Goal: Task Accomplishment & Management: Complete application form

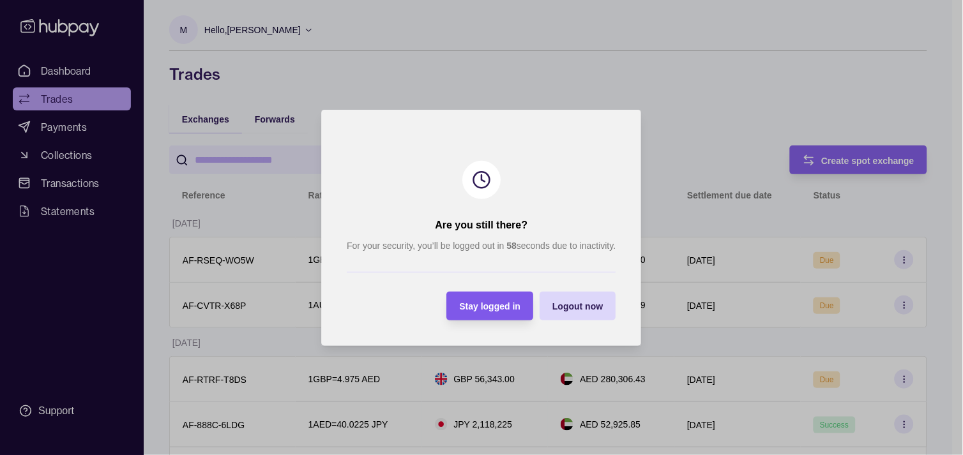
click at [508, 310] on span "Stay logged in" at bounding box center [490, 306] width 61 height 10
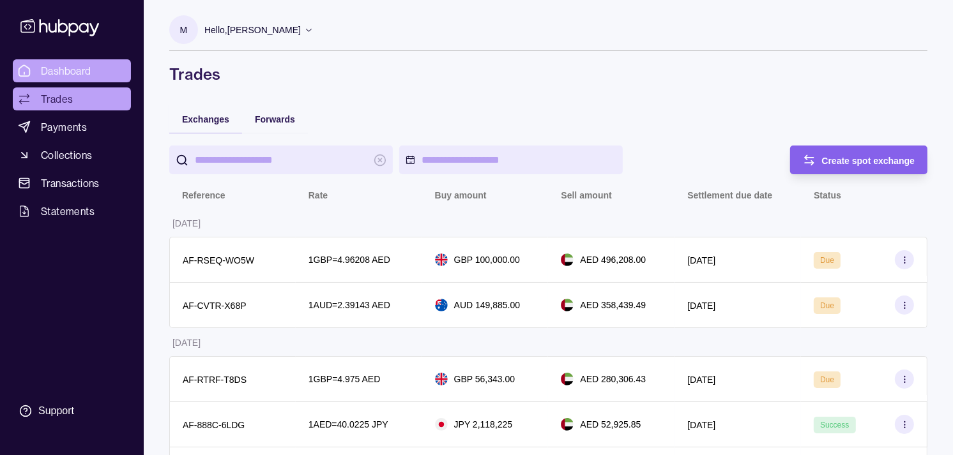
click at [66, 75] on span "Dashboard" at bounding box center [66, 70] width 50 height 15
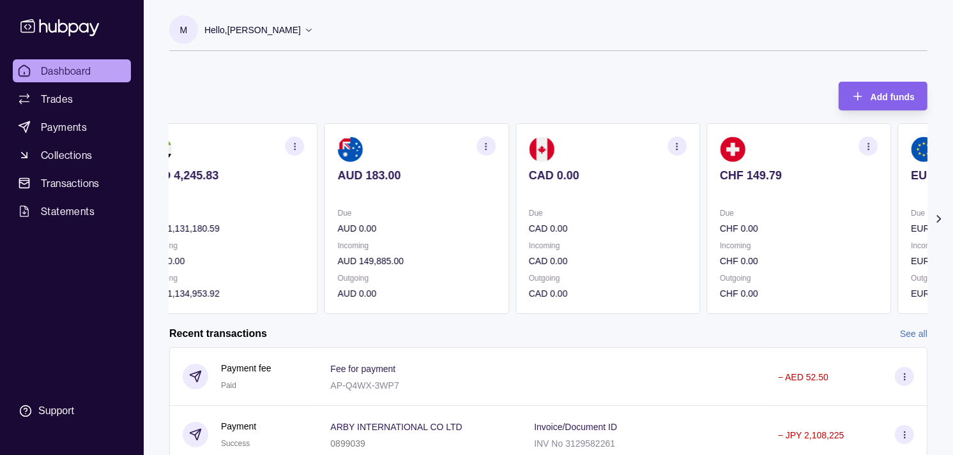
click at [719, 216] on div "Due CHF 0.00" at bounding box center [798, 220] width 158 height 29
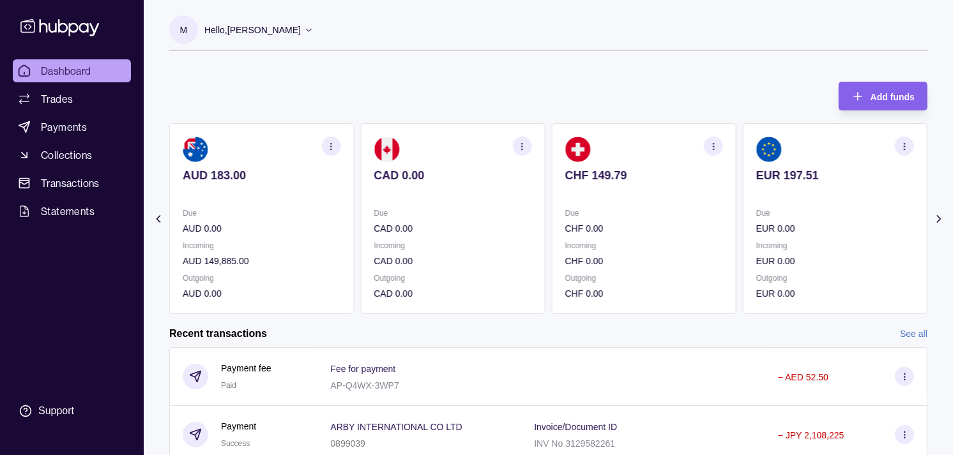
click at [756, 213] on p "Due" at bounding box center [835, 213] width 158 height 14
click at [742, 204] on section "GBP 285.85 Due GBP 0.00 Incoming GBP 156,343.00 Outgoing GBP 56,342.40" at bounding box center [834, 218] width 185 height 191
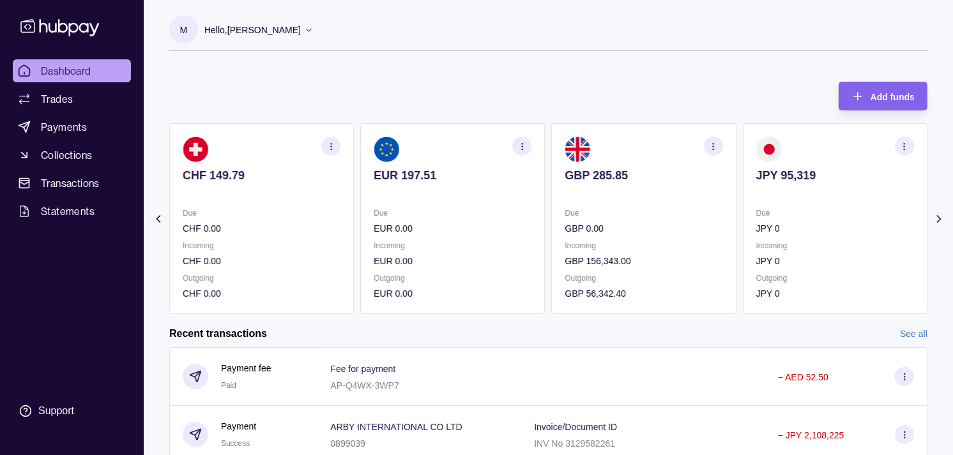
click at [721, 205] on div "AED 4,245.83 Due AED 1,131,180.59 Incoming AED 0.00 Outgoing AED 1,134,953.92 A…" at bounding box center [548, 218] width 758 height 191
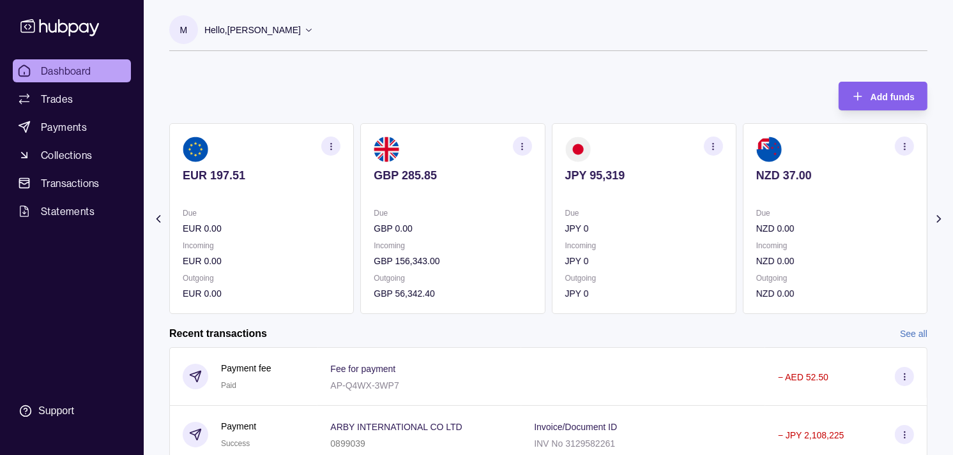
click at [756, 239] on div "Incoming NZD 0.00" at bounding box center [835, 253] width 158 height 29
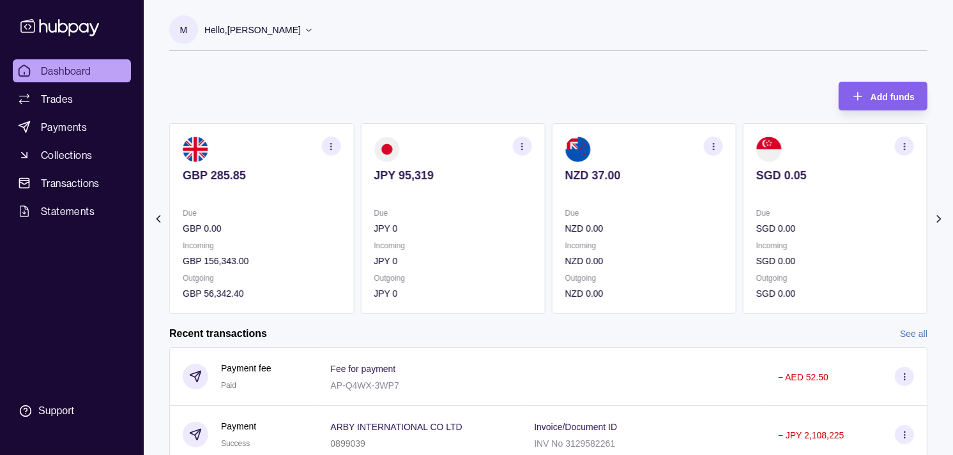
click at [780, 219] on div "Due SGD 0.00" at bounding box center [835, 220] width 158 height 29
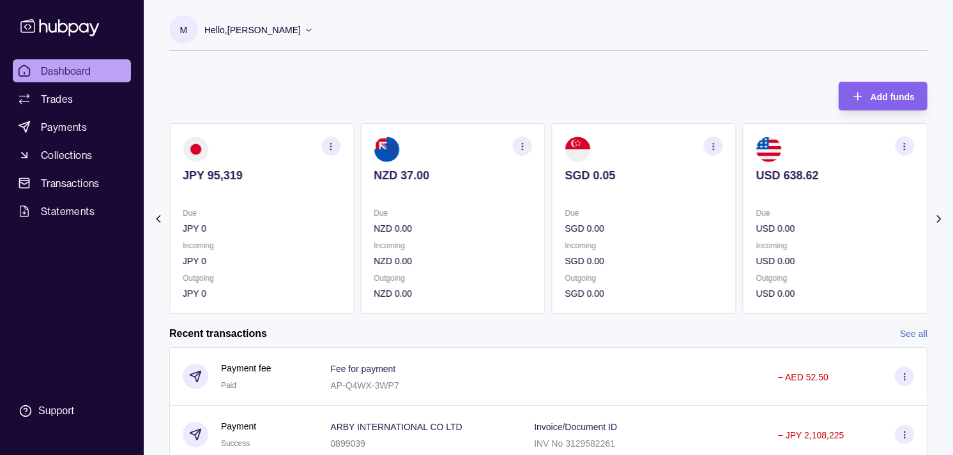
click at [723, 222] on p "SGD 0.00" at bounding box center [644, 229] width 158 height 14
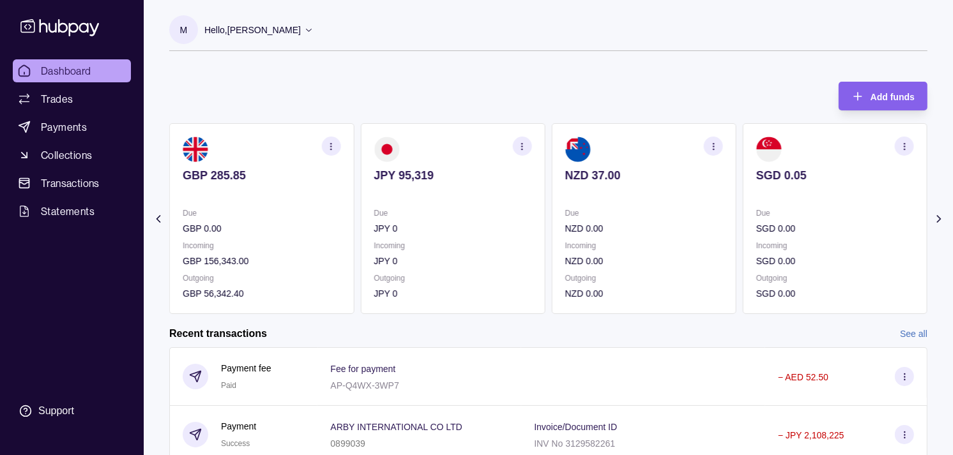
click at [656, 207] on p "Due" at bounding box center [644, 213] width 158 height 14
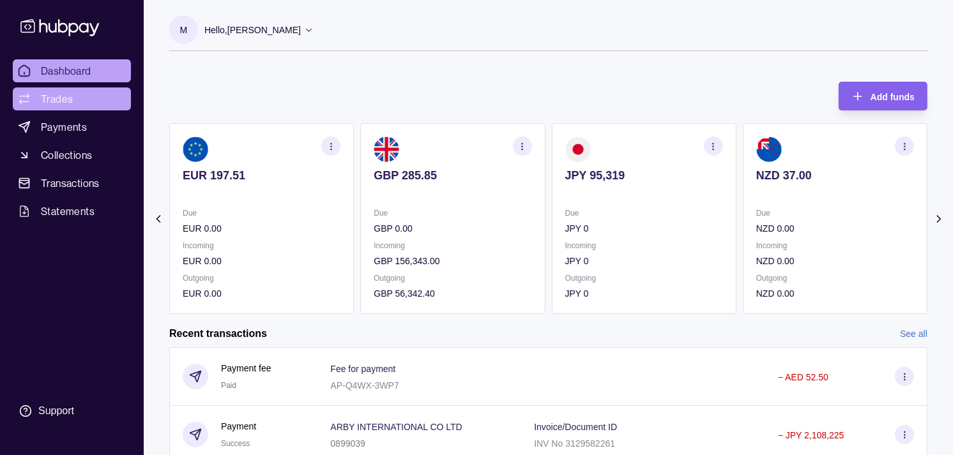
click at [84, 99] on link "Trades" at bounding box center [72, 98] width 118 height 23
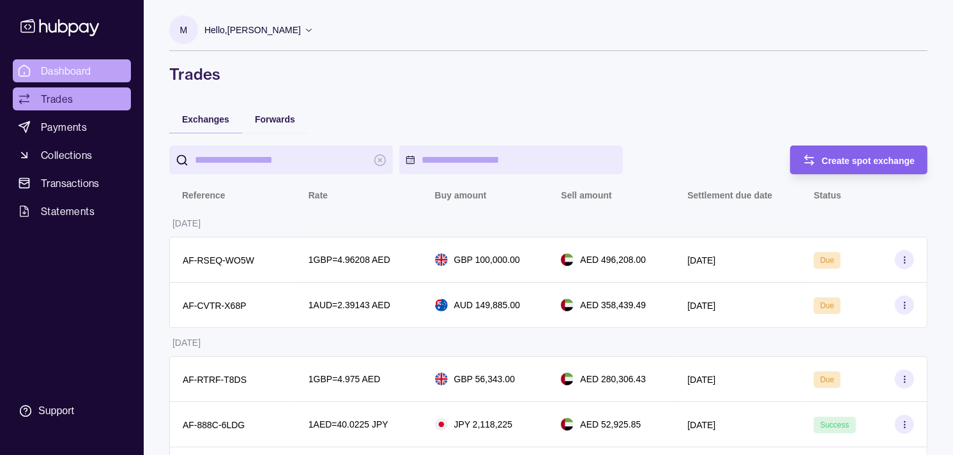
click at [74, 68] on span "Dashboard" at bounding box center [66, 70] width 50 height 15
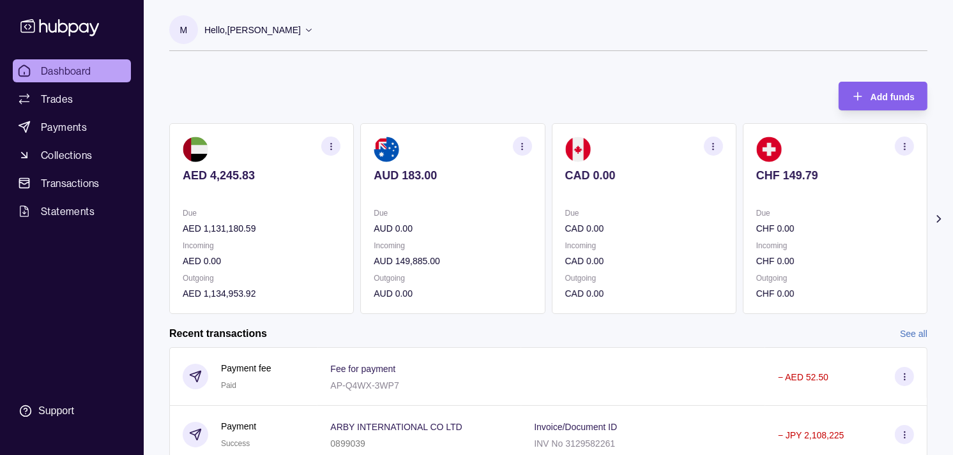
click at [756, 215] on p "Due" at bounding box center [835, 213] width 158 height 14
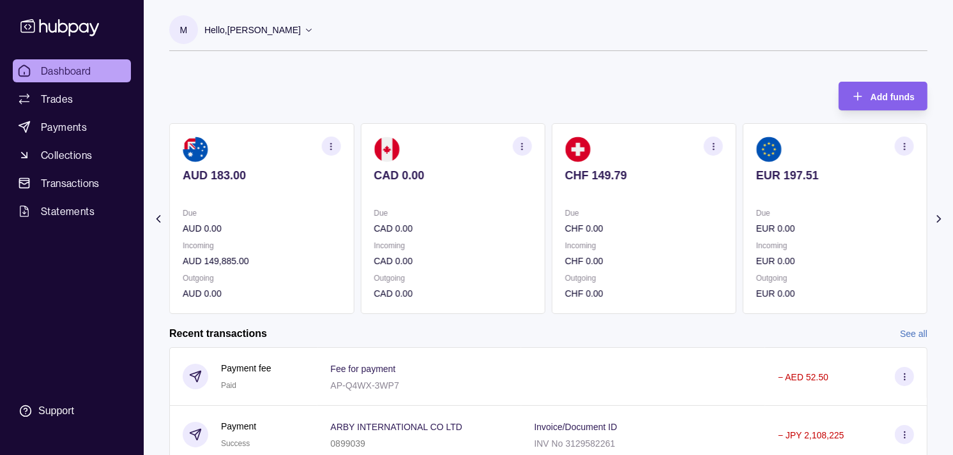
click at [742, 205] on section "EUR 197.51 Due EUR 0.00 Incoming EUR 0.00 Outgoing EUR 0.00" at bounding box center [834, 218] width 185 height 191
click at [157, 216] on icon at bounding box center [158, 219] width 13 height 13
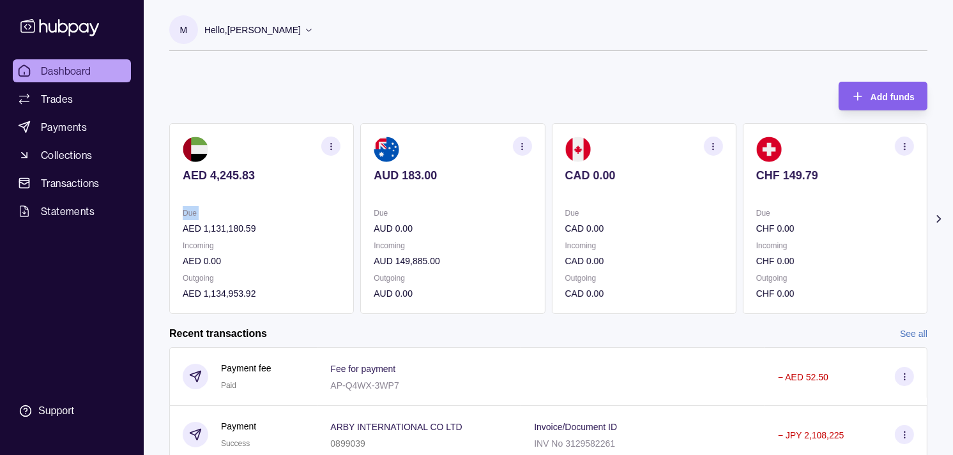
click at [157, 216] on section "Add funds AED 4,245.83 Due AED 1,131,180.59 Incoming AED 0.00 Outgoing AED 1,13…" at bounding box center [548, 366] width 809 height 595
drag, startPoint x: 157, startPoint y: 216, endPoint x: 372, endPoint y: 85, distance: 251.8
click at [372, 85] on div "Add funds AED 4,245.83 Due AED 1,131,180.59 Incoming AED 0.00 Outgoing AED 1,13…" at bounding box center [548, 191] width 758 height 245
click at [65, 91] on span "Trades" at bounding box center [57, 98] width 32 height 15
click at [60, 96] on span "Trades" at bounding box center [57, 98] width 32 height 15
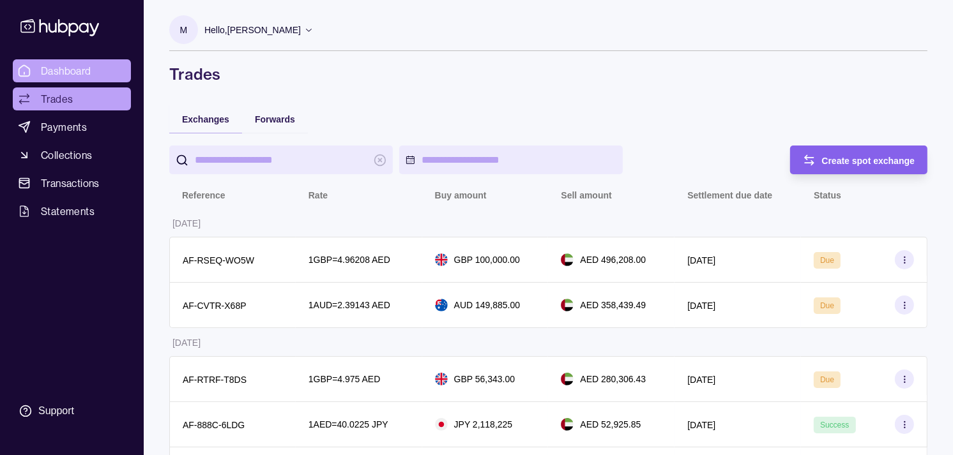
click at [60, 68] on span "Dashboard" at bounding box center [66, 70] width 50 height 15
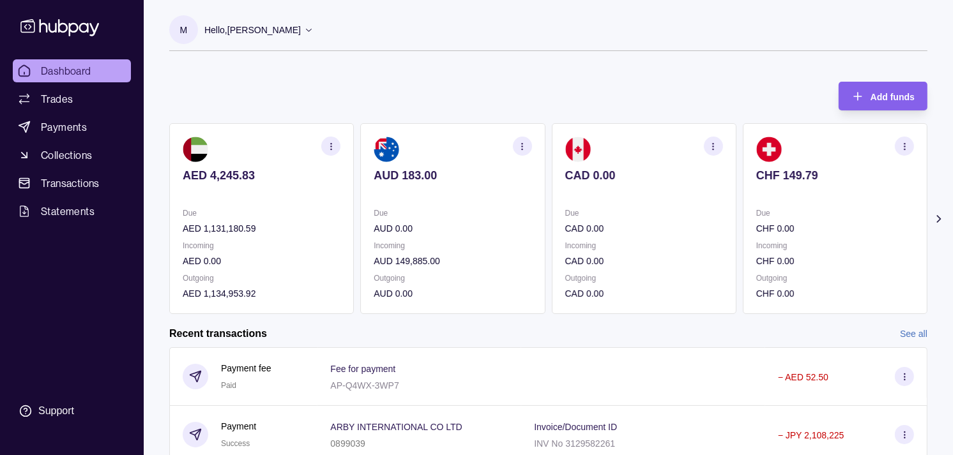
click at [801, 219] on p "Due" at bounding box center [835, 213] width 158 height 14
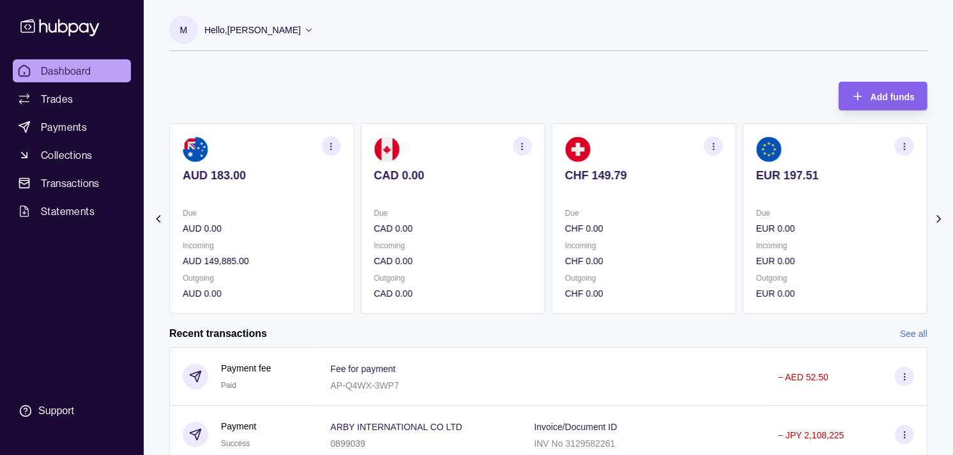
click at [788, 220] on div "Due EUR 0.00" at bounding box center [835, 220] width 158 height 29
click at [772, 211] on p "Due" at bounding box center [835, 213] width 158 height 14
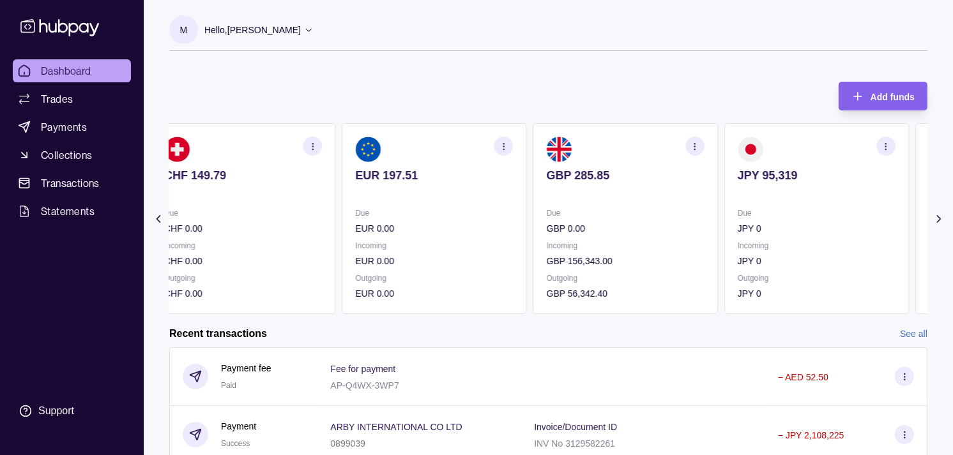
click at [741, 213] on p "Due" at bounding box center [816, 213] width 158 height 14
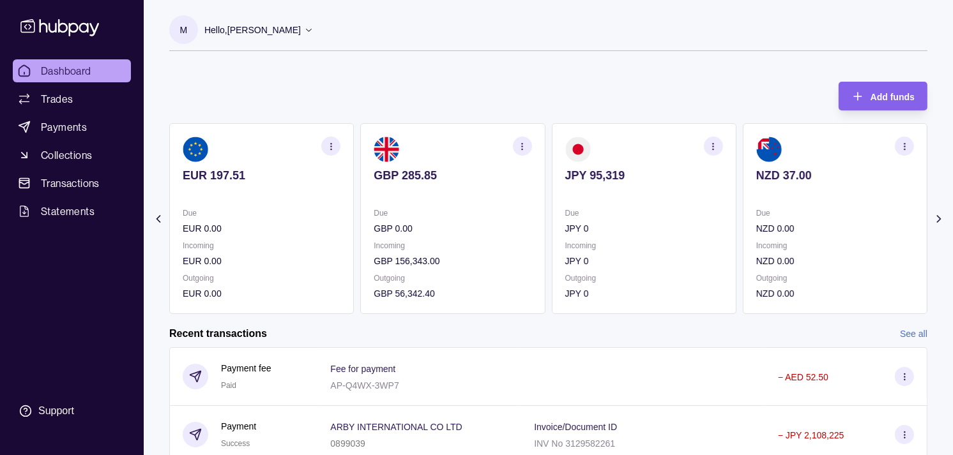
click at [718, 148] on icon "button" at bounding box center [713, 147] width 10 height 10
click at [629, 146] on link "View transactions" at bounding box center [622, 146] width 70 height 14
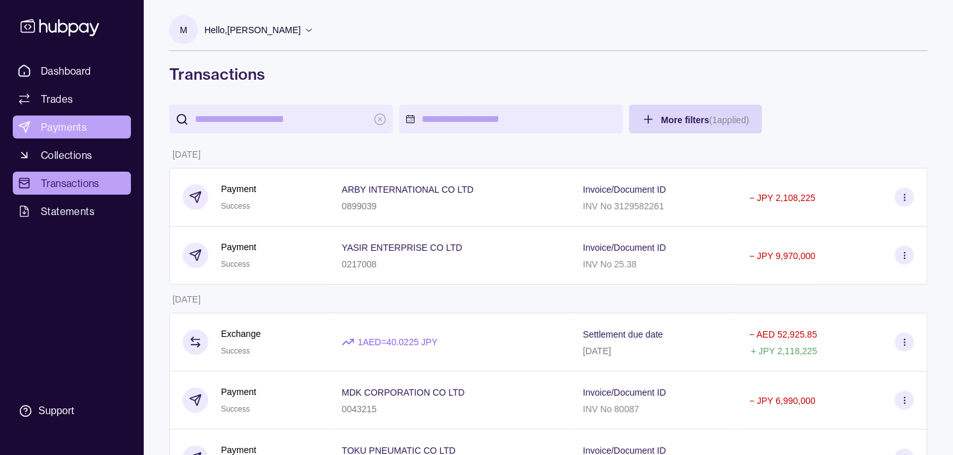
click at [57, 124] on span "Payments" at bounding box center [64, 126] width 46 height 15
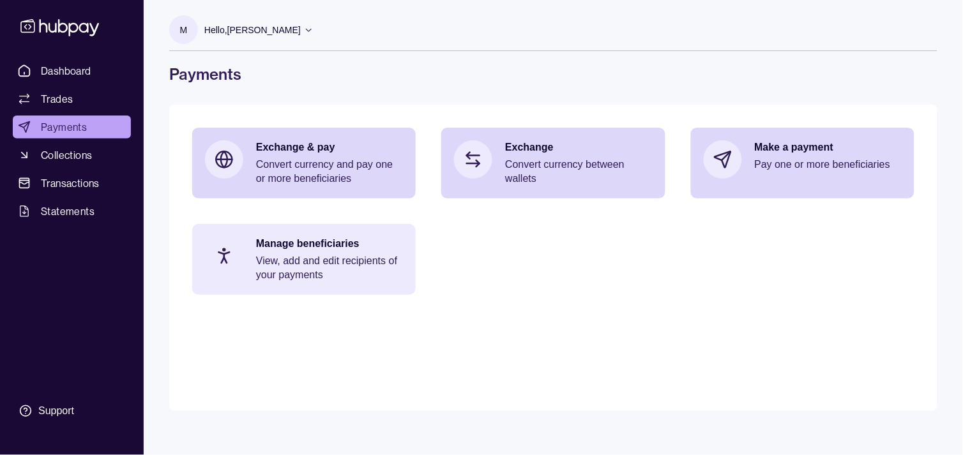
click at [319, 271] on p "View, add and edit recipients of your payments" at bounding box center [329, 268] width 147 height 28
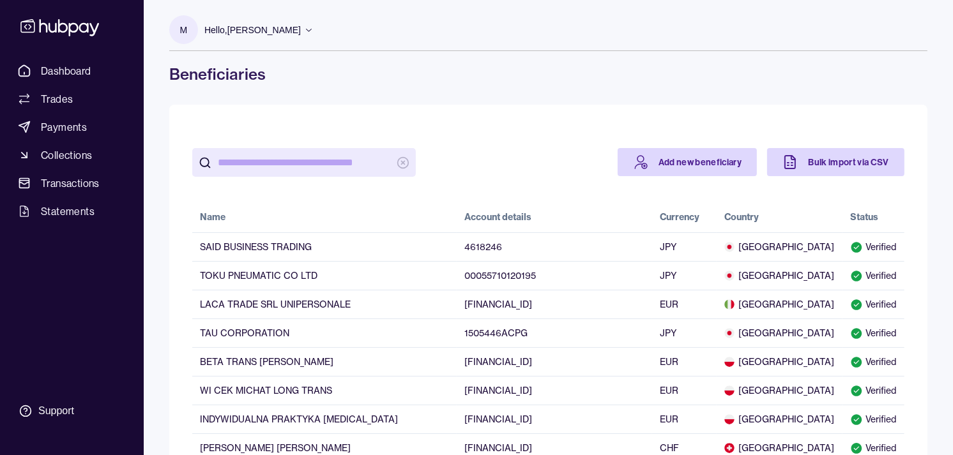
click at [272, 169] on input "search" at bounding box center [304, 162] width 172 height 29
paste input "**********"
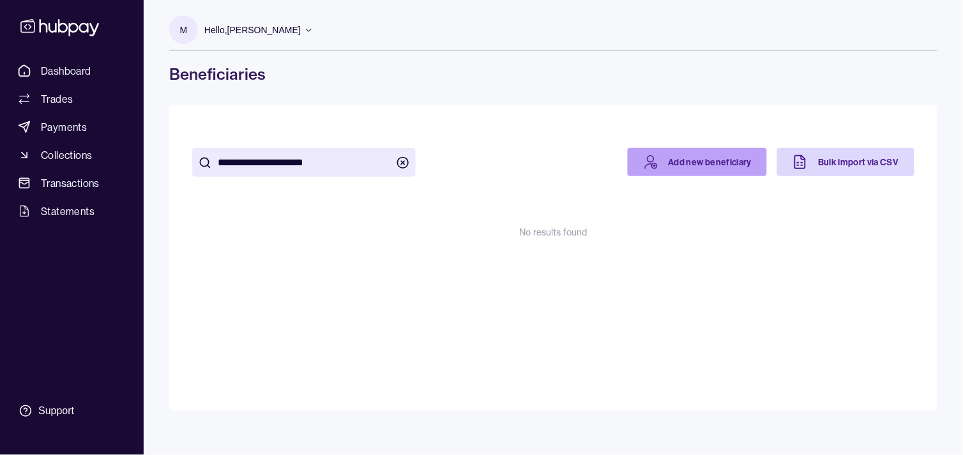
type input "**********"
click at [681, 157] on link "Add new beneficiary" at bounding box center [698, 162] width 140 height 28
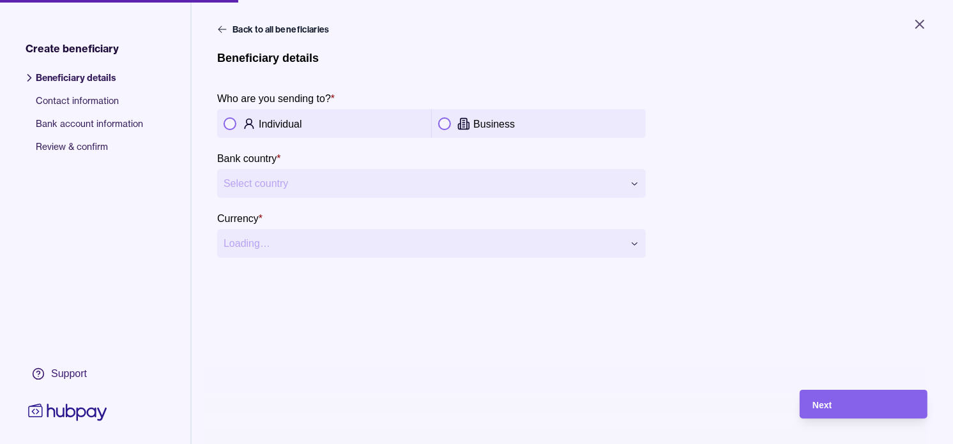
click at [467, 123] on icon at bounding box center [463, 123] width 13 height 13
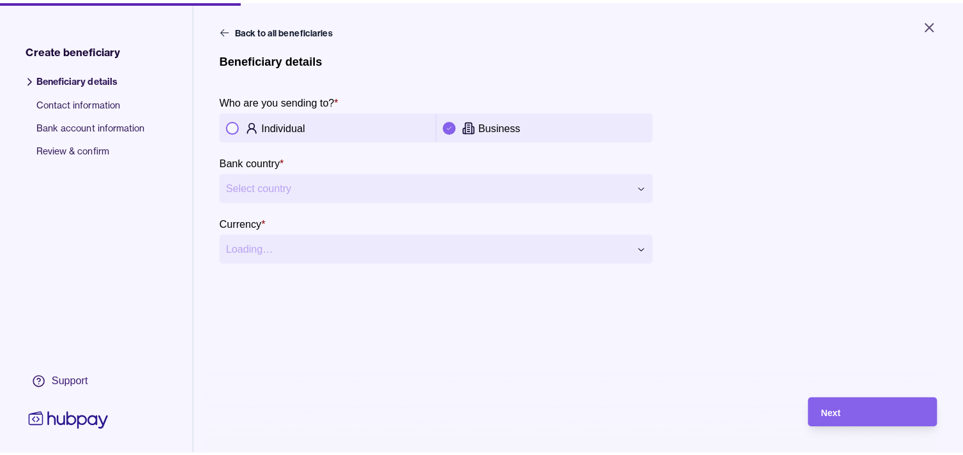
scroll to position [71, 0]
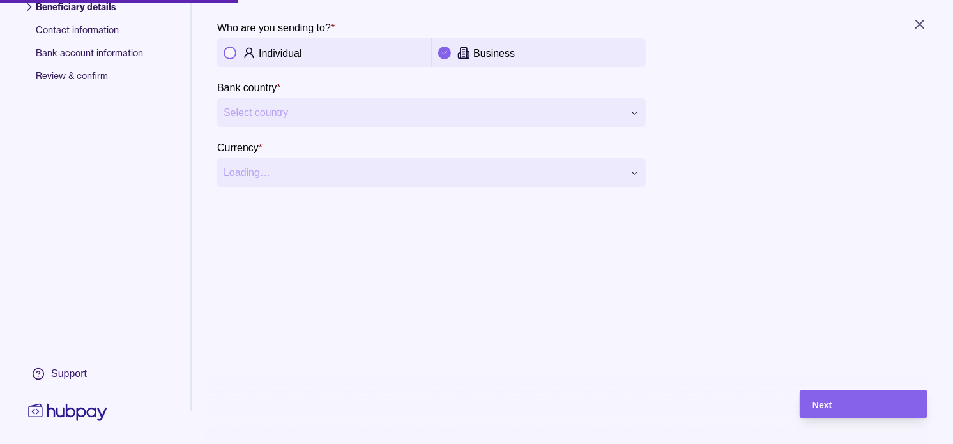
click at [484, 101] on html "**********" at bounding box center [476, 222] width 953 height 444
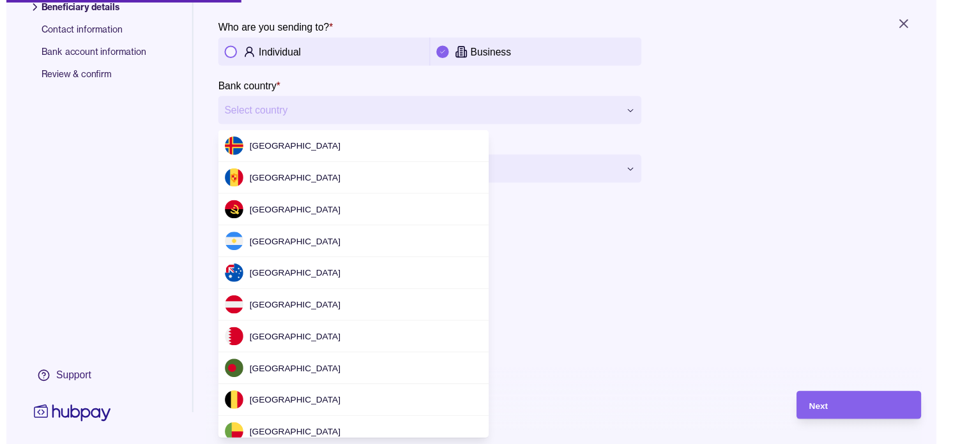
scroll to position [3872, 0]
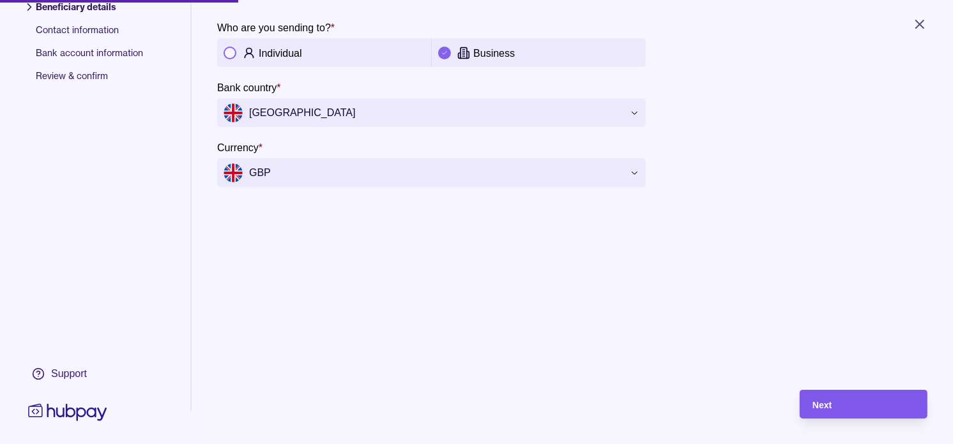
click at [877, 412] on div "Next" at bounding box center [863, 404] width 102 height 15
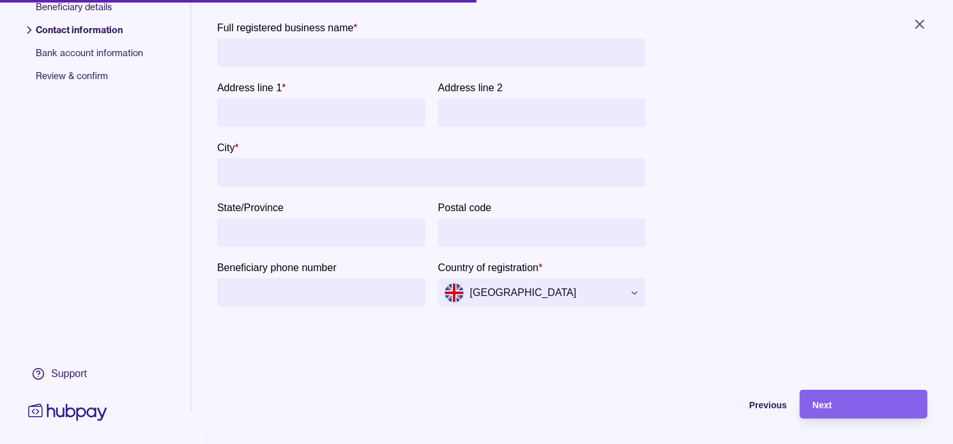
click at [290, 52] on input "Full registered business name *" at bounding box center [431, 52] width 416 height 29
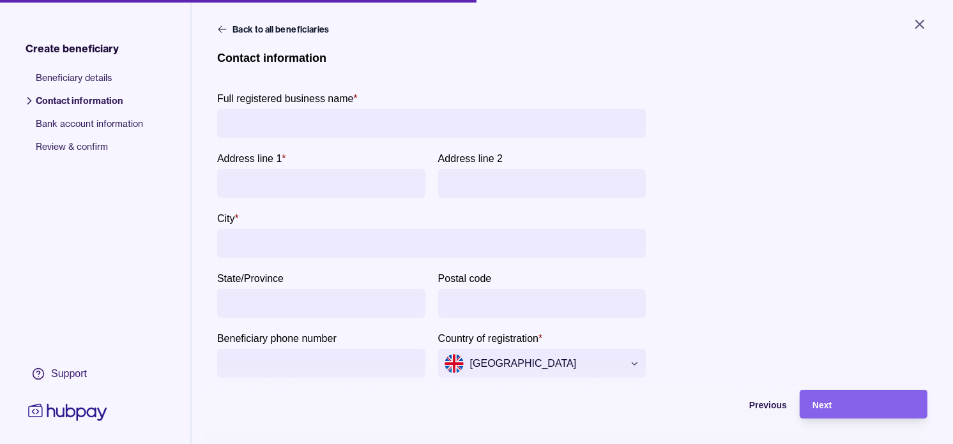
paste input "**********"
type input "**********"
paste input "**********"
type input "**********"
click at [354, 235] on input "City *" at bounding box center [431, 243] width 416 height 29
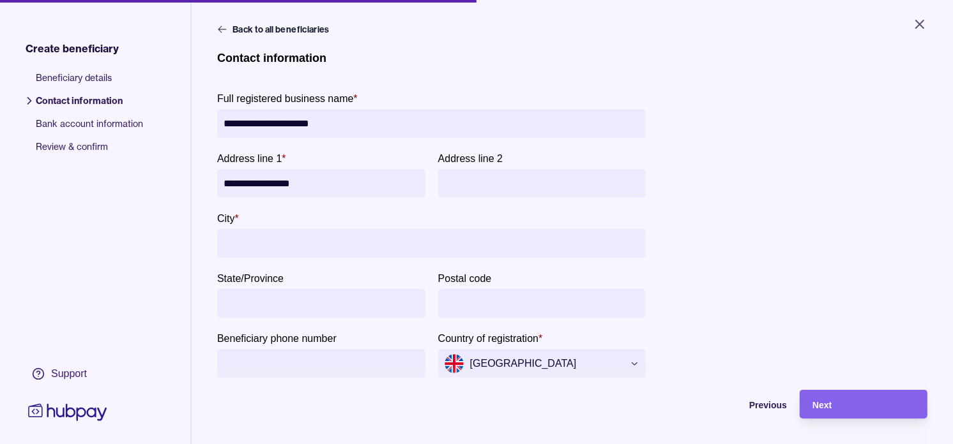
paste input "*********"
type input "*********"
click at [865, 412] on div "Next" at bounding box center [863, 404] width 102 height 15
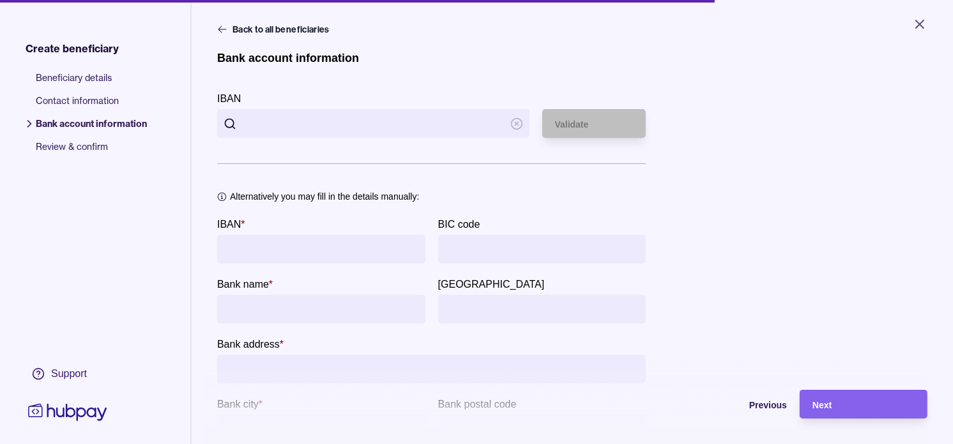
click at [315, 123] on input "IBAN" at bounding box center [373, 123] width 261 height 29
paste input "**********"
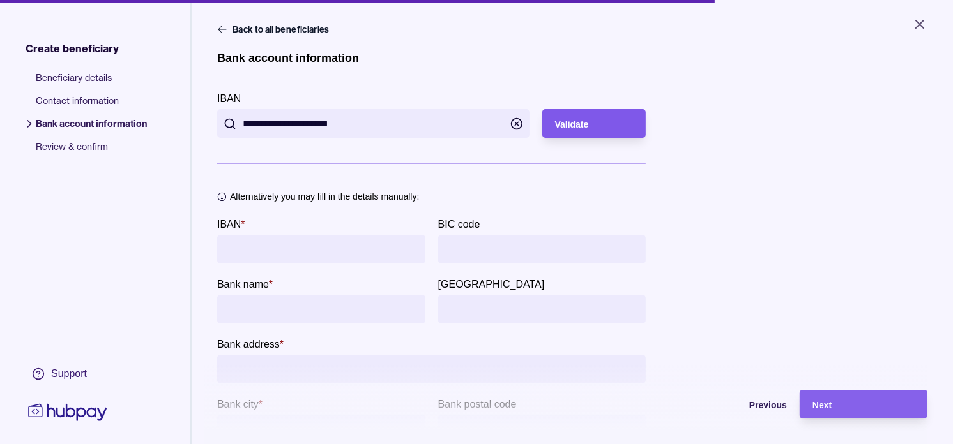
type input "**********"
click at [614, 116] on div "Validate" at bounding box center [594, 123] width 79 height 15
type input "**********"
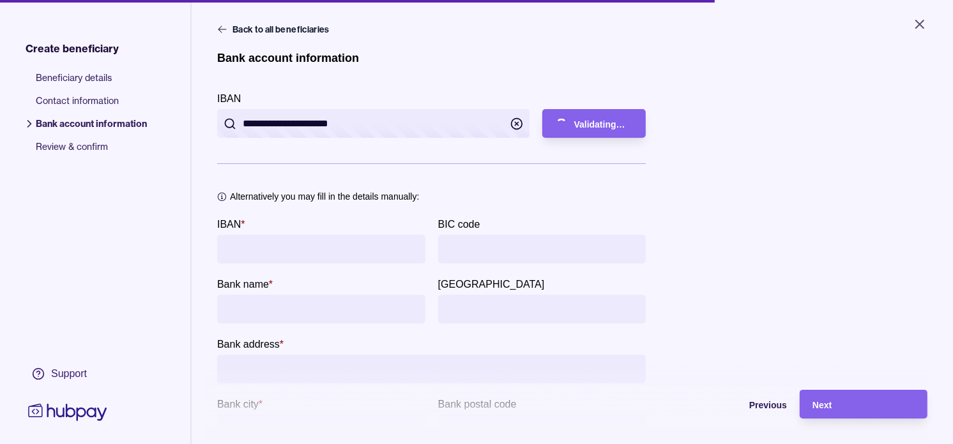
type input "**********"
type input "********"
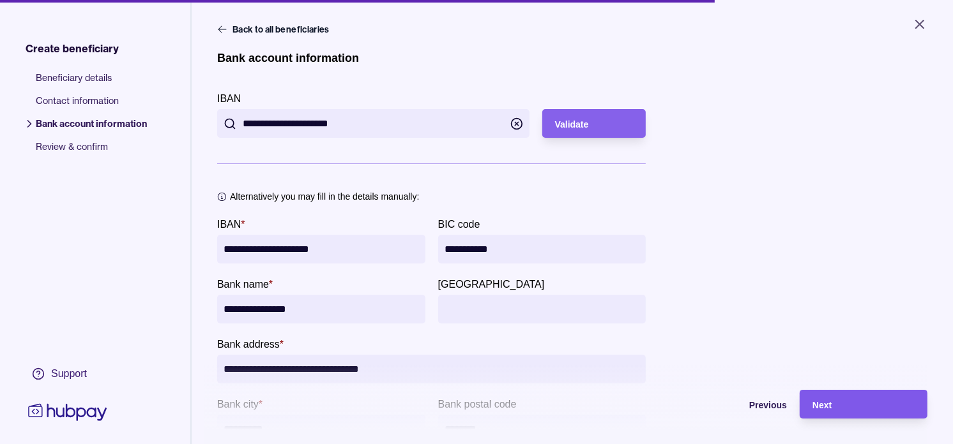
click at [855, 412] on div "Next" at bounding box center [863, 404] width 102 height 15
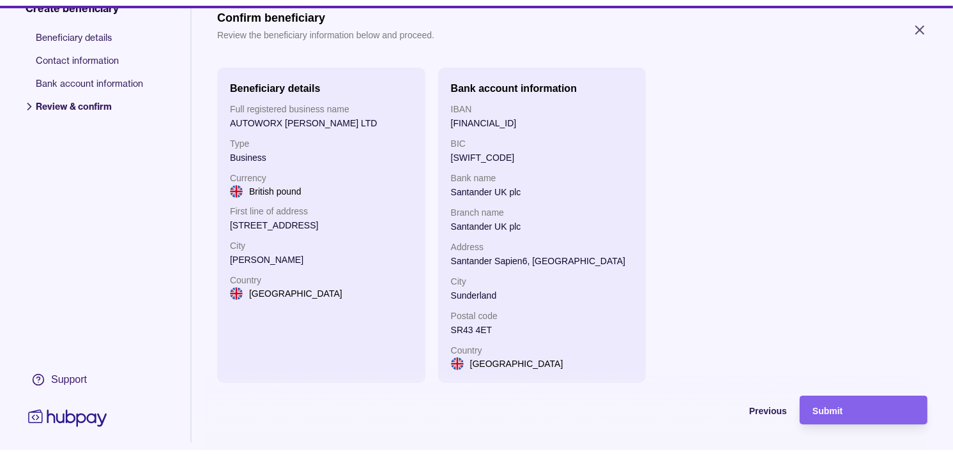
scroll to position [71, 0]
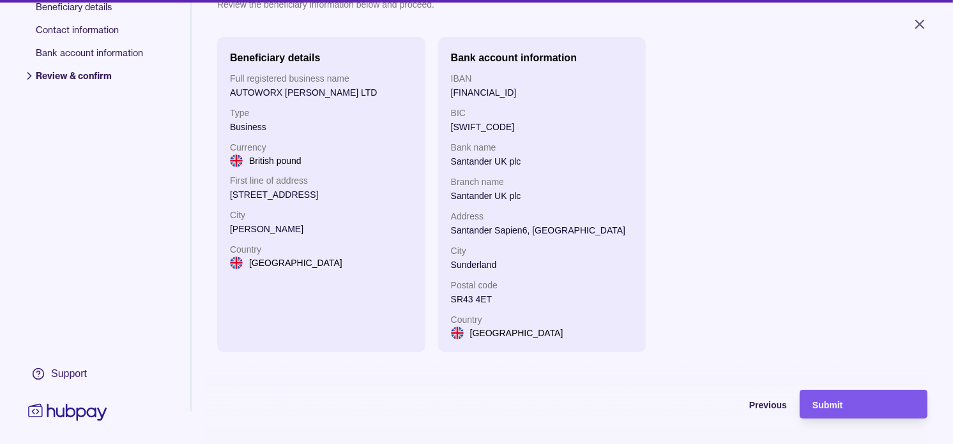
click at [842, 410] on span "Submit" at bounding box center [827, 405] width 30 height 10
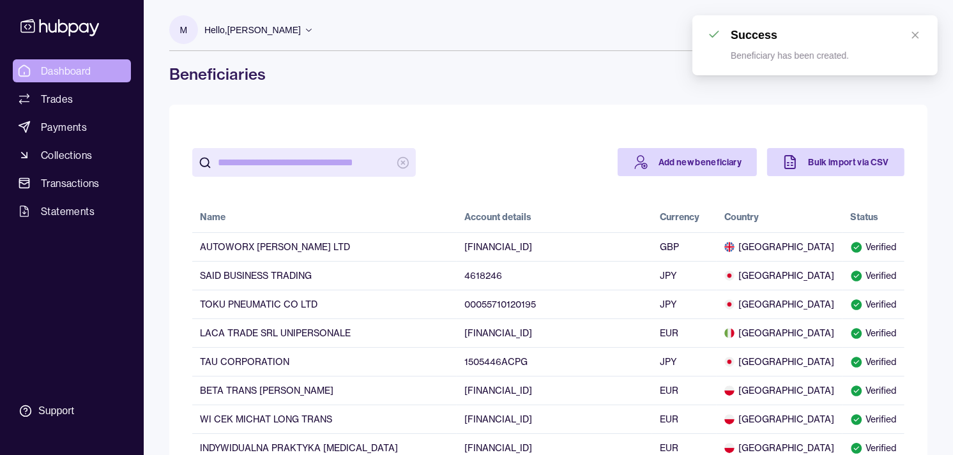
click at [73, 62] on link "Dashboard" at bounding box center [72, 70] width 118 height 23
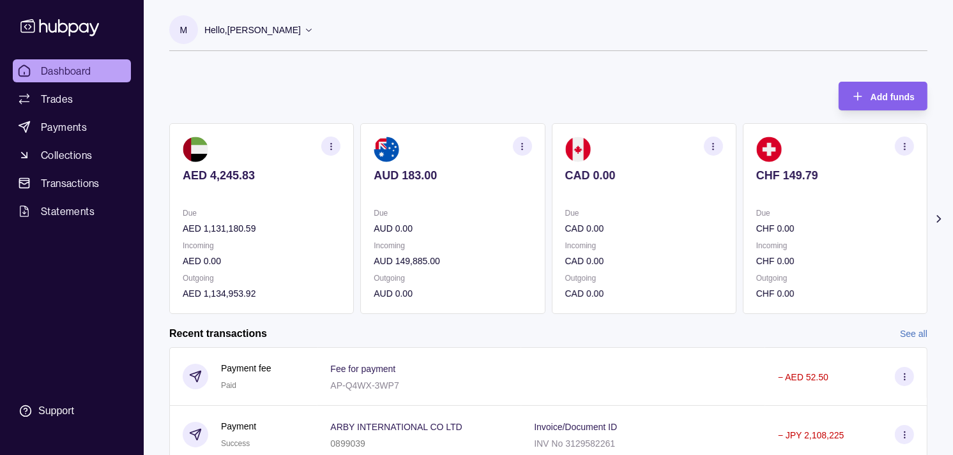
click at [576, 207] on p "Due" at bounding box center [644, 213] width 158 height 14
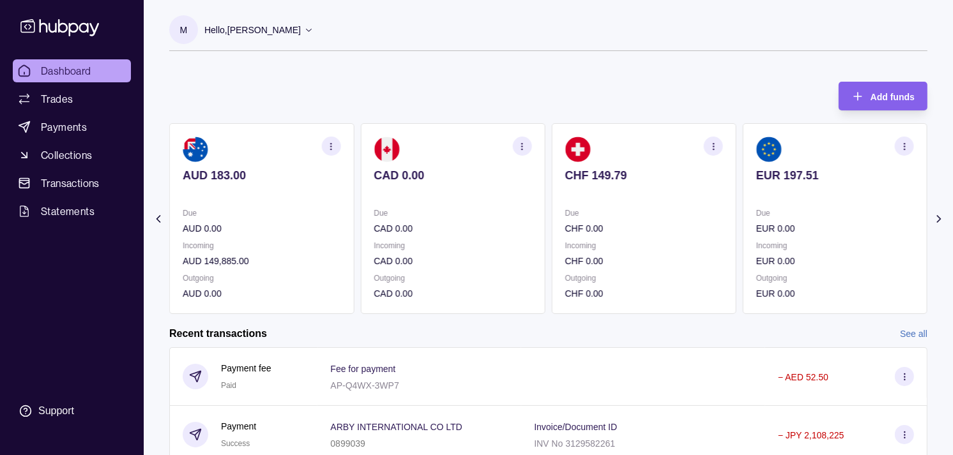
click at [594, 196] on section "CHF 149.79 Due CHF 0.00 Incoming CHF 0.00 Outgoing CHF 0.00" at bounding box center [644, 218] width 185 height 191
click at [903, 144] on icon "button" at bounding box center [905, 147] width 10 height 10
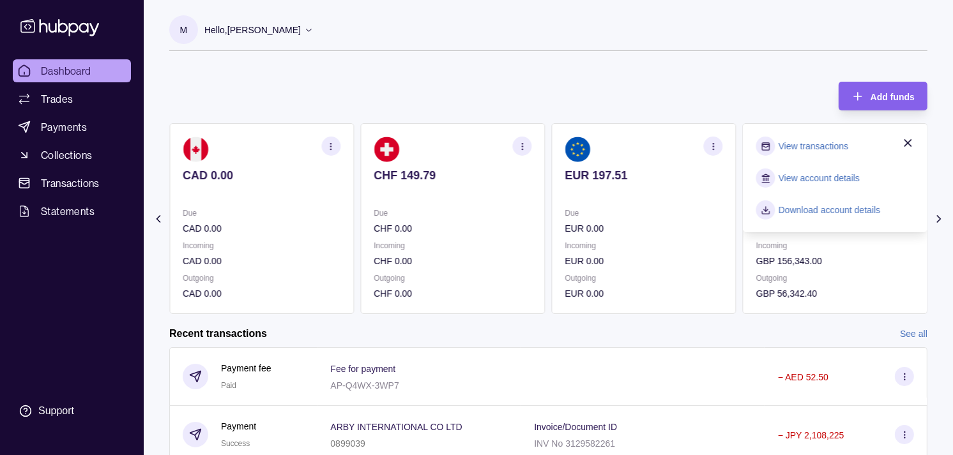
click at [815, 144] on link "View transactions" at bounding box center [813, 146] width 70 height 14
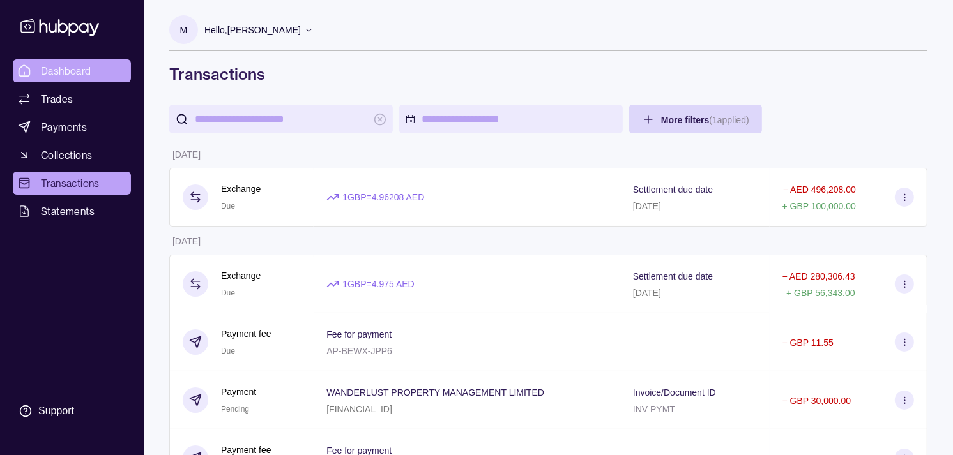
click at [65, 72] on span "Dashboard" at bounding box center [66, 70] width 50 height 15
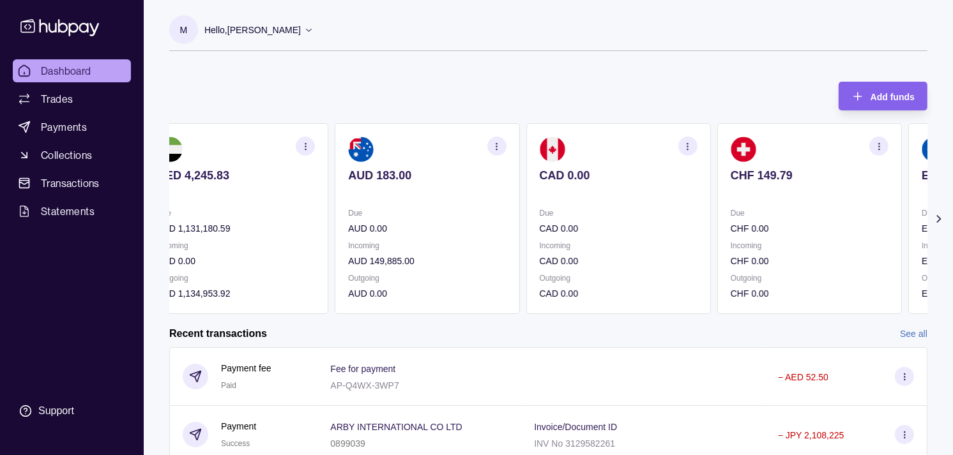
click at [788, 196] on section "CHF 149.79 Due CHF 0.00 Incoming CHF 0.00 Outgoing CHF 0.00" at bounding box center [809, 218] width 185 height 191
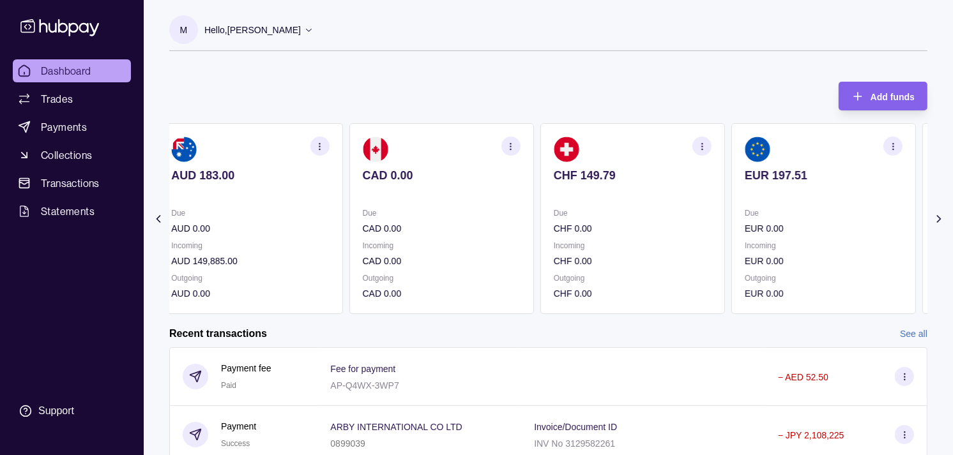
click at [801, 211] on p "Due" at bounding box center [823, 213] width 158 height 14
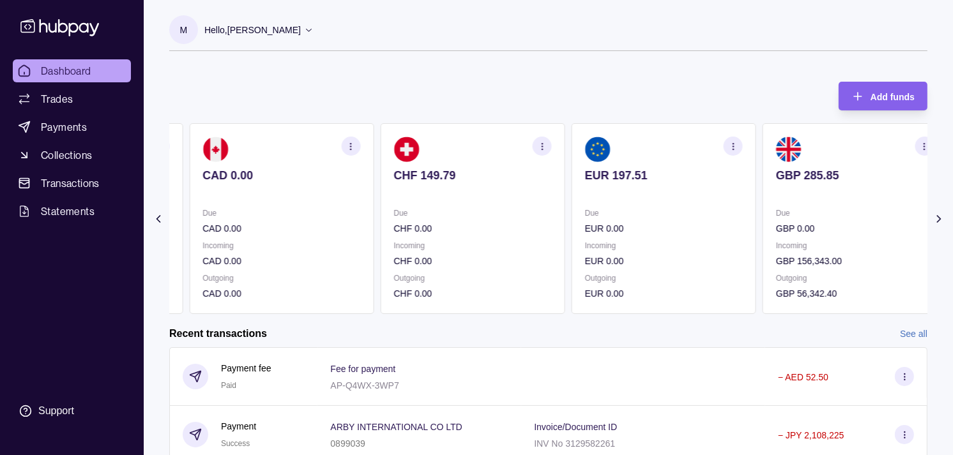
click at [509, 218] on div "Due CHF 0.00" at bounding box center [472, 220] width 158 height 29
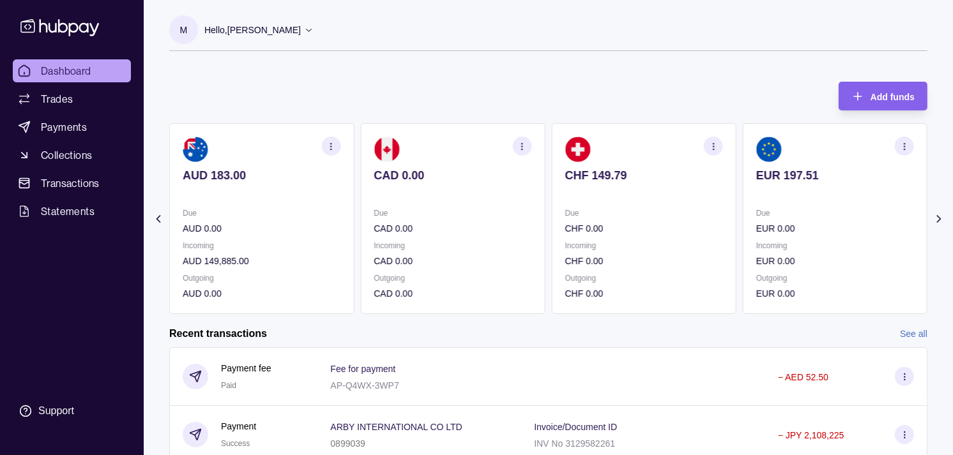
click at [333, 205] on section "AUD 183.00 Due AUD 0.00 Incoming AUD 149,885.00 Outgoing AUD 0.00" at bounding box center [261, 218] width 185 height 191
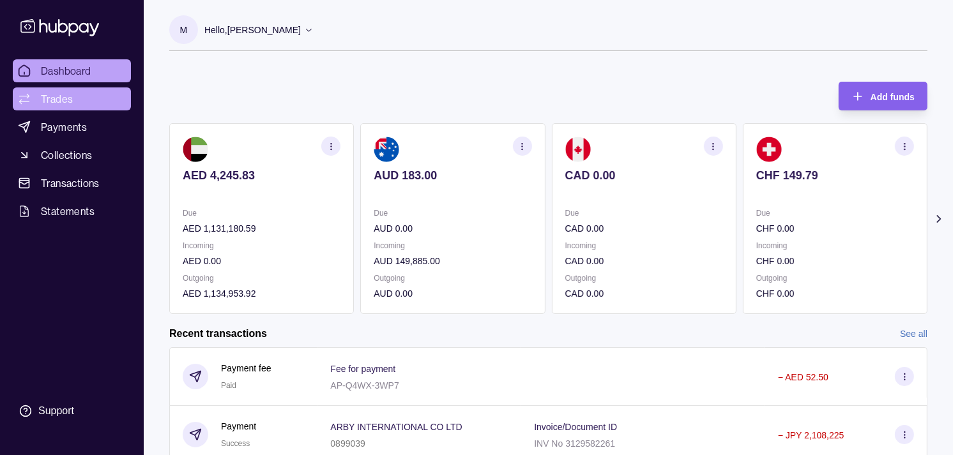
click at [85, 98] on link "Trades" at bounding box center [72, 98] width 118 height 23
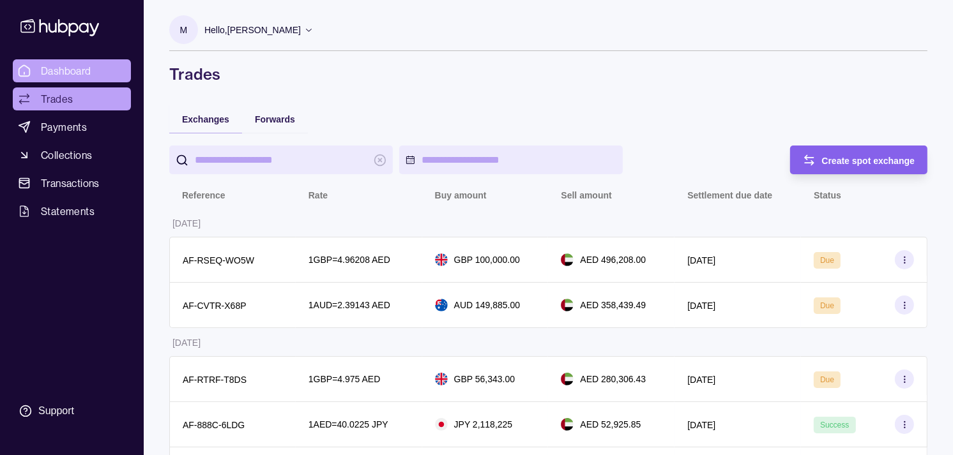
click at [84, 67] on span "Dashboard" at bounding box center [66, 70] width 50 height 15
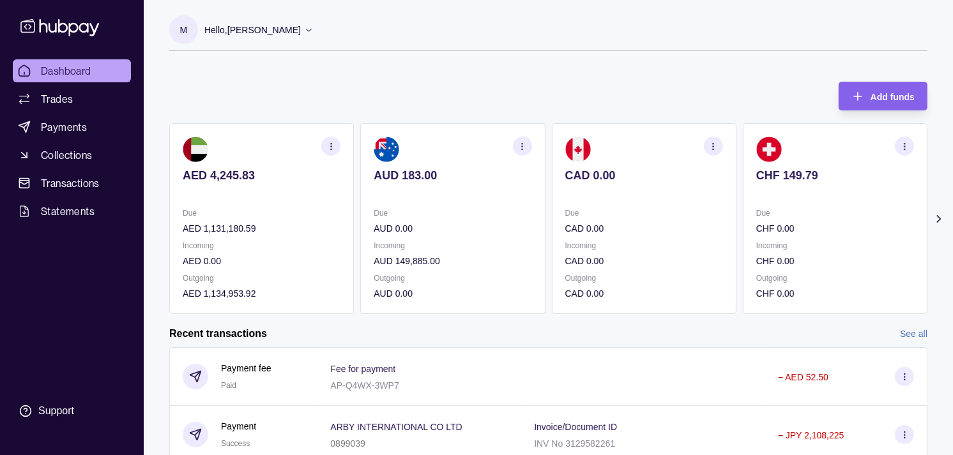
click at [568, 186] on p at bounding box center [644, 193] width 158 height 14
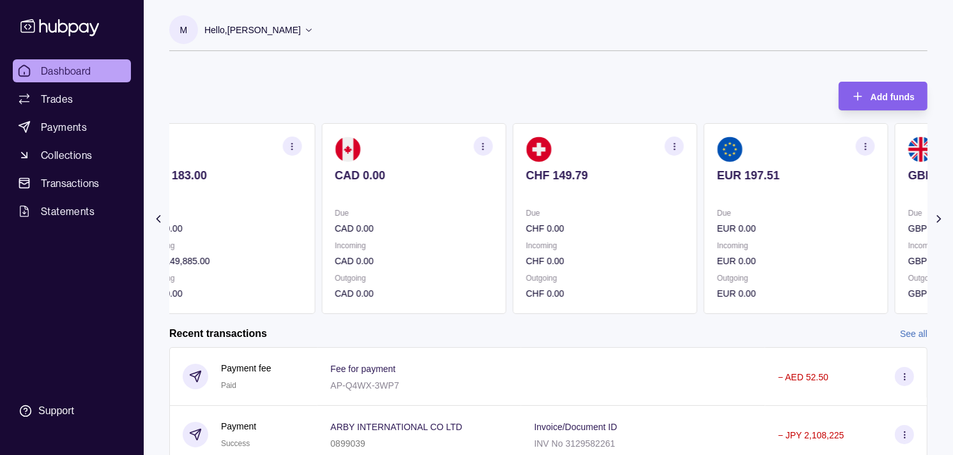
click at [610, 186] on p at bounding box center [604, 193] width 158 height 14
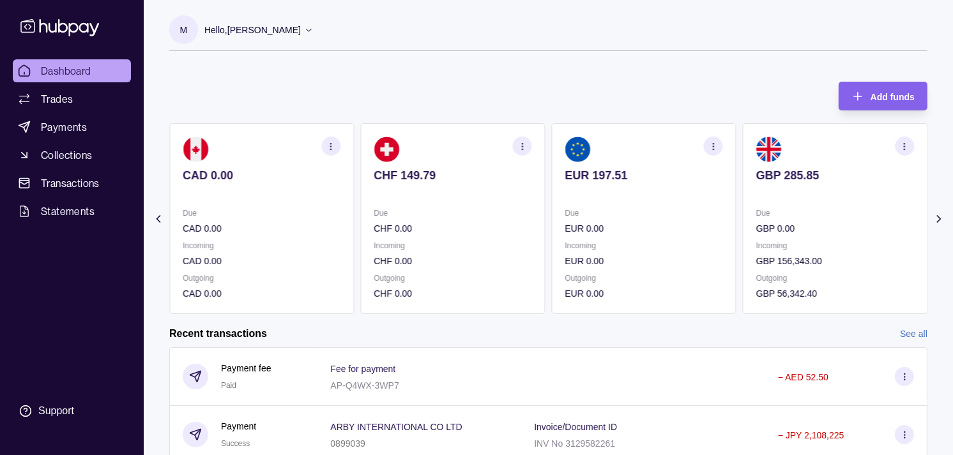
click at [626, 177] on div "EUR 197.51" at bounding box center [644, 184] width 158 height 31
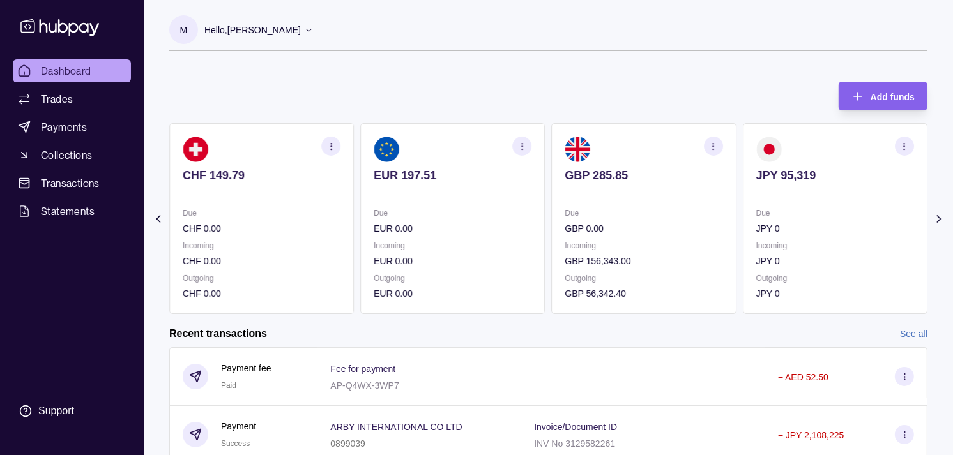
click at [614, 185] on div "GBP 285.85" at bounding box center [644, 184] width 158 height 31
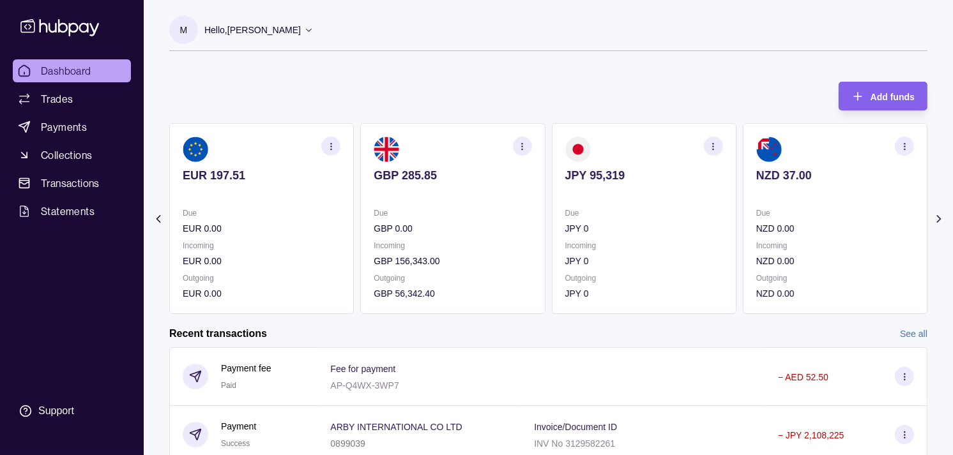
click at [621, 185] on div "JPY 95,319" at bounding box center [644, 184] width 158 height 31
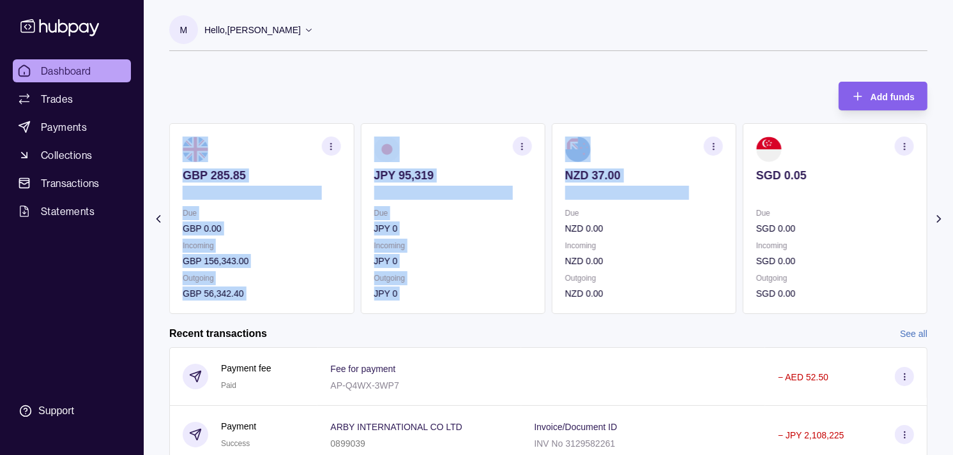
drag, startPoint x: 713, startPoint y: 198, endPoint x: 673, endPoint y: 198, distance: 40.2
click at [677, 198] on div "AED 4,245.83 Due AED 1,131,180.59 Incoming AED 0.00 Outgoing AED 1,134,953.92 A…" at bounding box center [548, 218] width 758 height 191
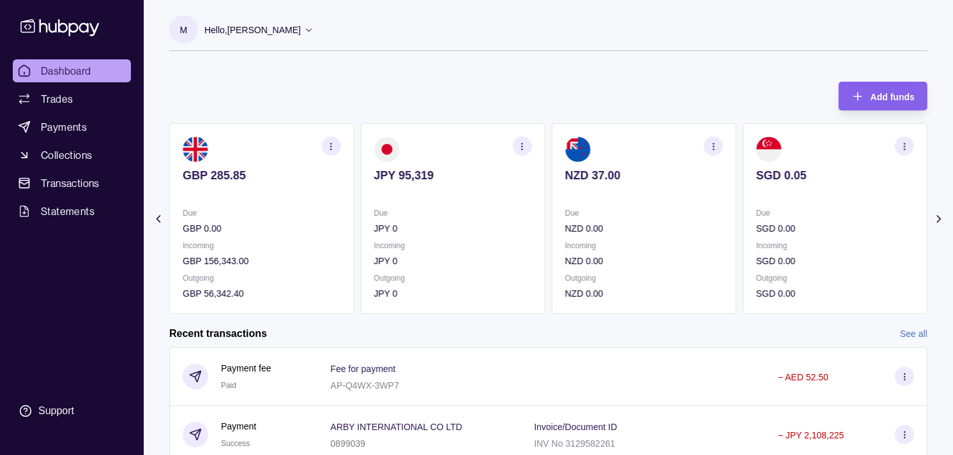
click at [554, 52] on div "M Hello, [PERSON_NAME] Strides Trading LLC Account Terms and conditions Privacy…" at bounding box center [548, 39] width 758 height 49
click at [763, 194] on section "SGD 0.05 Due SGD 0.00 Incoming SGD 0.00 Outgoing SGD 0.00" at bounding box center [834, 218] width 185 height 191
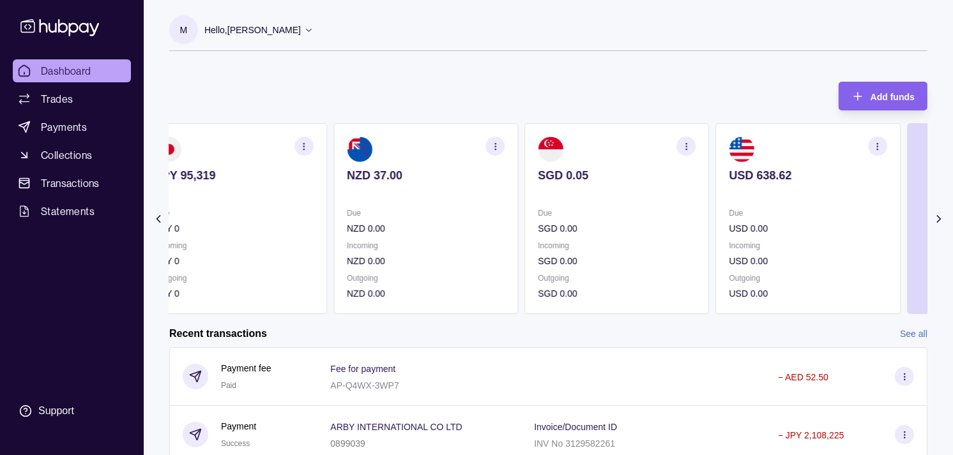
click at [751, 180] on div "USD 638.62" at bounding box center [808, 184] width 158 height 31
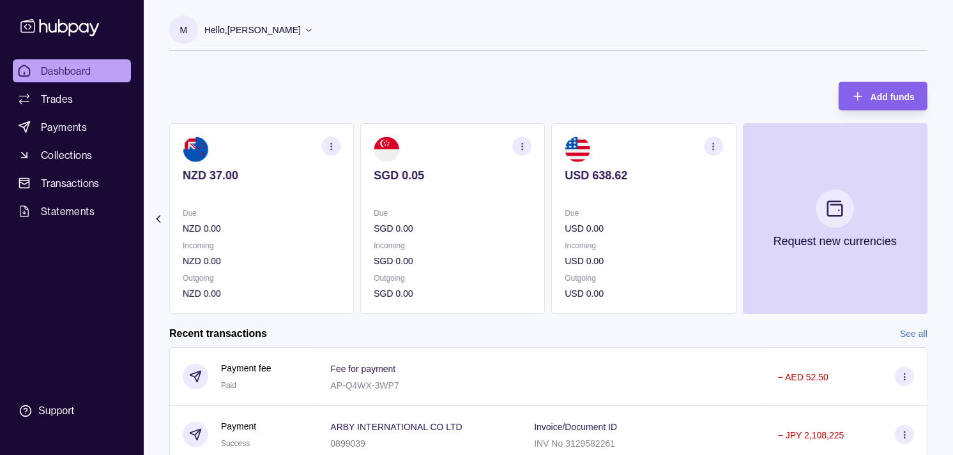
drag, startPoint x: 790, startPoint y: 186, endPoint x: 686, endPoint y: 171, distance: 105.2
click at [611, 188] on section "USD 638.62 Due USD 0.00 Incoming USD 0.00 Outgoing USD 0.00" at bounding box center [644, 218] width 185 height 191
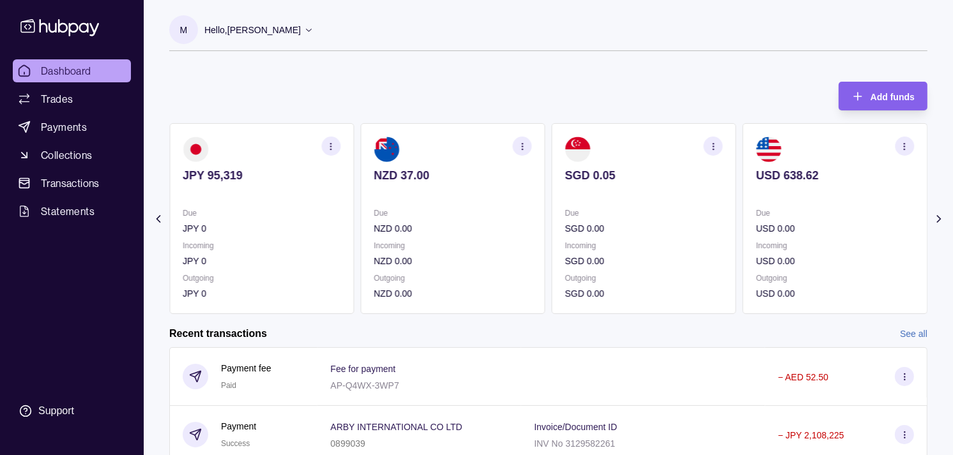
click at [531, 195] on p at bounding box center [452, 193] width 158 height 14
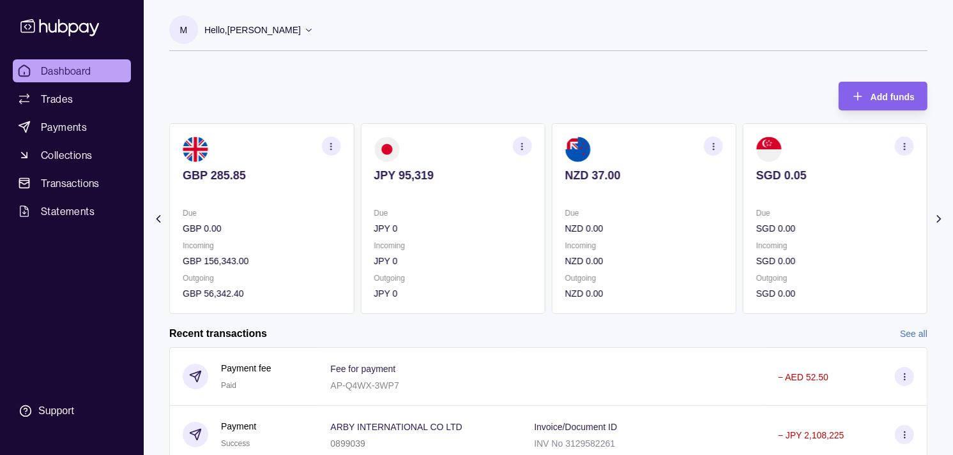
click at [522, 147] on icon "button" at bounding box center [522, 147] width 10 height 10
click at [444, 142] on link "View transactions" at bounding box center [431, 146] width 70 height 14
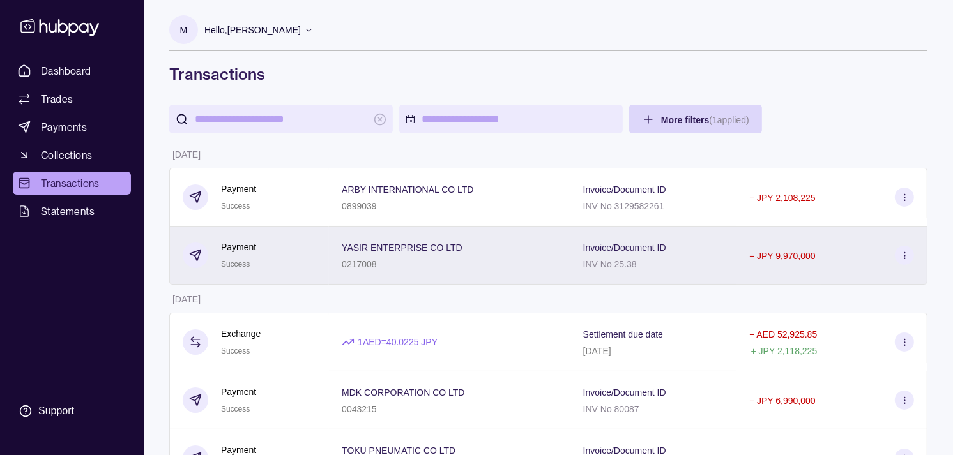
click at [308, 259] on div "Payment Success" at bounding box center [249, 255] width 133 height 31
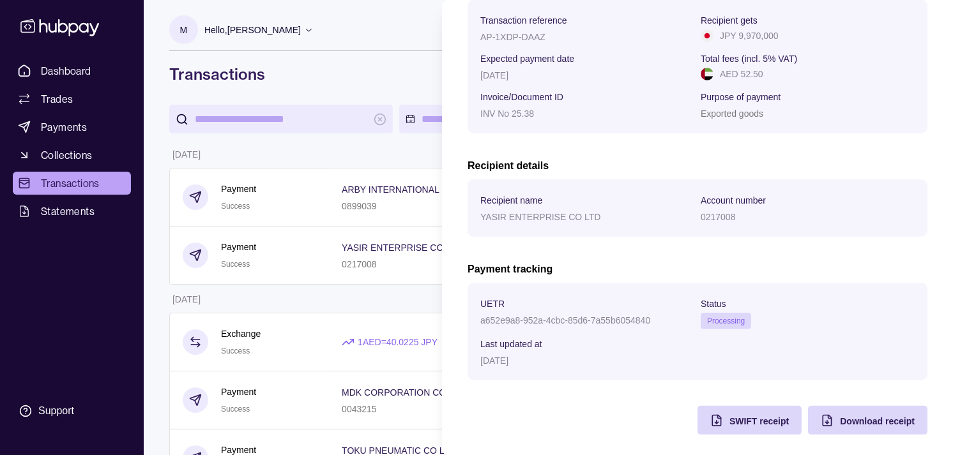
scroll to position [213, 0]
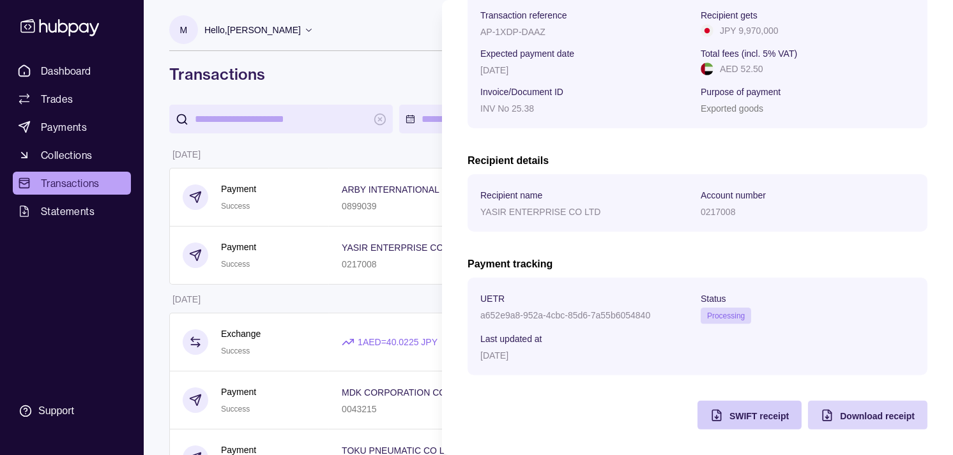
click at [710, 413] on icon "button" at bounding box center [716, 415] width 13 height 13
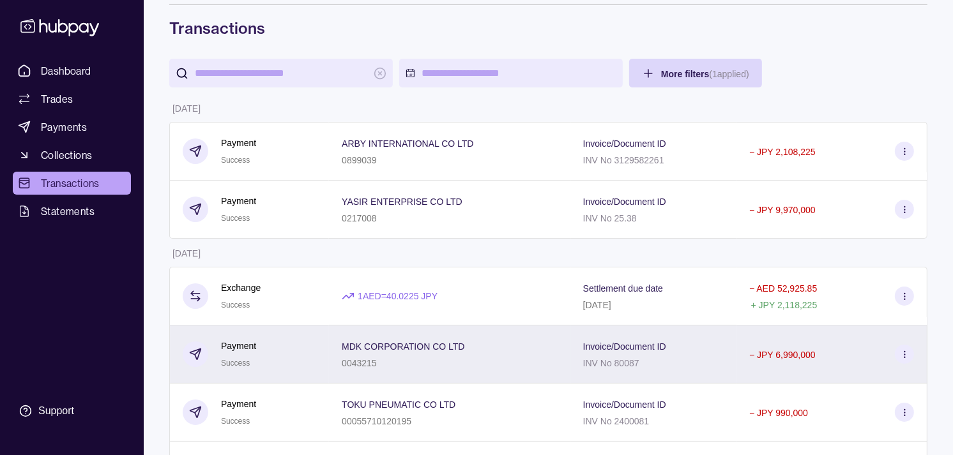
scroll to position [71, 0]
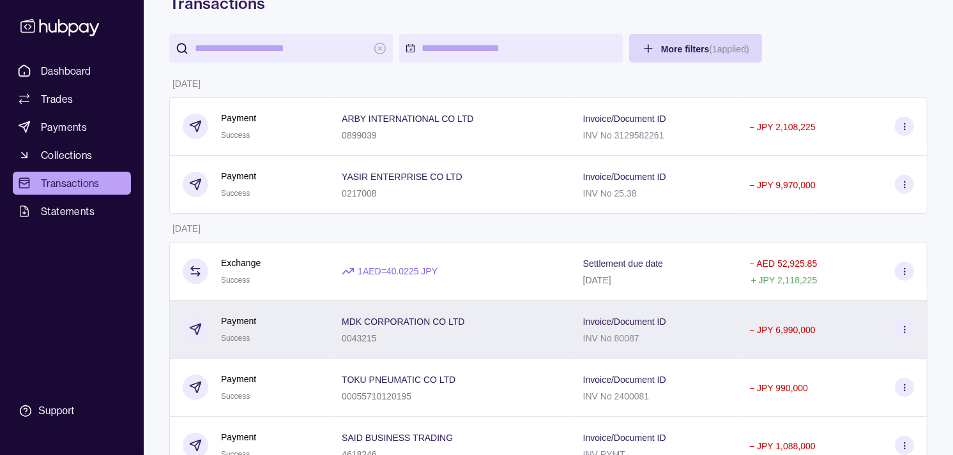
click at [317, 328] on div "Payment Success" at bounding box center [249, 330] width 160 height 58
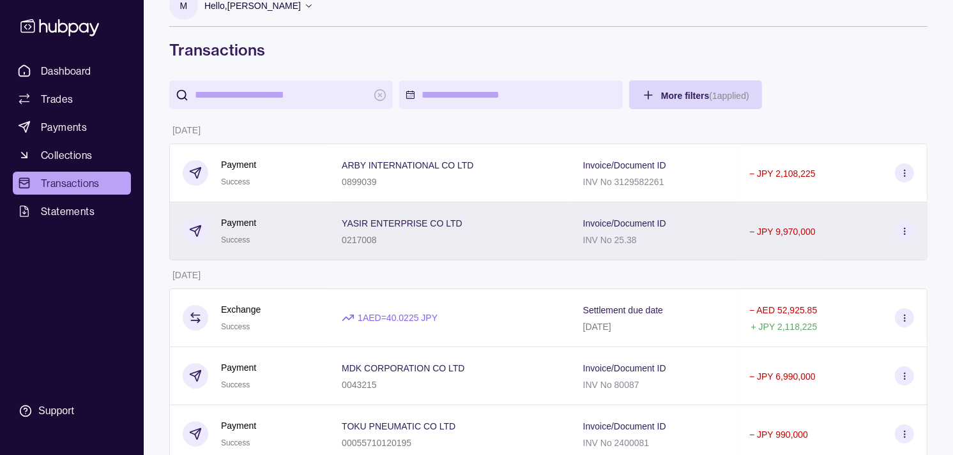
scroll to position [0, 0]
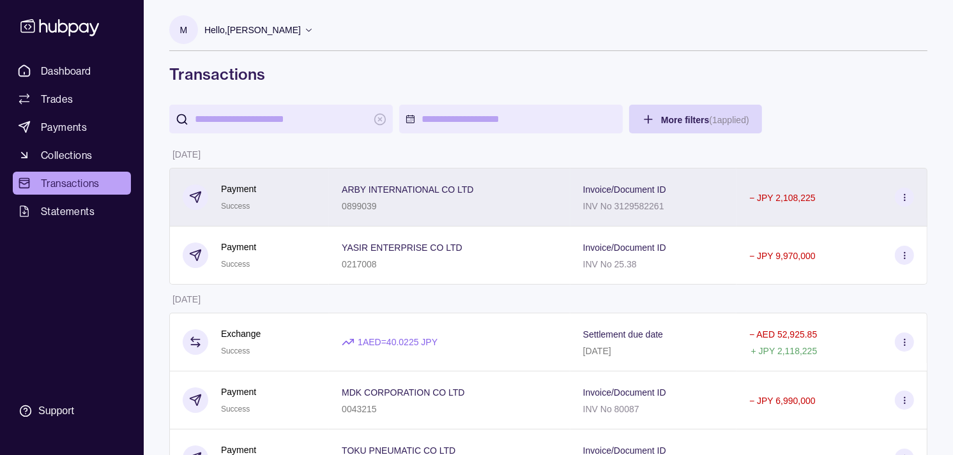
click at [298, 203] on div "Payment Success" at bounding box center [249, 197] width 133 height 31
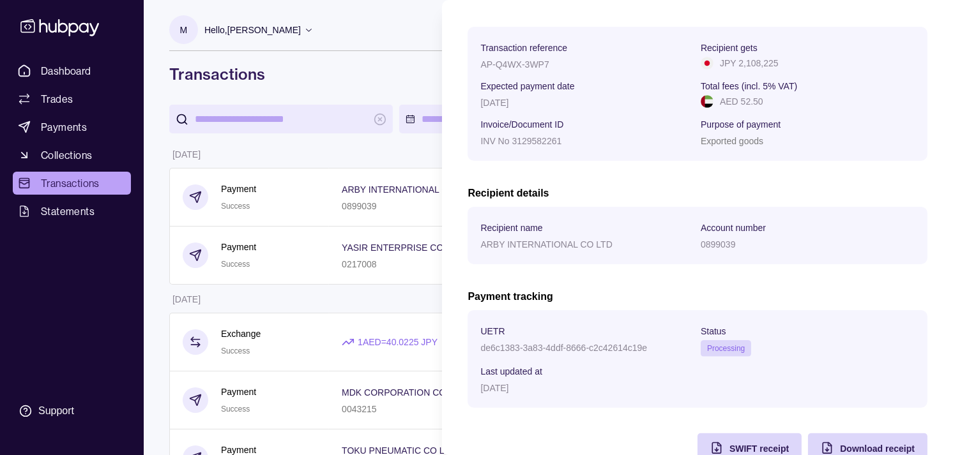
scroll to position [213, 0]
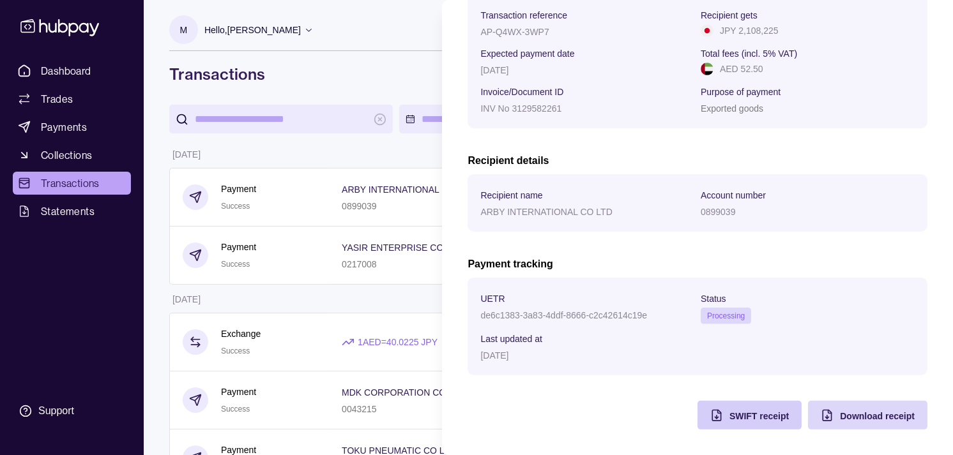
click at [712, 410] on icon "button" at bounding box center [716, 415] width 8 height 11
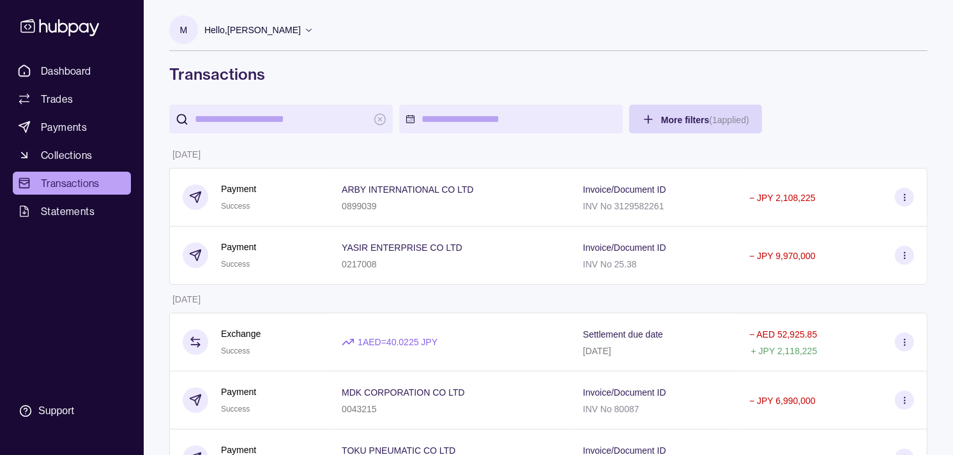
click at [79, 68] on span "Dashboard" at bounding box center [66, 70] width 50 height 15
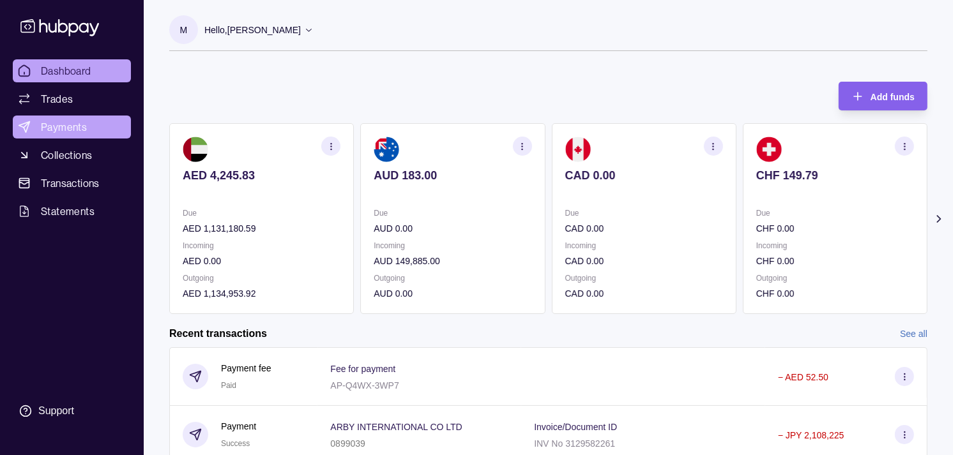
click at [46, 128] on span "Payments" at bounding box center [64, 126] width 46 height 15
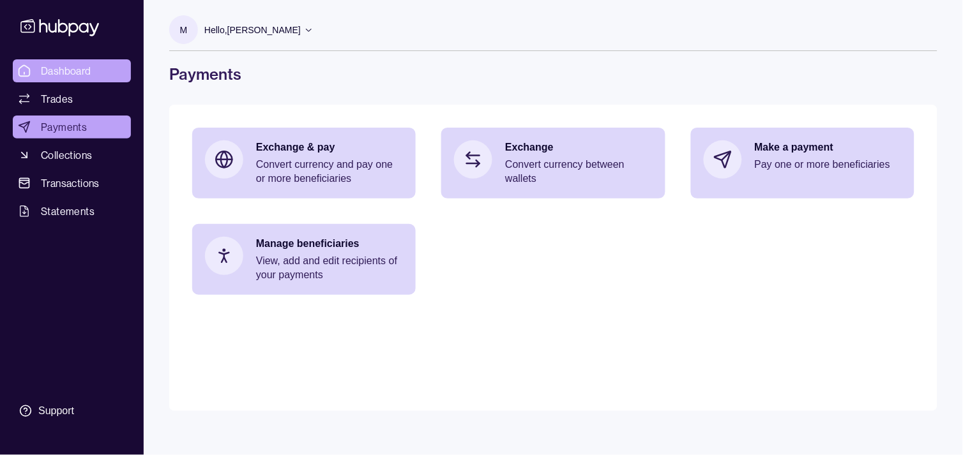
click at [86, 72] on span "Dashboard" at bounding box center [66, 70] width 50 height 15
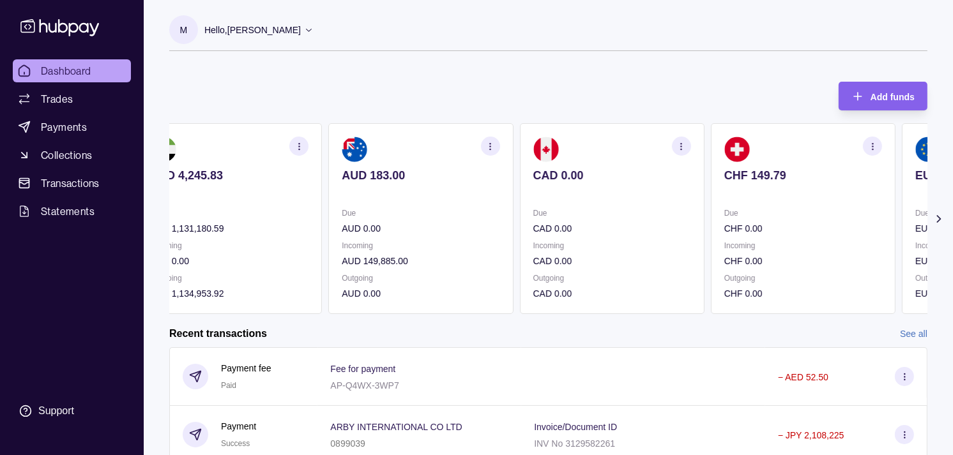
click at [727, 199] on p at bounding box center [803, 193] width 158 height 14
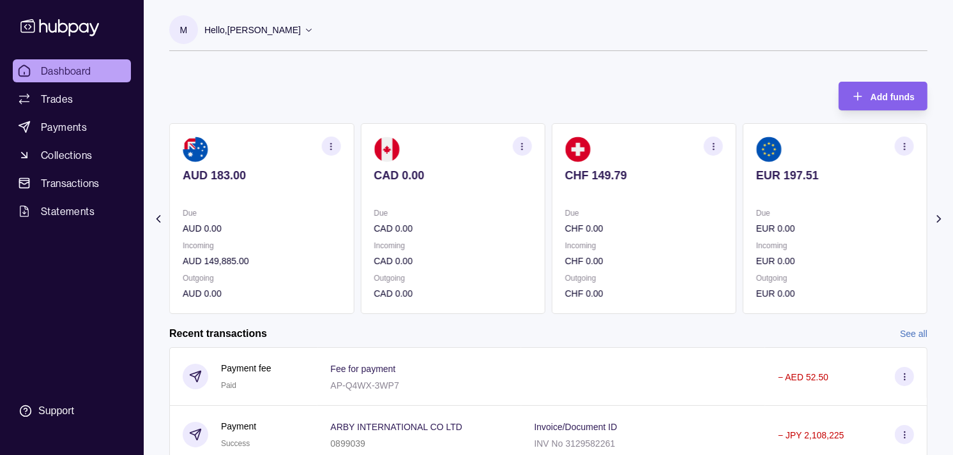
click at [742, 196] on section "EUR 197.51 Due EUR 0.00 Incoming EUR 0.00 Outgoing EUR 0.00" at bounding box center [834, 218] width 185 height 191
click at [685, 195] on section "EUR 197.51 Due EUR 0.00 Incoming EUR 0.00 Outgoing EUR 0.00" at bounding box center [644, 218] width 185 height 191
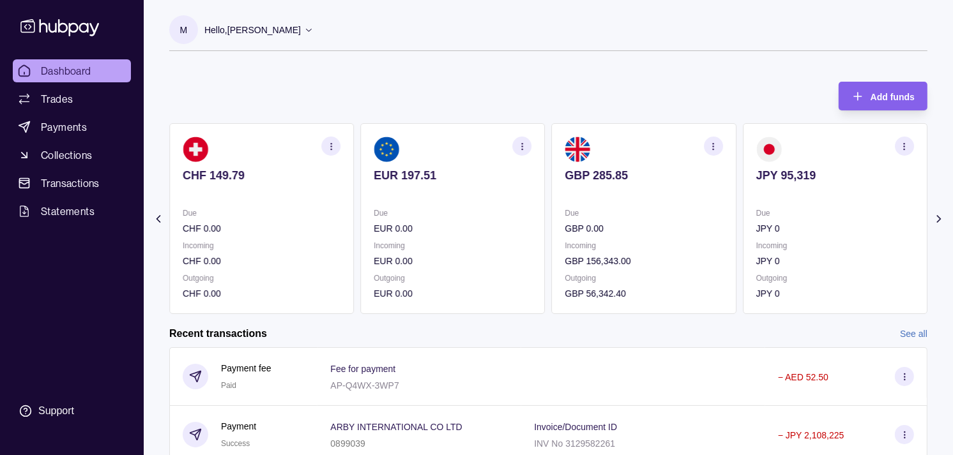
click at [659, 194] on p at bounding box center [644, 193] width 158 height 14
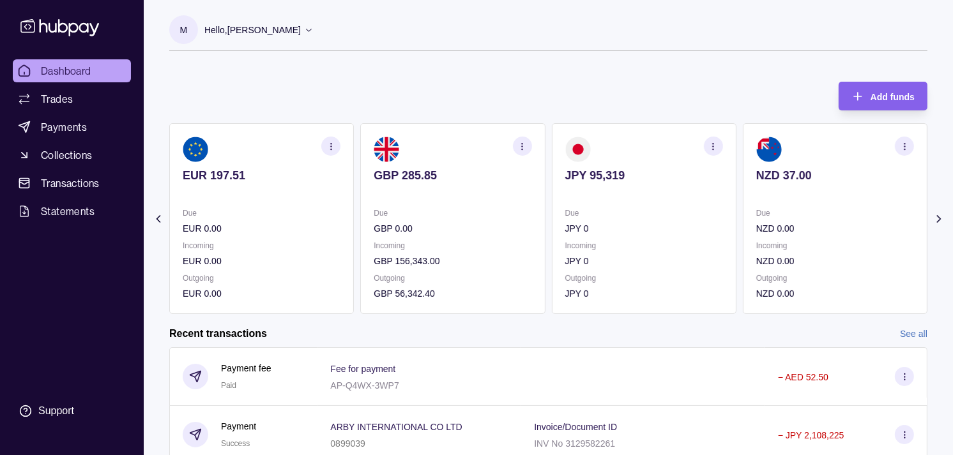
click at [521, 149] on icon "button" at bounding box center [522, 147] width 10 height 10
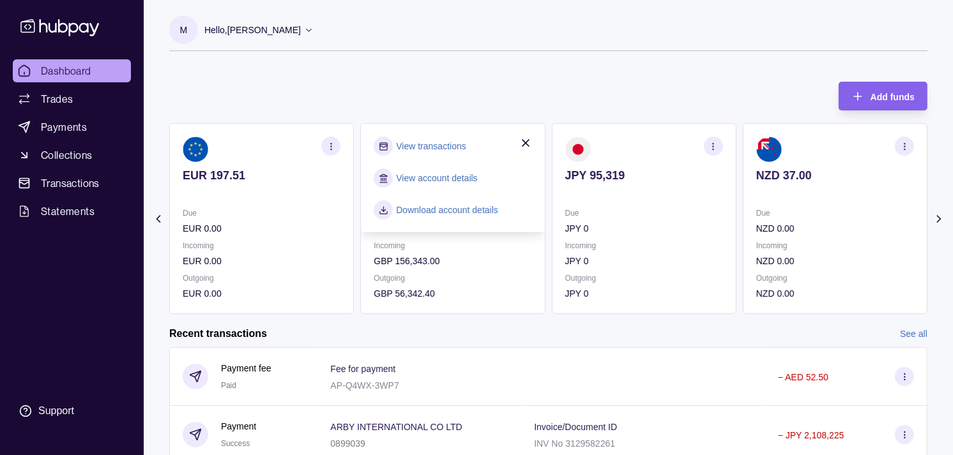
click at [444, 144] on link "View transactions" at bounding box center [431, 146] width 70 height 14
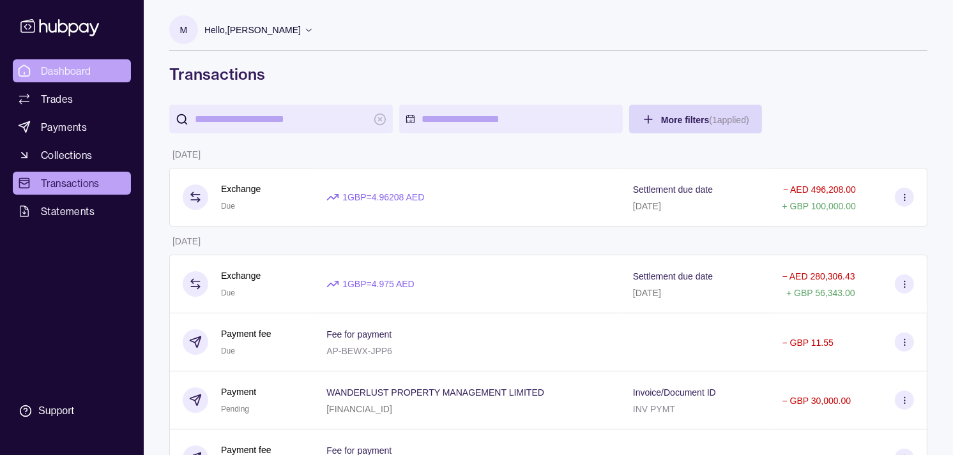
click at [86, 66] on span "Dashboard" at bounding box center [66, 70] width 50 height 15
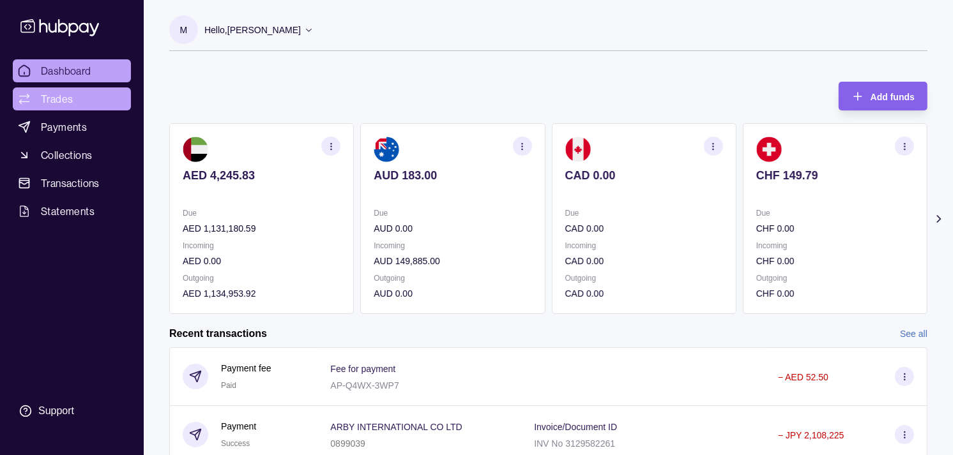
click at [84, 94] on link "Trades" at bounding box center [72, 98] width 118 height 23
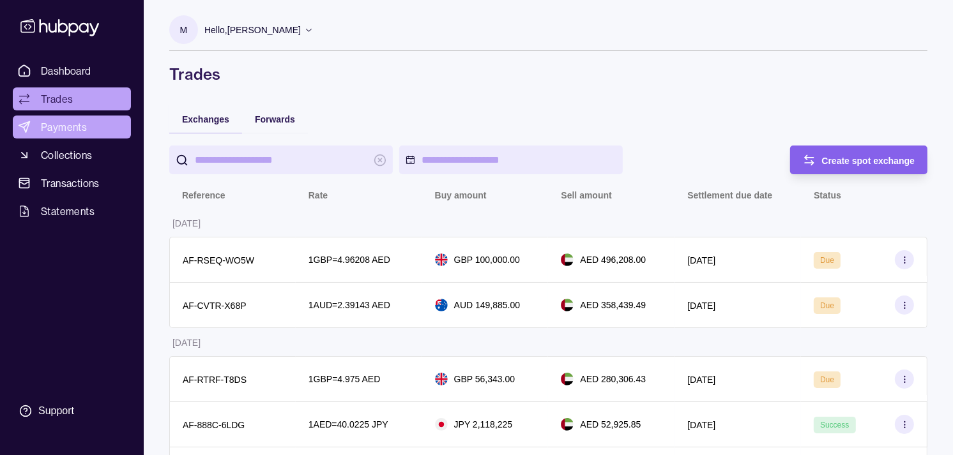
click at [71, 128] on span "Payments" at bounding box center [64, 126] width 46 height 15
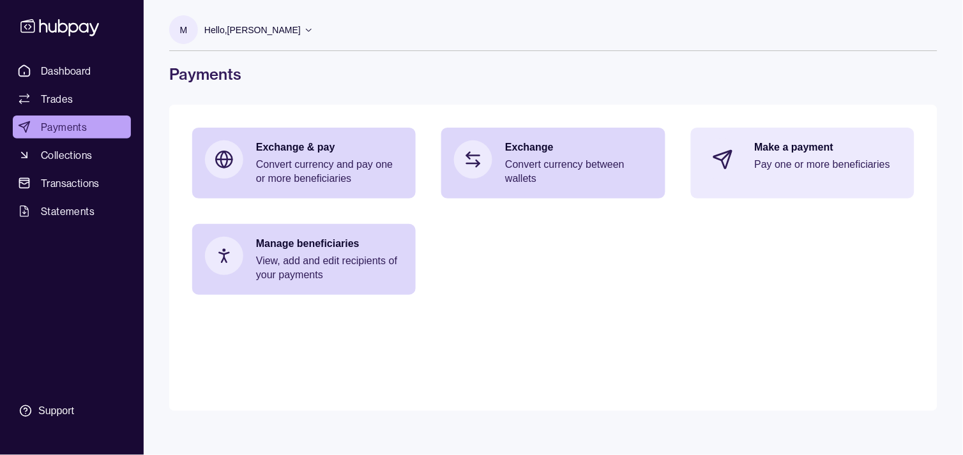
click at [777, 147] on p "Make a payment" at bounding box center [828, 147] width 147 height 14
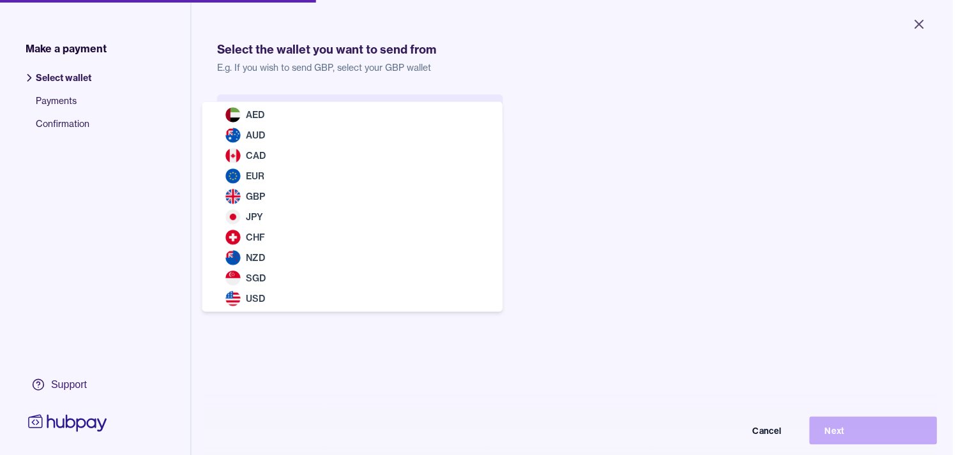
click at [300, 124] on body "Close Make a payment Select wallet Payments Confirmation Support Select the wal…" at bounding box center [476, 227] width 953 height 455
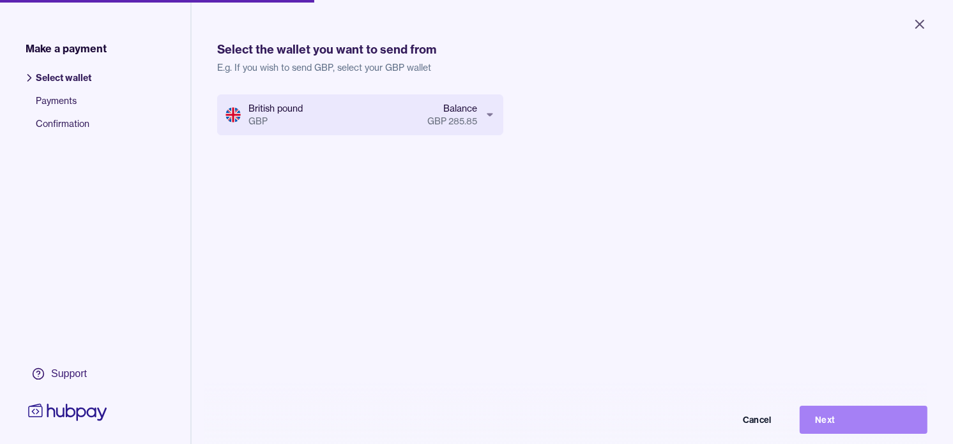
click at [887, 434] on button "Next" at bounding box center [863, 420] width 128 height 28
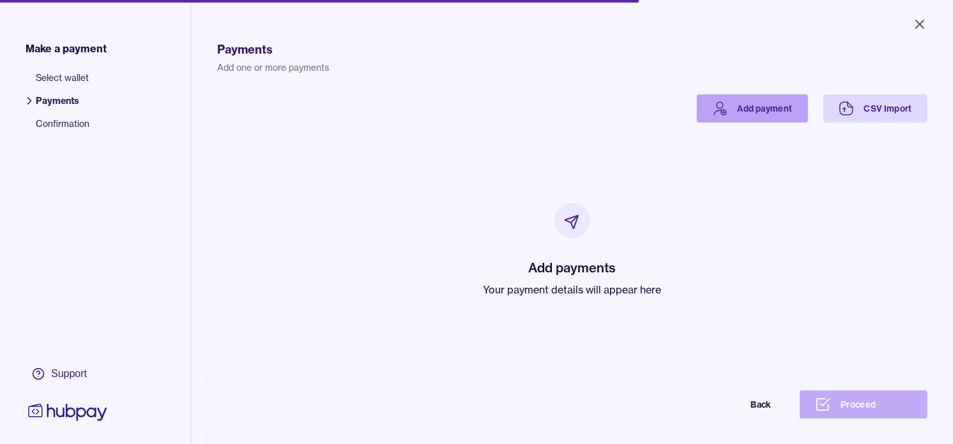
click at [747, 101] on link "Add payment" at bounding box center [752, 108] width 111 height 28
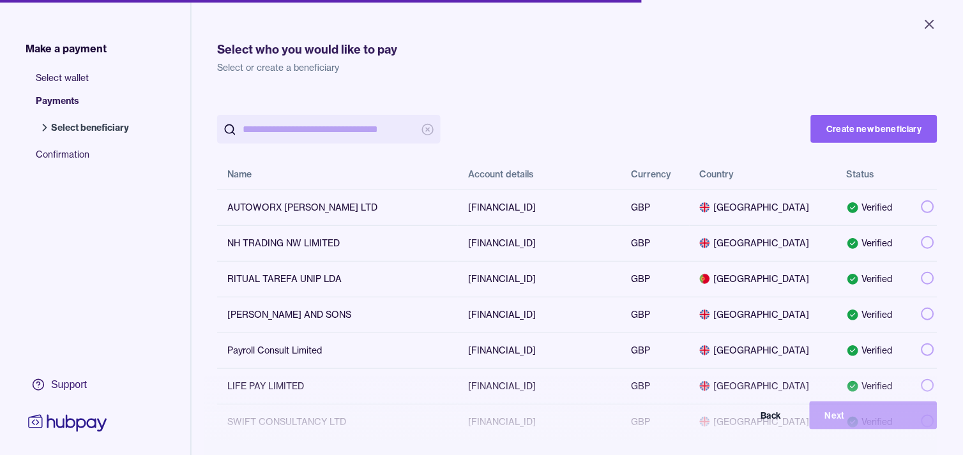
click at [320, 131] on input "search" at bounding box center [329, 129] width 172 height 29
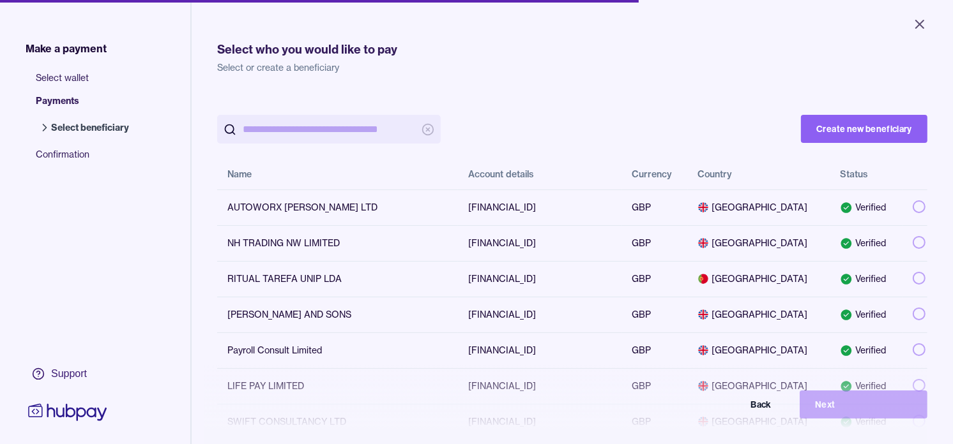
paste input "**********"
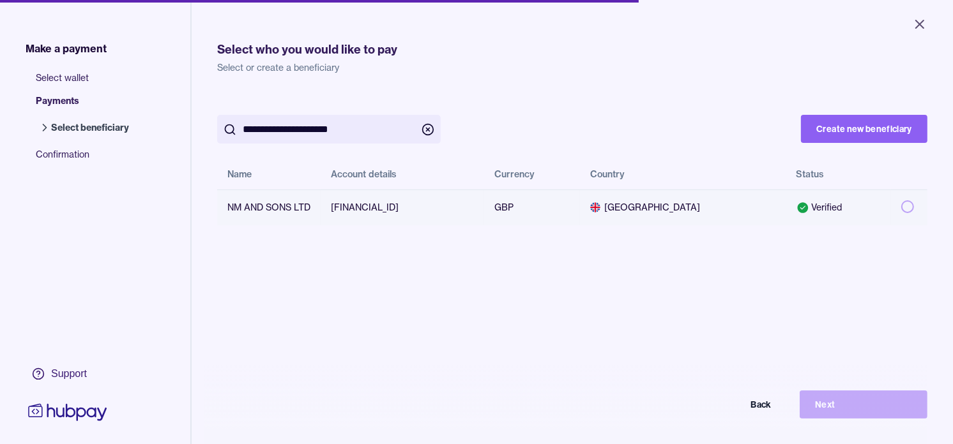
type input "**********"
click at [901, 207] on button "button" at bounding box center [907, 206] width 13 height 13
click at [878, 414] on button "Next" at bounding box center [863, 405] width 128 height 28
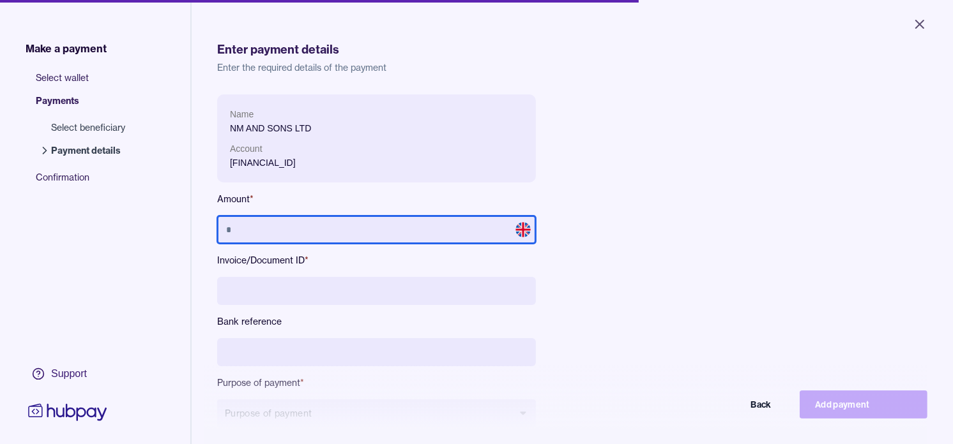
click at [432, 231] on input "text" at bounding box center [376, 230] width 319 height 28
type input "******"
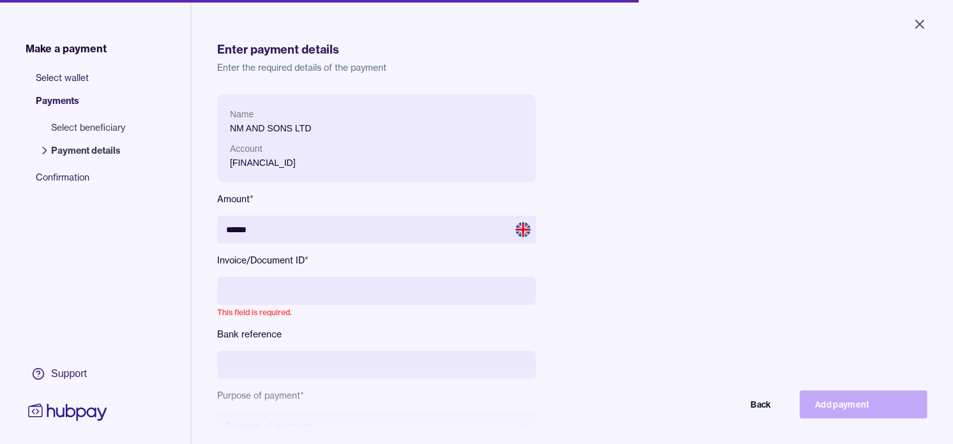
drag, startPoint x: 827, startPoint y: 147, endPoint x: 822, endPoint y: 142, distance: 6.8
click at [827, 147] on form "Name NM AND SONS LTD Account [FINANCIAL_ID] Amount * ****** Invoice/Document ID…" at bounding box center [572, 277] width 710 height 366
click at [921, 24] on icon "Close" at bounding box center [919, 24] width 15 height 15
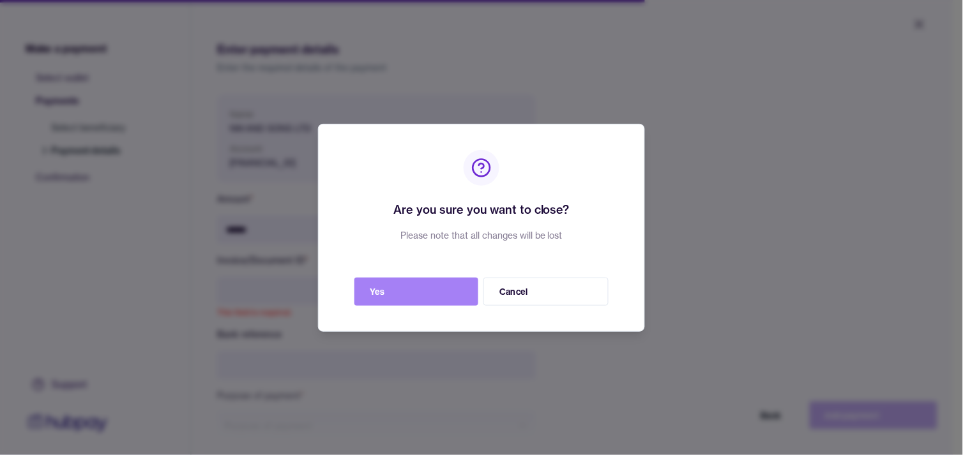
click at [422, 297] on button "Yes" at bounding box center [416, 292] width 124 height 28
click at [422, 289] on button "Yes" at bounding box center [416, 292] width 124 height 28
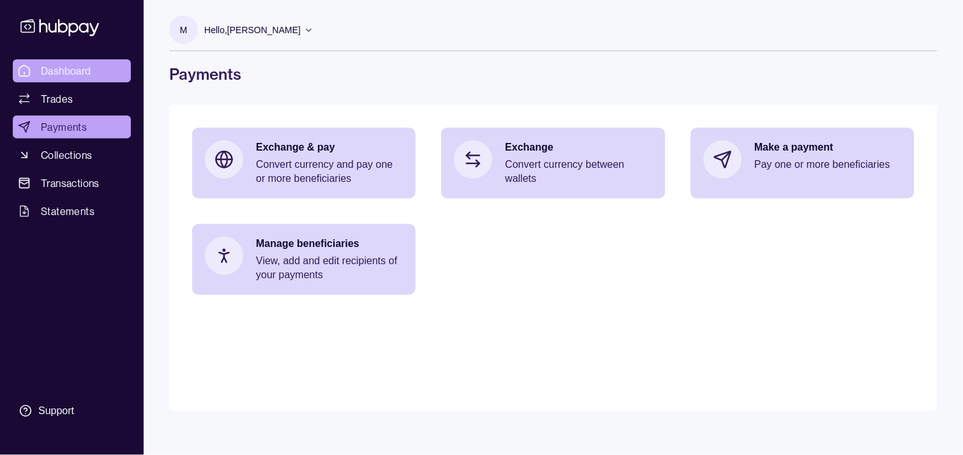
click at [86, 64] on span "Dashboard" at bounding box center [66, 70] width 50 height 15
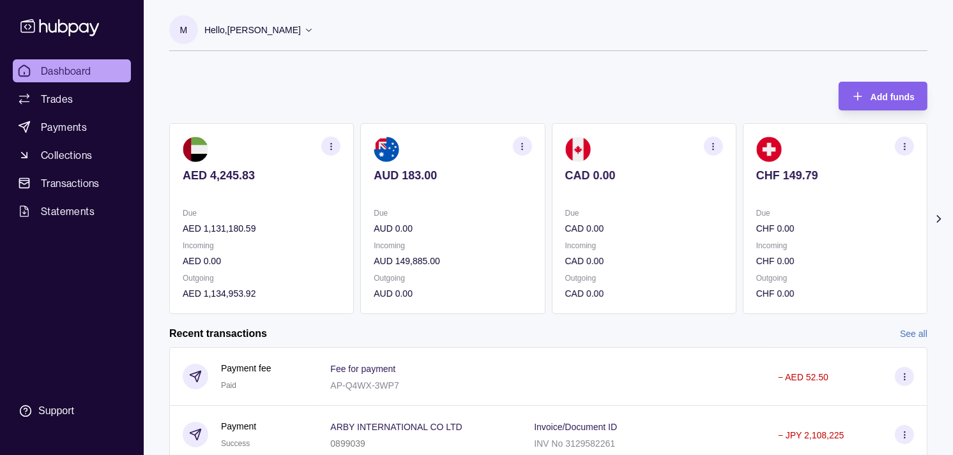
click at [756, 177] on p "CHF 149.79" at bounding box center [835, 176] width 158 height 14
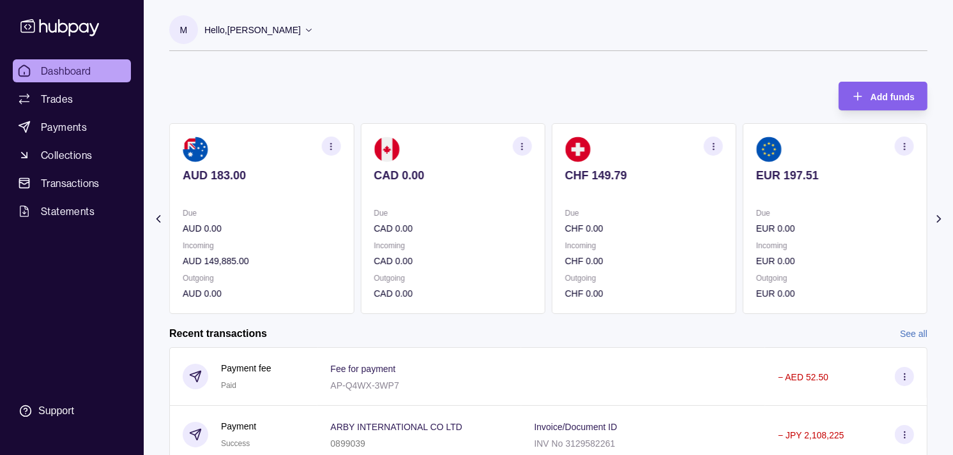
click at [756, 170] on p "EUR 197.51" at bounding box center [835, 176] width 158 height 14
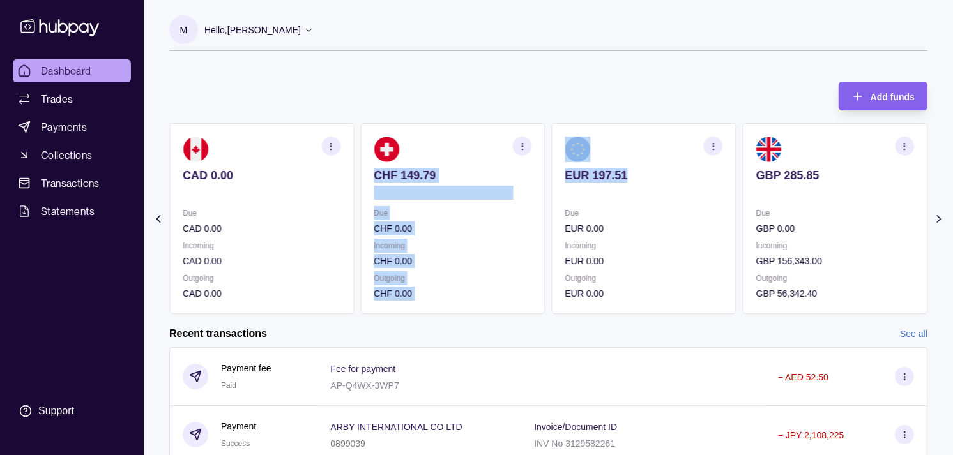
drag, startPoint x: 693, startPoint y: 177, endPoint x: 628, endPoint y: 167, distance: 66.5
click at [628, 167] on div "AED 4,245.83 Due AED 1,131,180.59 Incoming AED 0.00 Outgoing AED 1,134,953.92 A…" at bounding box center [548, 218] width 758 height 191
click at [685, 239] on p "Incoming" at bounding box center [644, 246] width 158 height 14
click at [905, 144] on icon "button" at bounding box center [905, 147] width 10 height 10
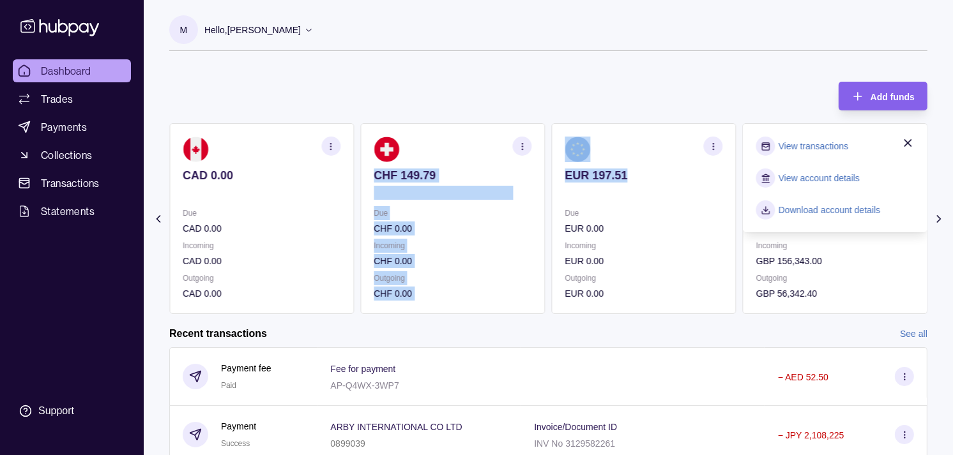
click at [810, 141] on link "View transactions" at bounding box center [813, 146] width 70 height 14
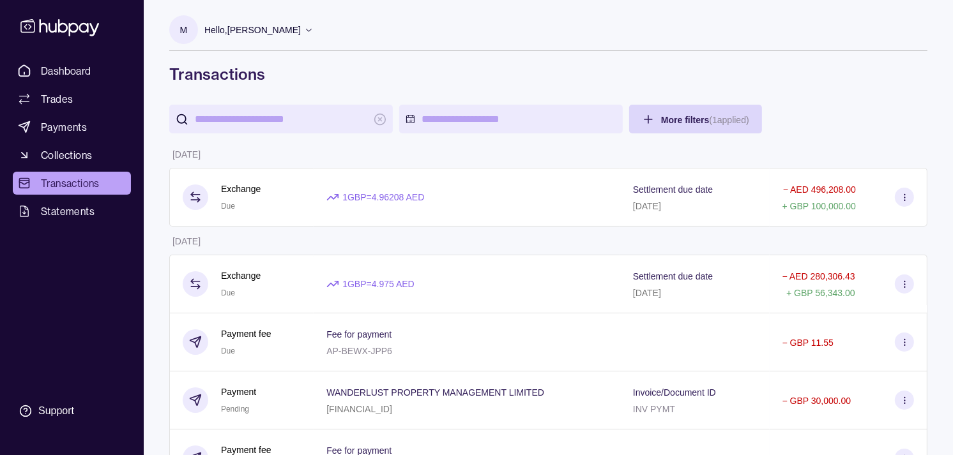
click at [296, 124] on input "search" at bounding box center [281, 119] width 172 height 29
paste input "**********"
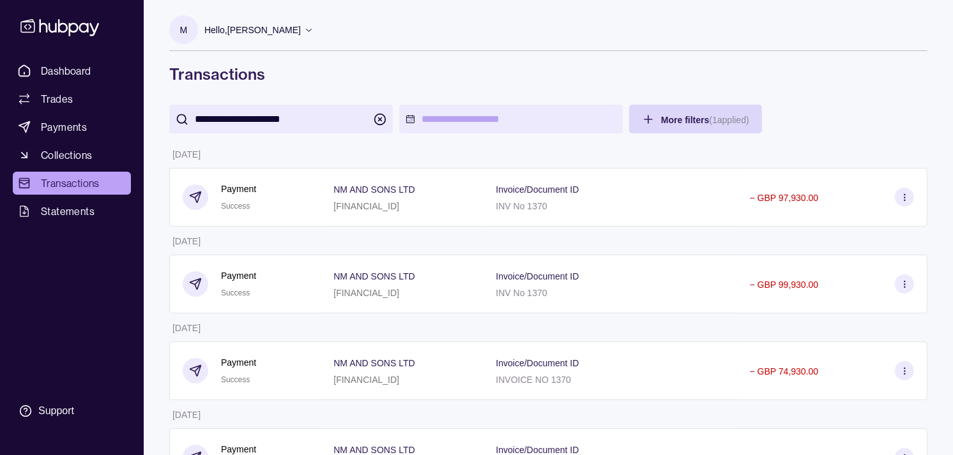
type input "**********"
click at [280, 116] on input "**********" at bounding box center [281, 119] width 172 height 29
click at [54, 128] on span "Payments" at bounding box center [64, 126] width 46 height 15
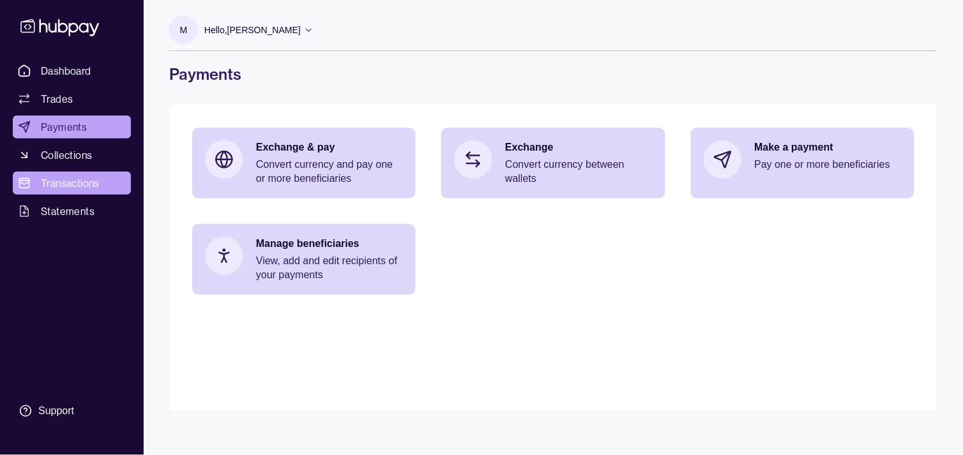
click at [69, 183] on span "Transactions" at bounding box center [70, 183] width 59 height 15
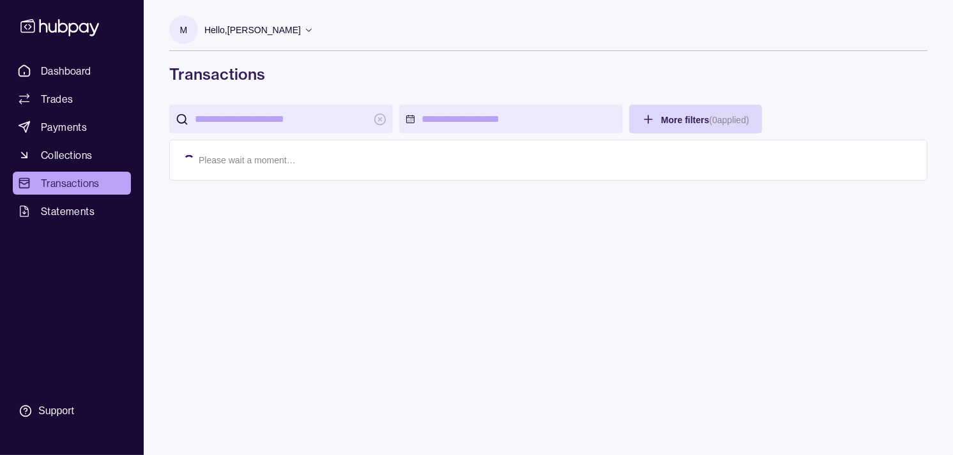
click at [296, 116] on input "search" at bounding box center [281, 119] width 172 height 29
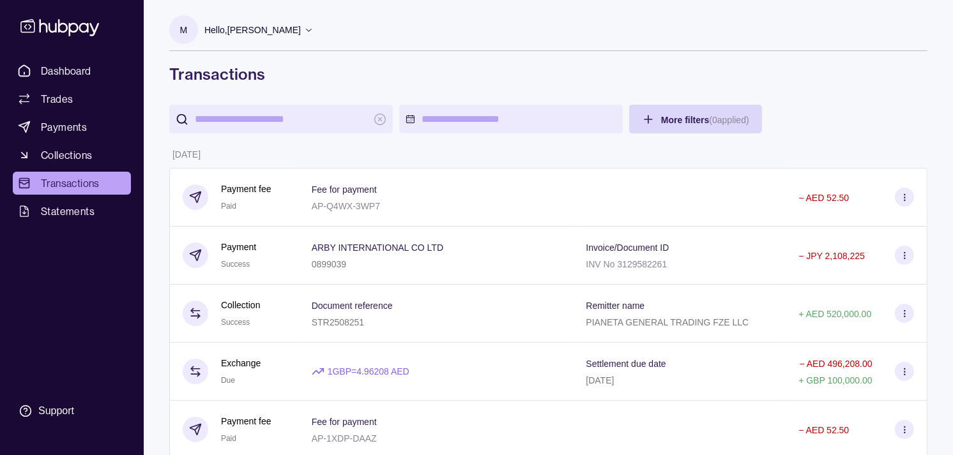
click at [297, 117] on input "search" at bounding box center [281, 119] width 172 height 29
paste input "**********"
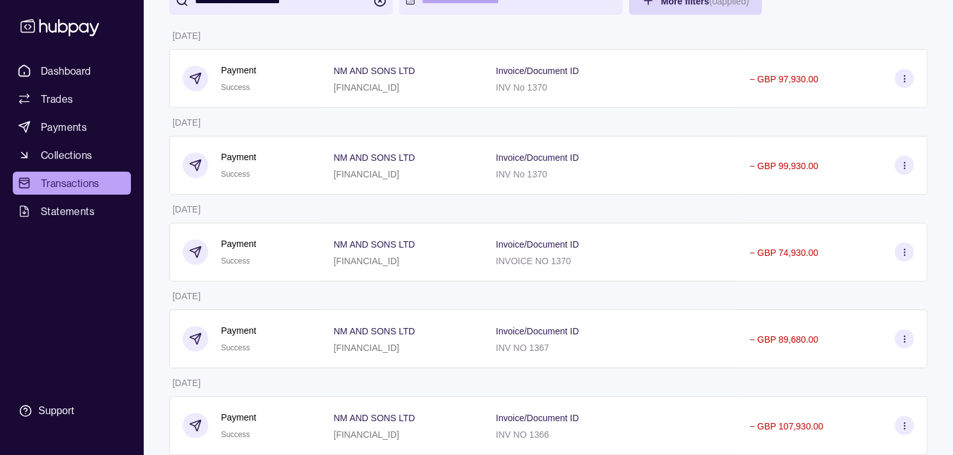
scroll to position [142, 0]
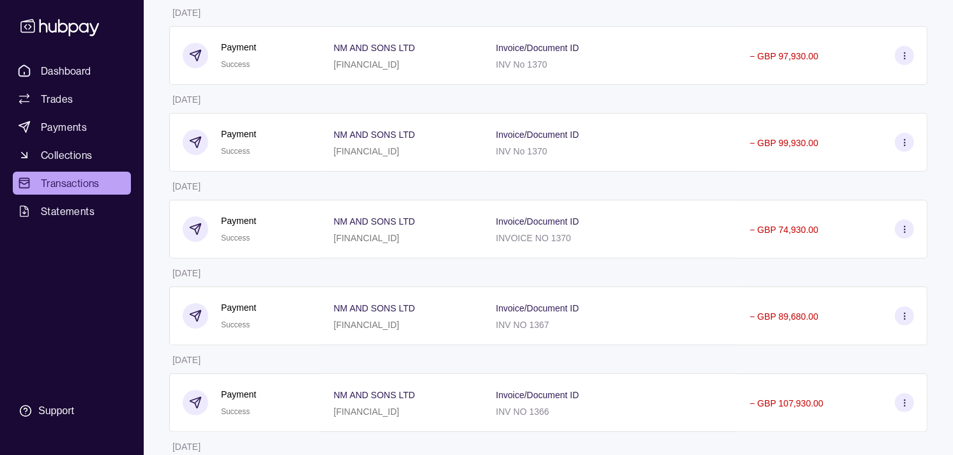
type input "**********"
click at [64, 122] on span "Payments" at bounding box center [64, 126] width 46 height 15
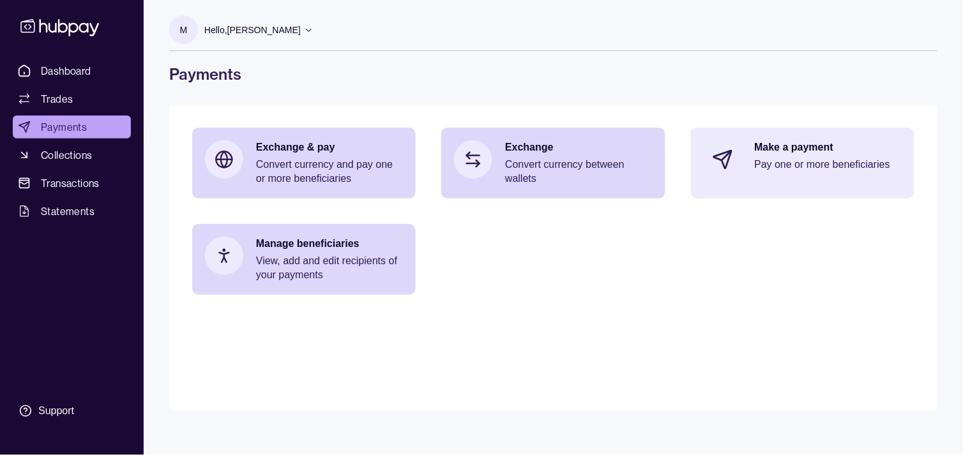
click at [734, 150] on section at bounding box center [723, 160] width 42 height 42
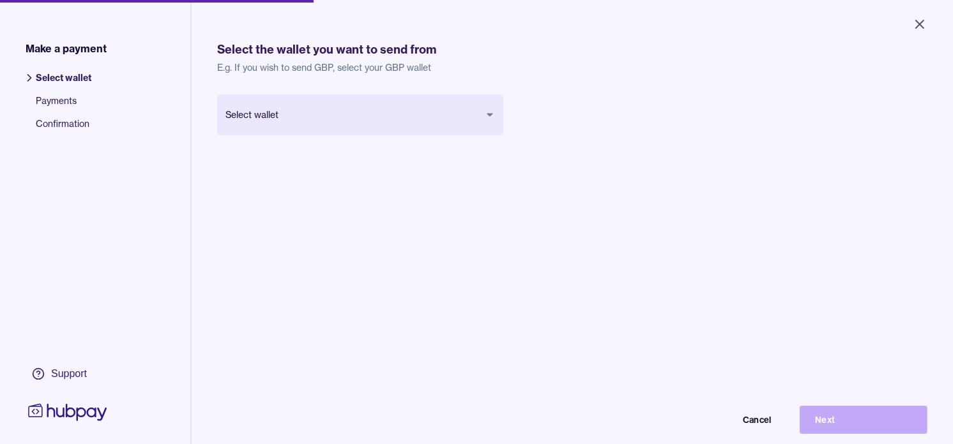
click at [365, 112] on body "Close Make a payment Select wallet Payments Confirmation Support Select the wal…" at bounding box center [476, 222] width 953 height 444
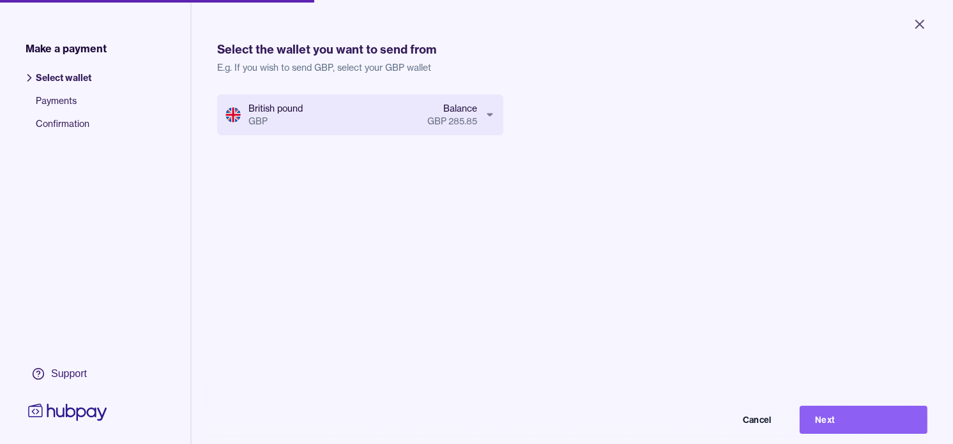
click at [868, 412] on div "British pound GBP Balance GBP 285.85 Cancel Next" at bounding box center [572, 316] width 710 height 444
click at [867, 428] on button "Next" at bounding box center [863, 420] width 128 height 28
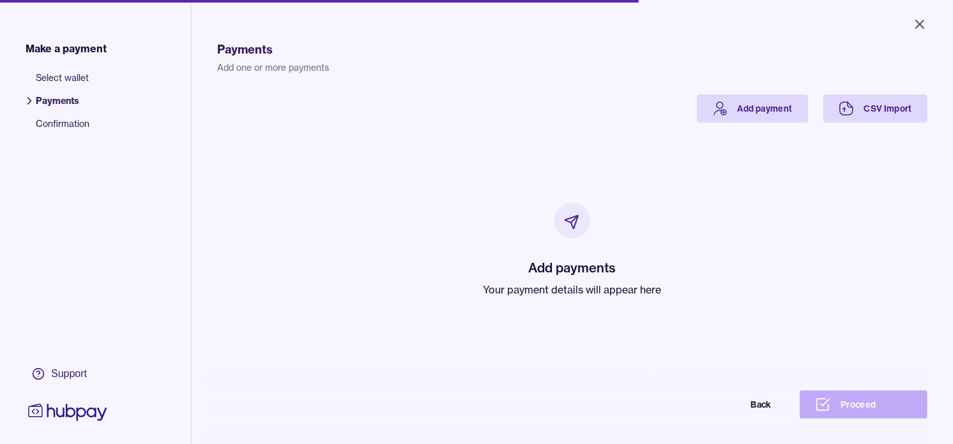
click at [499, 292] on p "Your payment details will appear here" at bounding box center [572, 289] width 178 height 15
click at [498, 292] on p "Your payment details will appear here" at bounding box center [572, 289] width 178 height 15
drag, startPoint x: 498, startPoint y: 292, endPoint x: 435, endPoint y: 232, distance: 87.1
click at [435, 232] on div "Add payments Your payment details will appear here" at bounding box center [571, 250] width 679 height 255
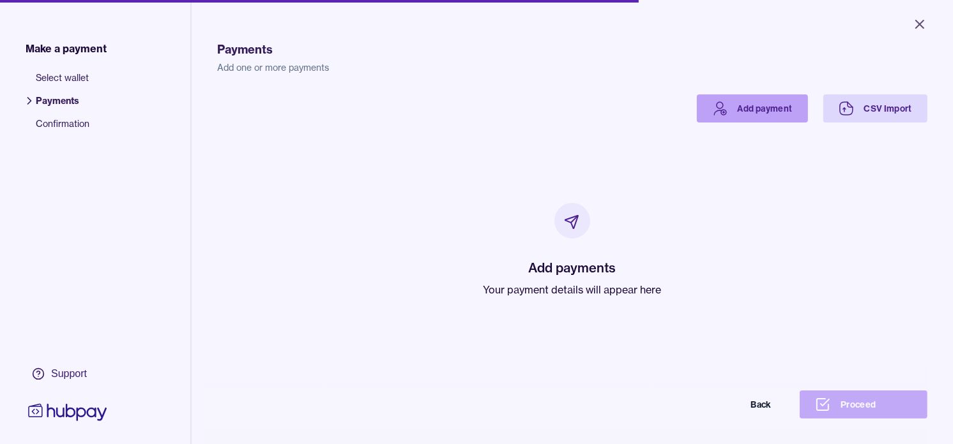
click at [723, 112] on icon at bounding box center [723, 113] width 0 height 2
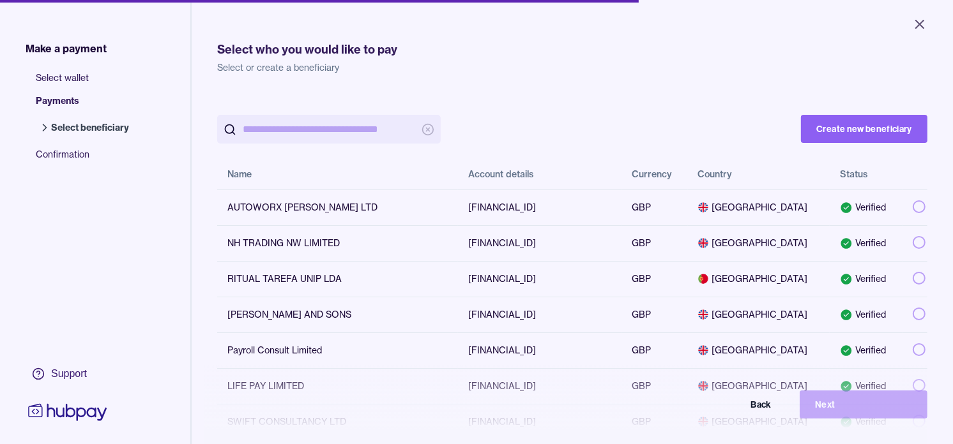
click at [353, 126] on input "search" at bounding box center [329, 129] width 172 height 29
paste input "**********"
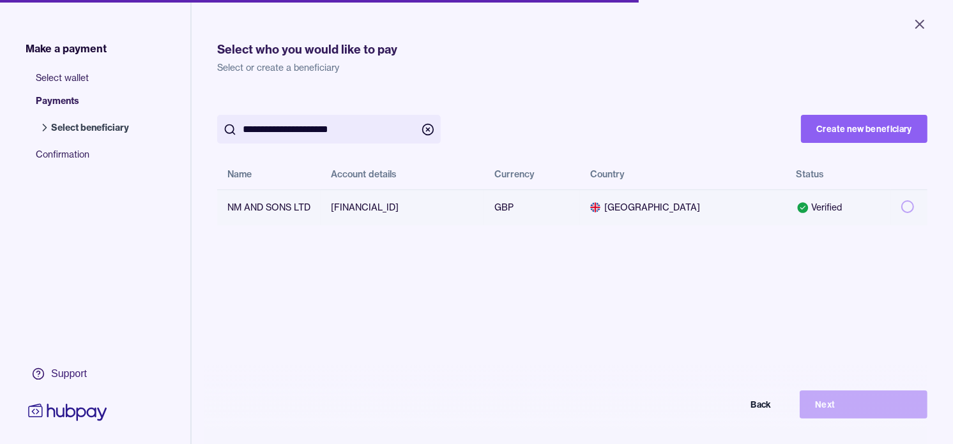
type input "**********"
click at [901, 207] on button "button" at bounding box center [907, 206] width 13 height 13
click at [862, 409] on button "Next" at bounding box center [863, 405] width 128 height 28
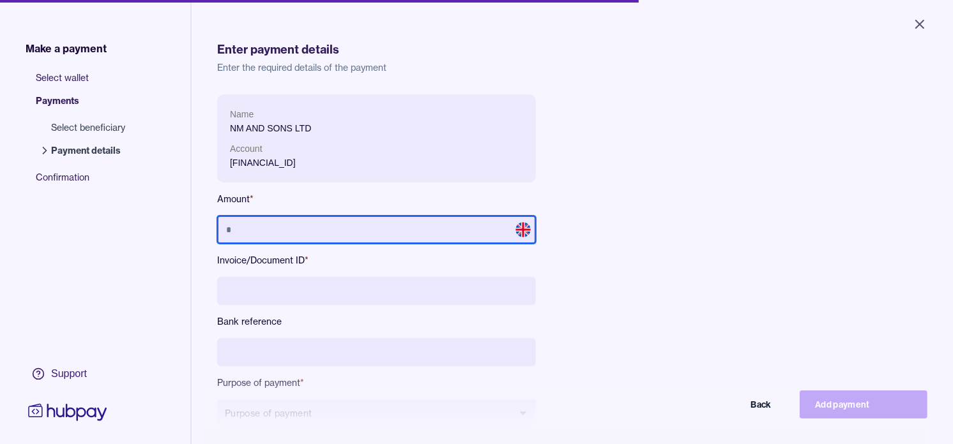
click at [364, 227] on input "text" at bounding box center [376, 230] width 319 height 28
type input "******"
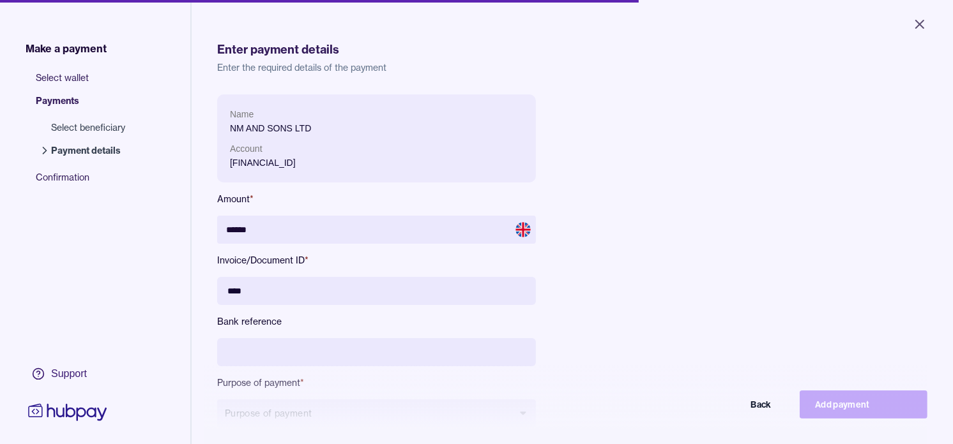
click at [259, 295] on input "***" at bounding box center [376, 291] width 319 height 28
paste input "********"
type input "**********"
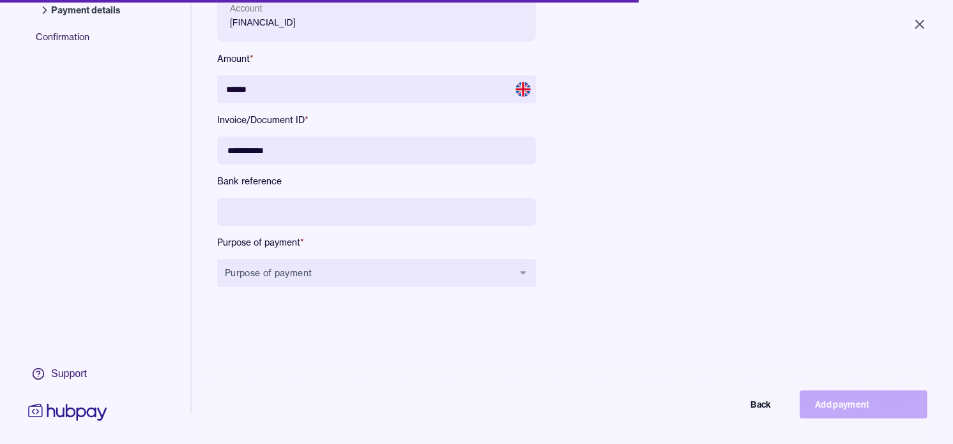
scroll to position [142, 0]
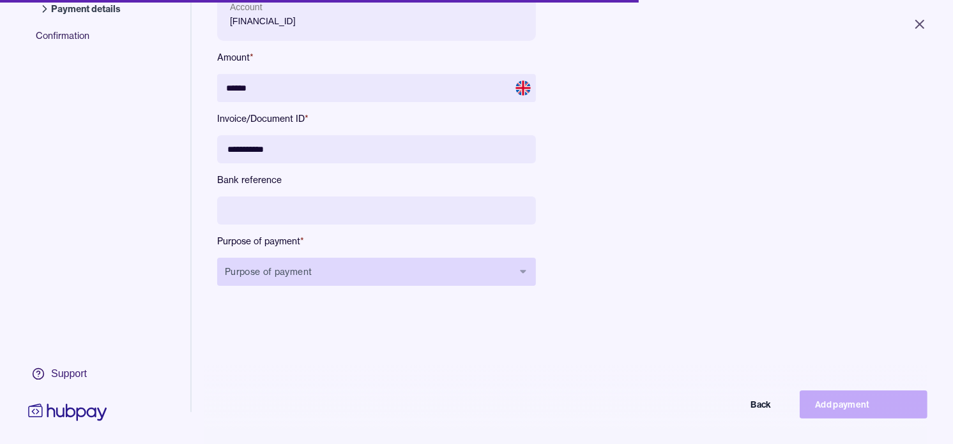
click at [322, 282] on button "Purpose of payment" at bounding box center [376, 272] width 319 height 28
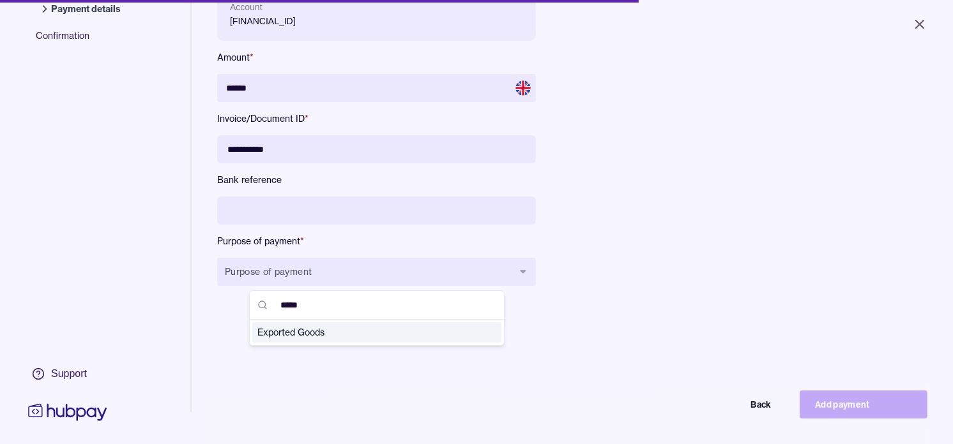
type input "*****"
click at [326, 329] on span "Exported Goods" at bounding box center [368, 332] width 223 height 13
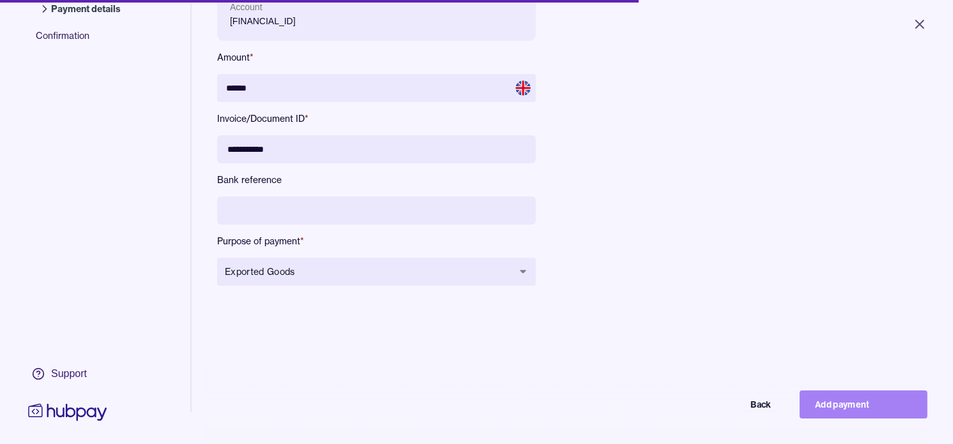
click at [877, 410] on button "Add payment" at bounding box center [863, 405] width 128 height 28
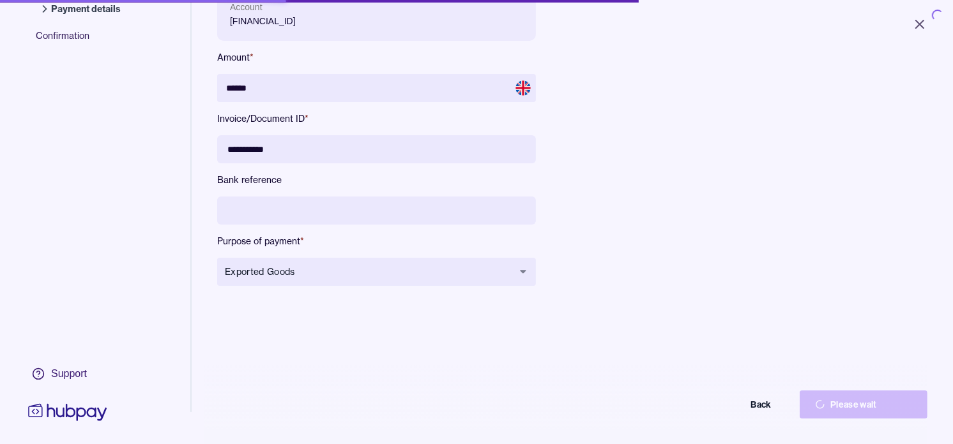
type input "*****"
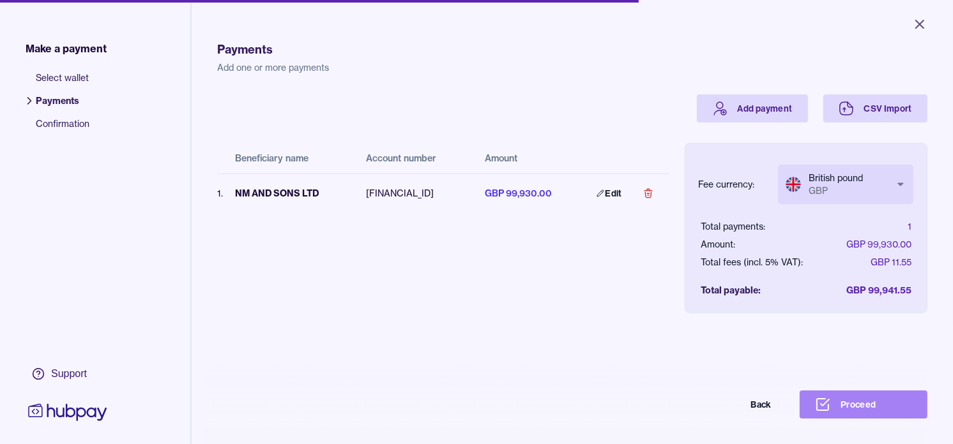
click at [875, 416] on button "Proceed" at bounding box center [863, 405] width 128 height 28
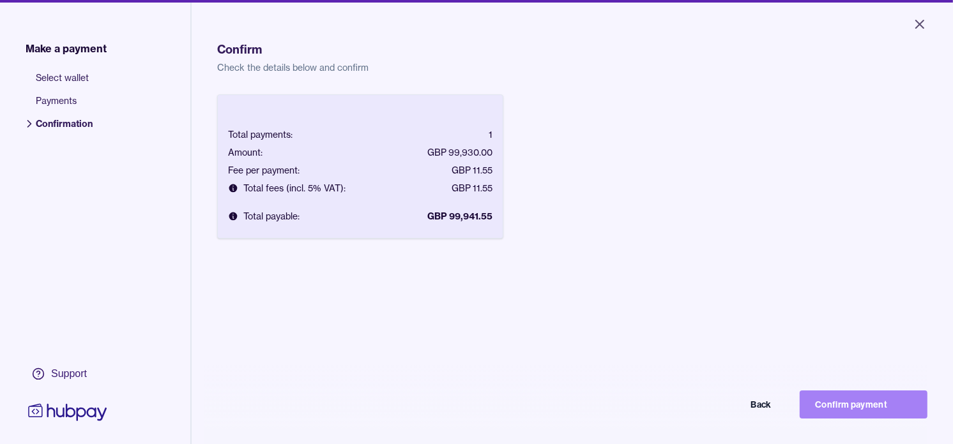
click at [875, 413] on button "Confirm payment" at bounding box center [863, 405] width 128 height 28
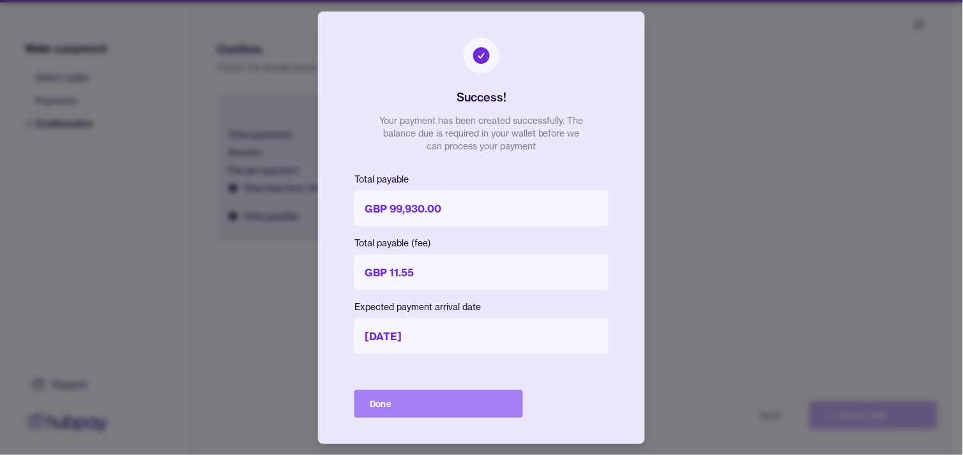
click at [469, 404] on button "Done" at bounding box center [438, 404] width 169 height 28
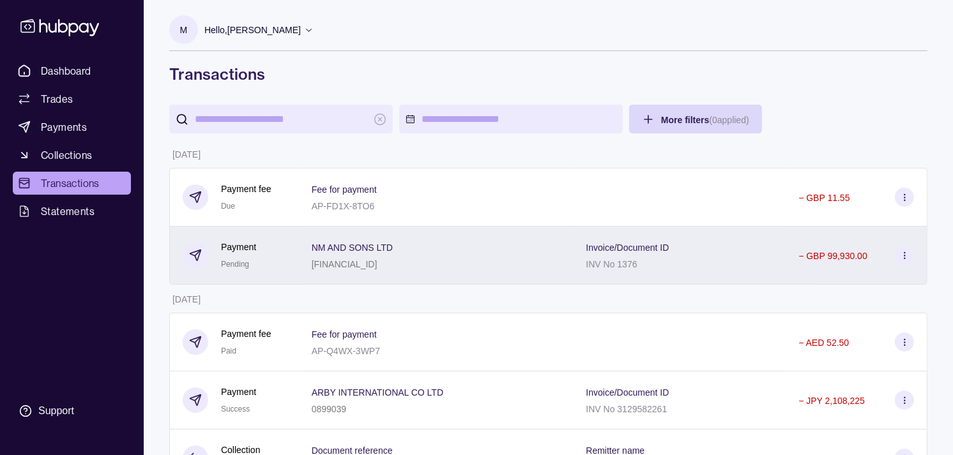
click at [377, 262] on p "[FINANCIAL_ID]" at bounding box center [345, 264] width 66 height 10
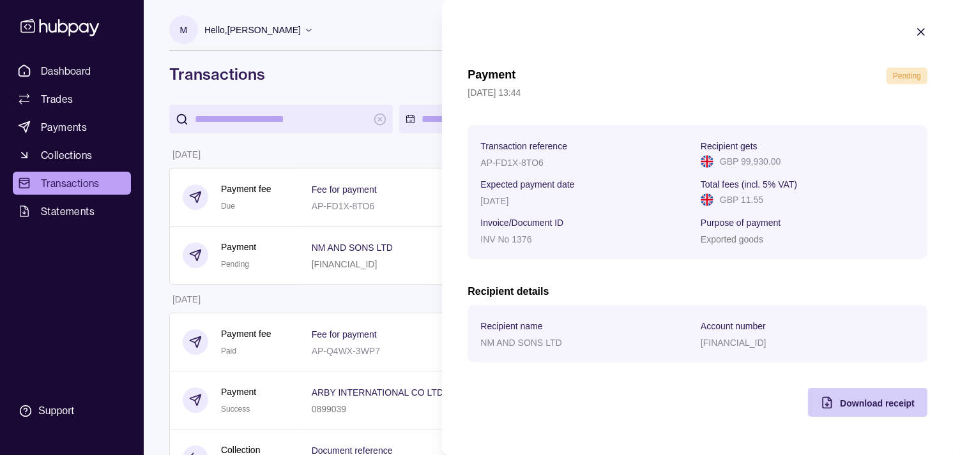
click at [865, 409] on span "Download receipt" at bounding box center [877, 403] width 75 height 10
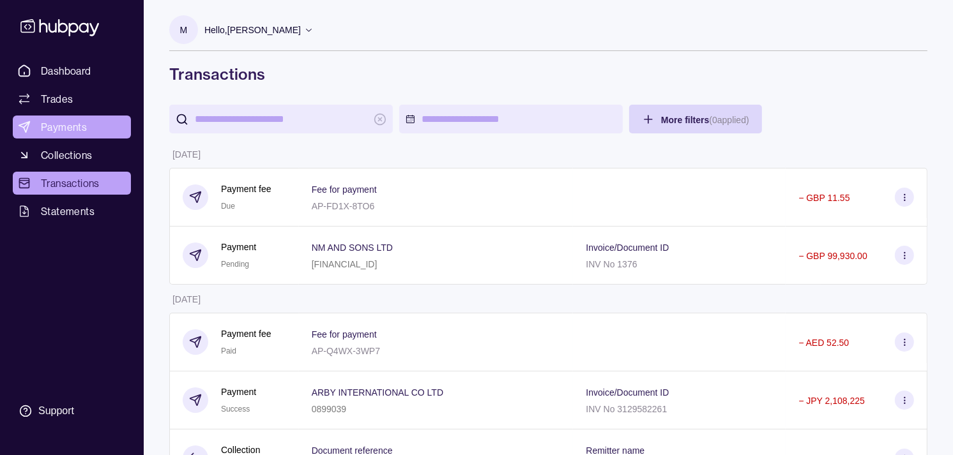
click at [61, 130] on span "Payments" at bounding box center [64, 126] width 46 height 15
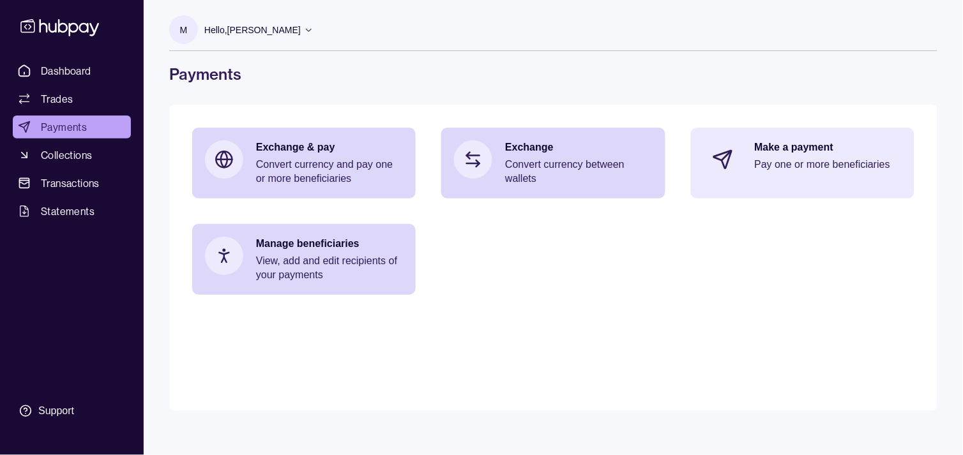
click at [801, 160] on p "Pay one or more beneficiaries" at bounding box center [828, 165] width 147 height 14
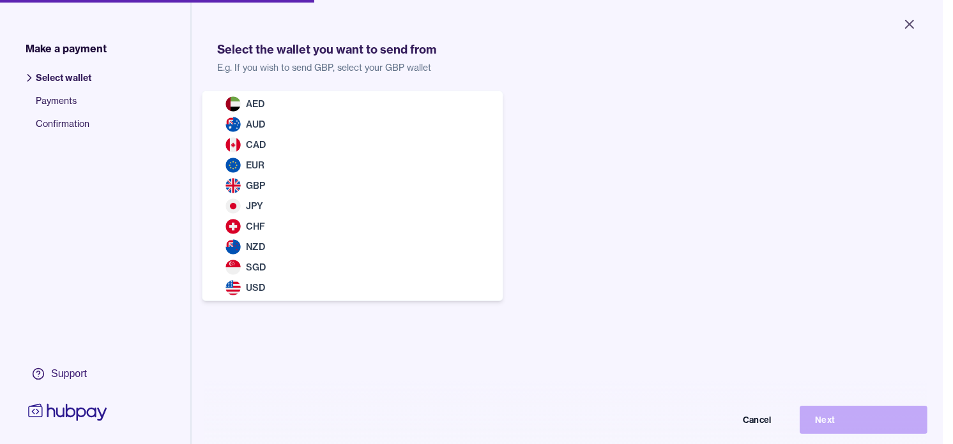
click at [353, 119] on body "Close Make a payment Select wallet Payments Confirmation Support Select the wal…" at bounding box center [471, 222] width 942 height 444
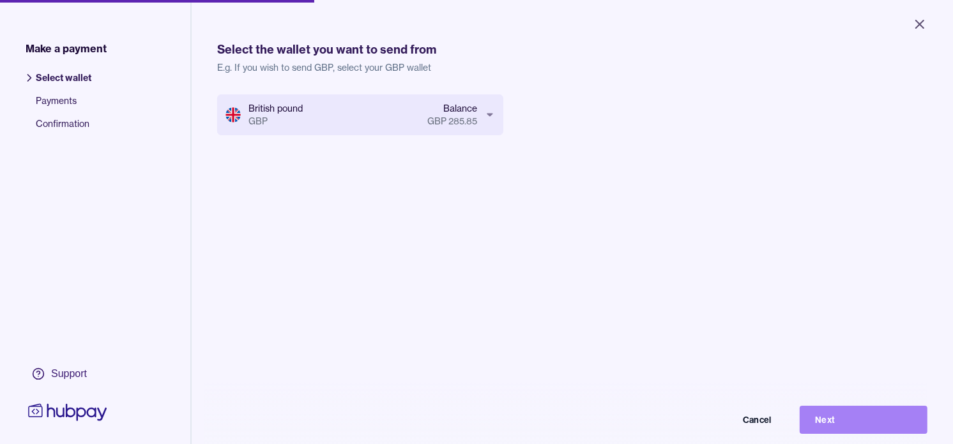
click at [898, 432] on button "Next" at bounding box center [863, 420] width 128 height 28
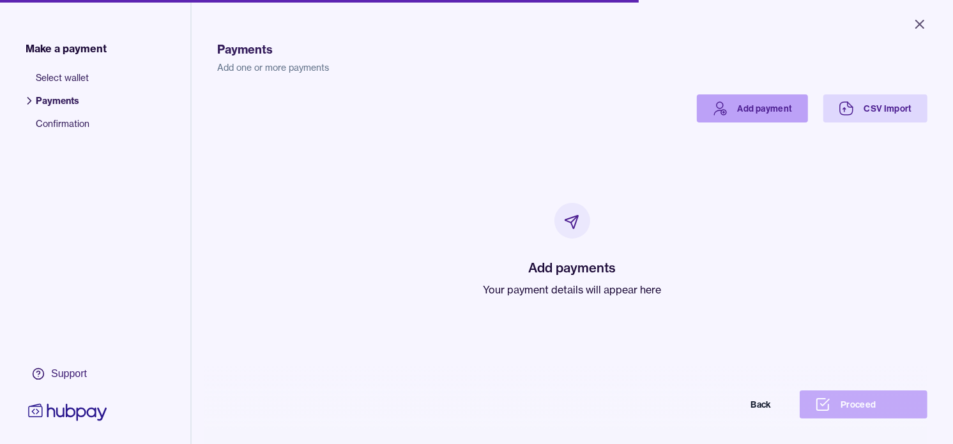
click at [722, 113] on link "Add payment" at bounding box center [752, 108] width 111 height 28
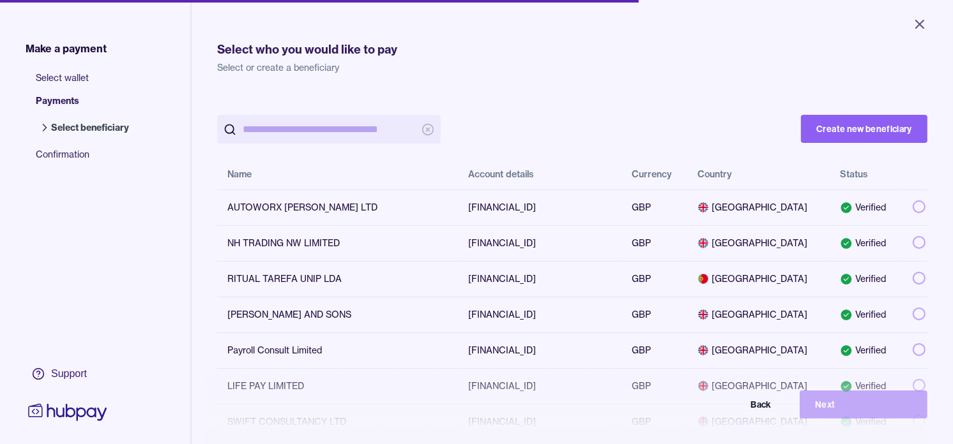
click at [308, 134] on input "search" at bounding box center [329, 129] width 172 height 29
paste input "**********"
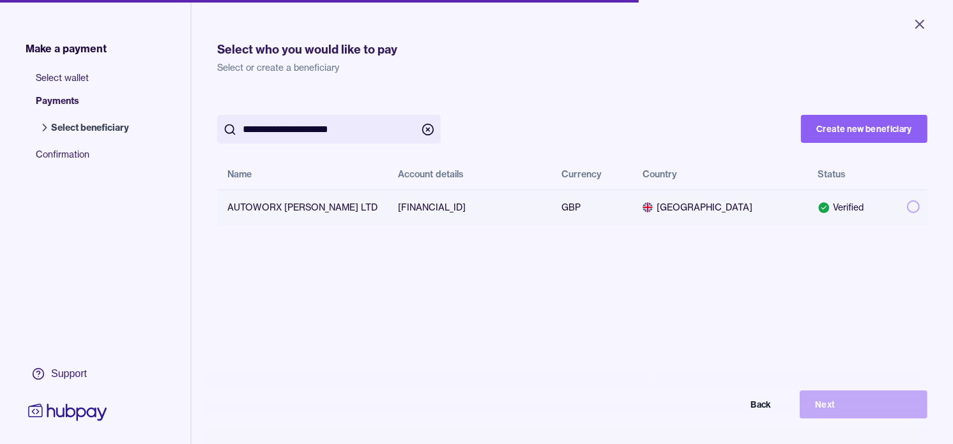
type input "**********"
click at [907, 204] on button "button" at bounding box center [913, 206] width 13 height 13
click at [904, 410] on button "Next" at bounding box center [863, 405] width 128 height 28
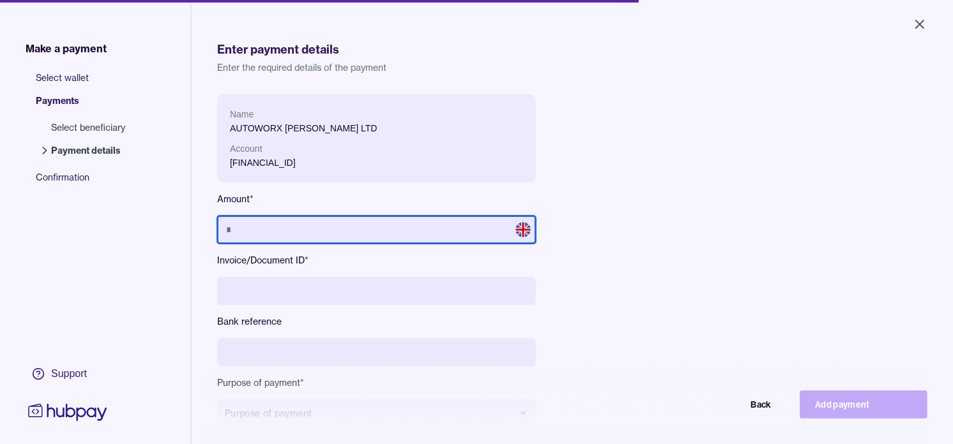
click at [342, 231] on input "text" at bounding box center [376, 230] width 319 height 28
type input "******"
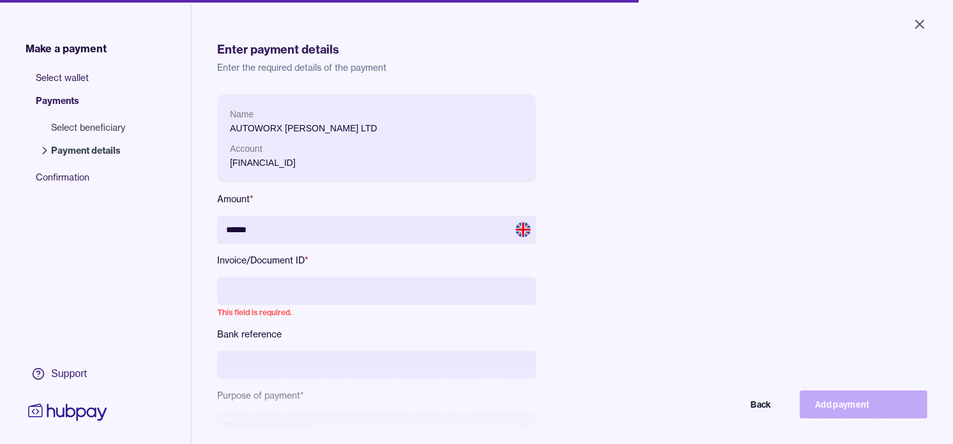
click at [354, 286] on input at bounding box center [376, 291] width 319 height 28
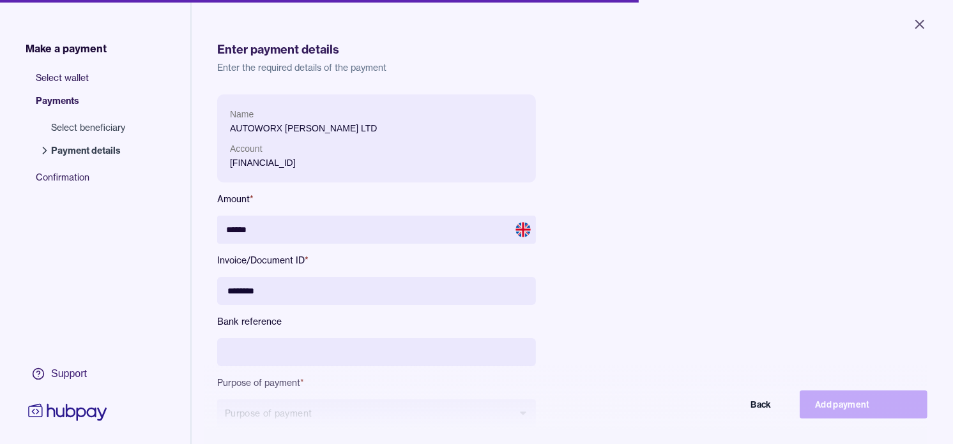
type input "********"
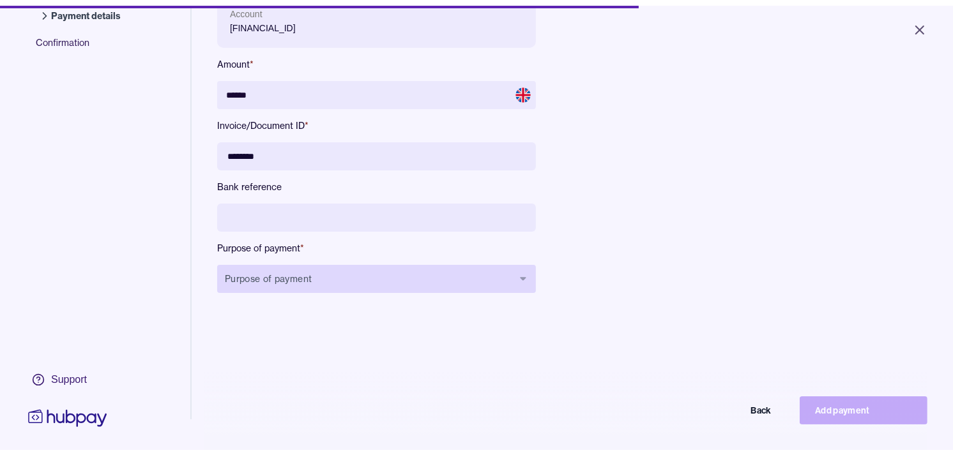
scroll to position [142, 0]
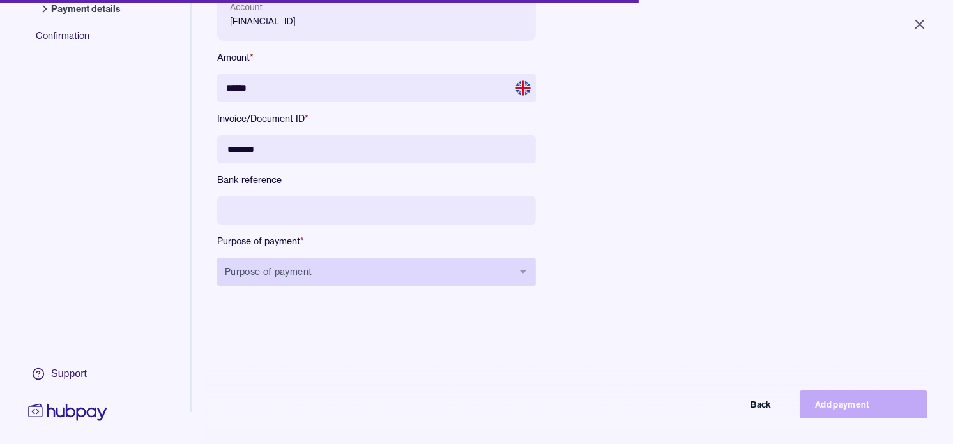
click at [386, 269] on button "Purpose of payment" at bounding box center [376, 272] width 319 height 28
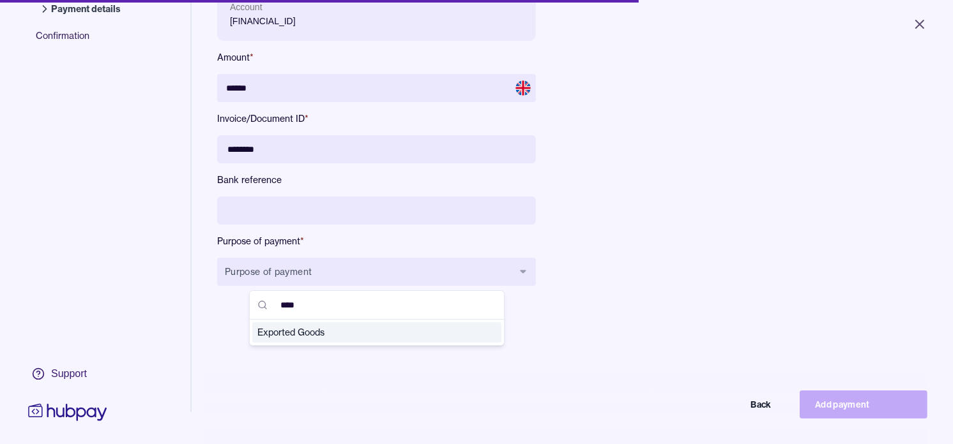
type input "****"
click at [322, 333] on span "Exported Goods" at bounding box center [368, 332] width 223 height 13
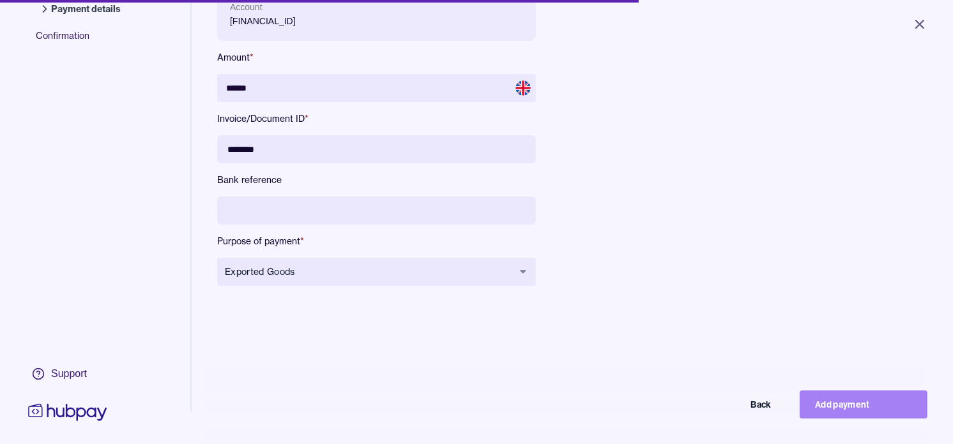
click at [871, 412] on button "Add payment" at bounding box center [863, 405] width 128 height 28
type input "*****"
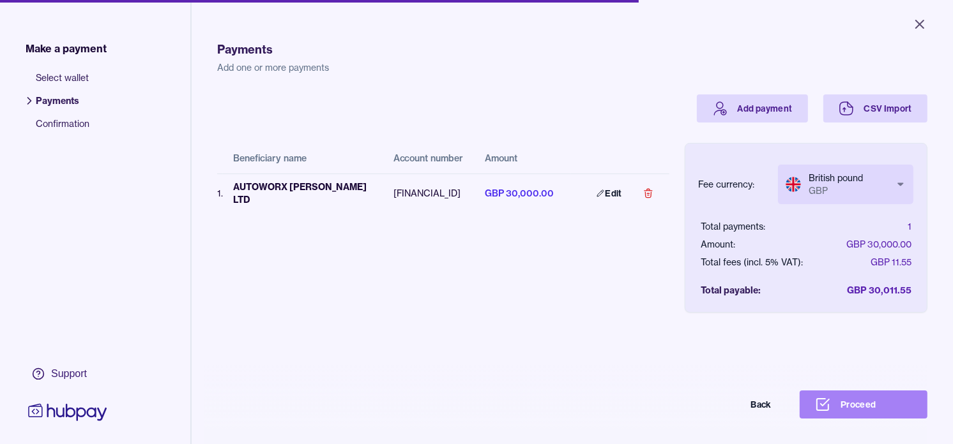
click at [870, 415] on button "Proceed" at bounding box center [863, 405] width 128 height 28
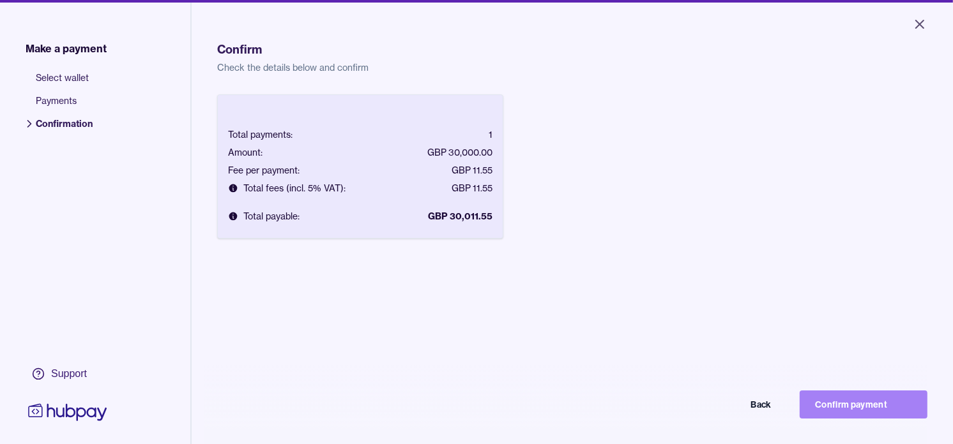
click at [857, 416] on button "Confirm payment" at bounding box center [863, 405] width 128 height 28
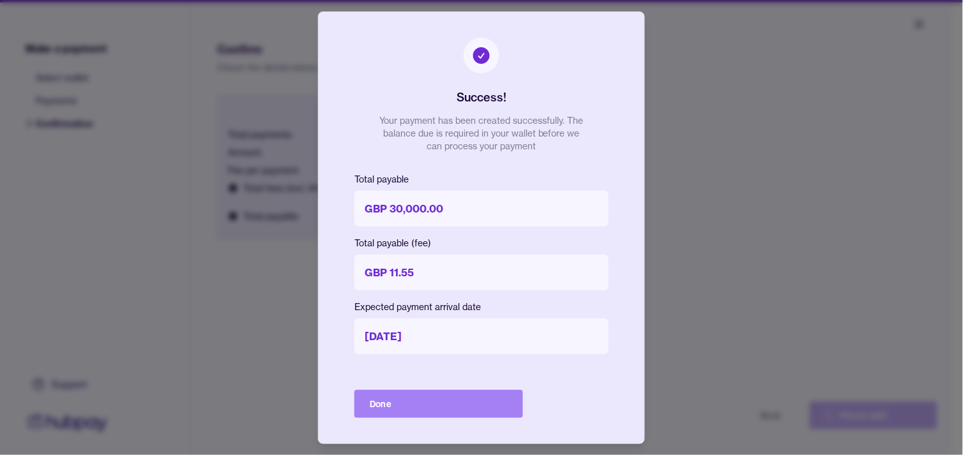
click at [443, 398] on button "Done" at bounding box center [438, 404] width 169 height 28
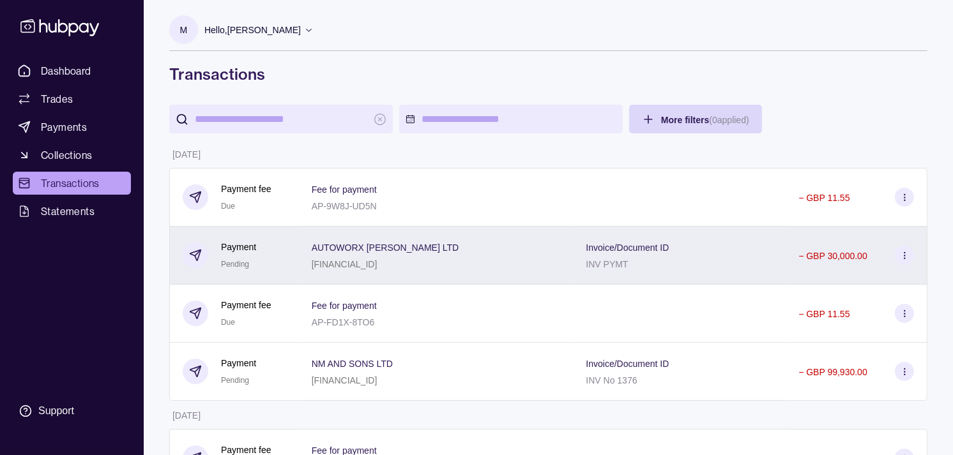
click at [320, 253] on span "AUTOWORX [PERSON_NAME] LTD" at bounding box center [385, 246] width 147 height 15
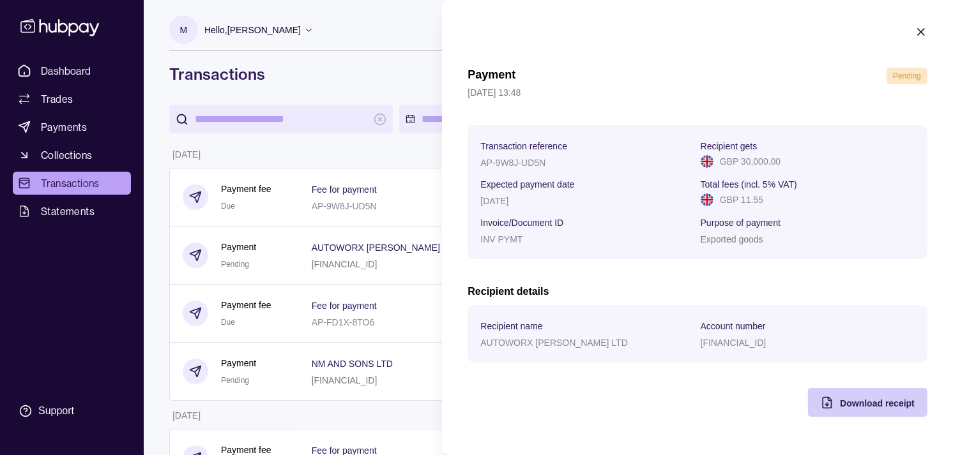
click at [832, 400] on icon "button" at bounding box center [826, 402] width 13 height 13
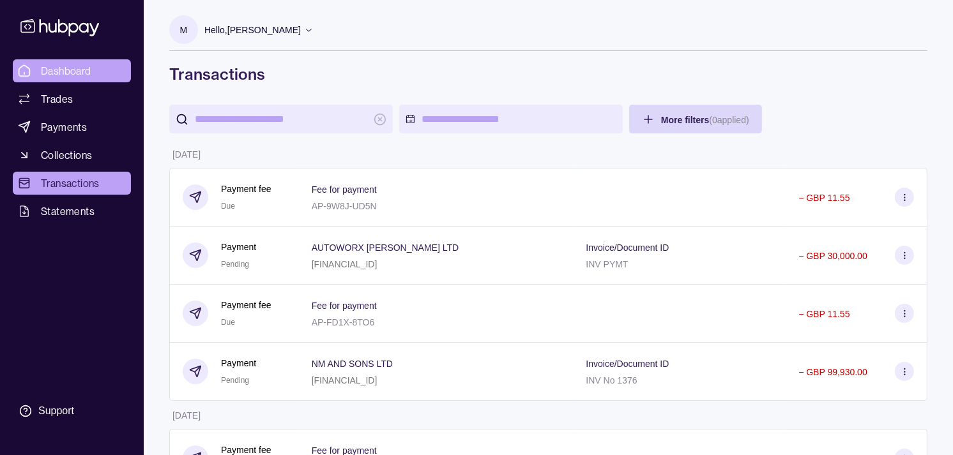
click at [64, 64] on span "Dashboard" at bounding box center [66, 70] width 50 height 15
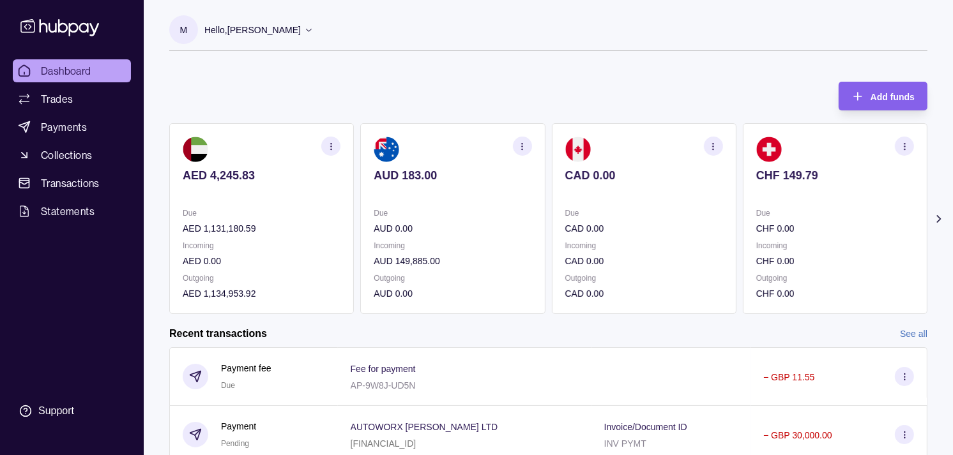
click at [617, 188] on p at bounding box center [644, 193] width 158 height 14
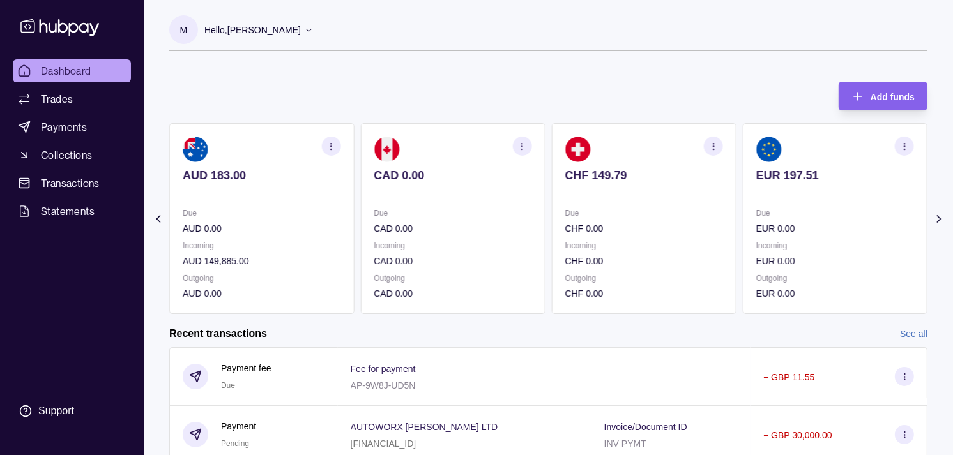
click at [647, 188] on p at bounding box center [644, 193] width 158 height 14
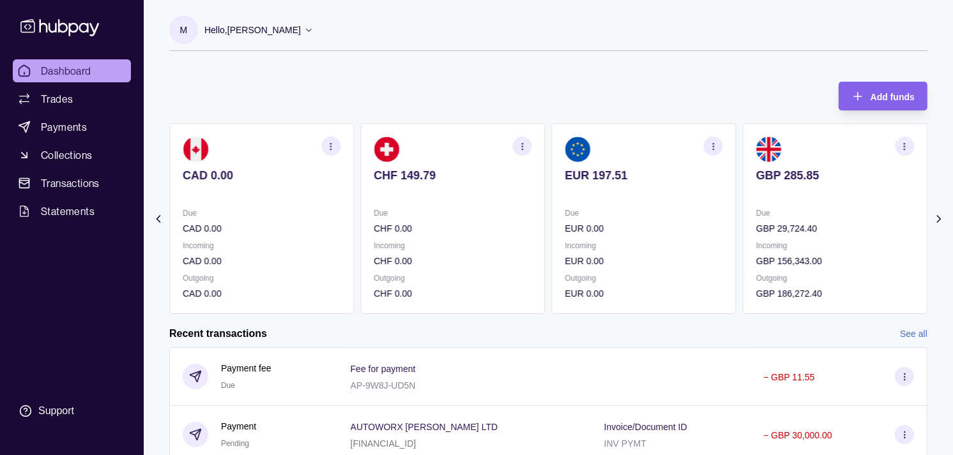
click at [650, 183] on div "EUR 197.51" at bounding box center [644, 184] width 158 height 31
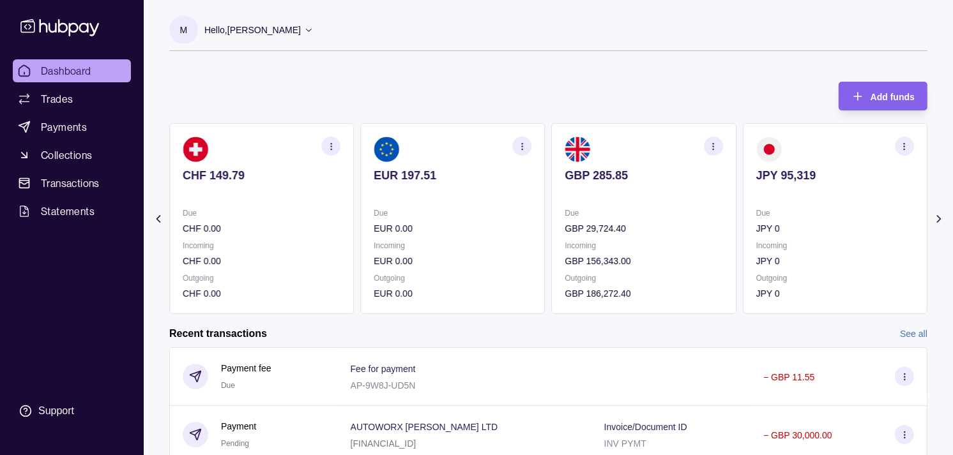
click at [654, 189] on p at bounding box center [644, 193] width 158 height 14
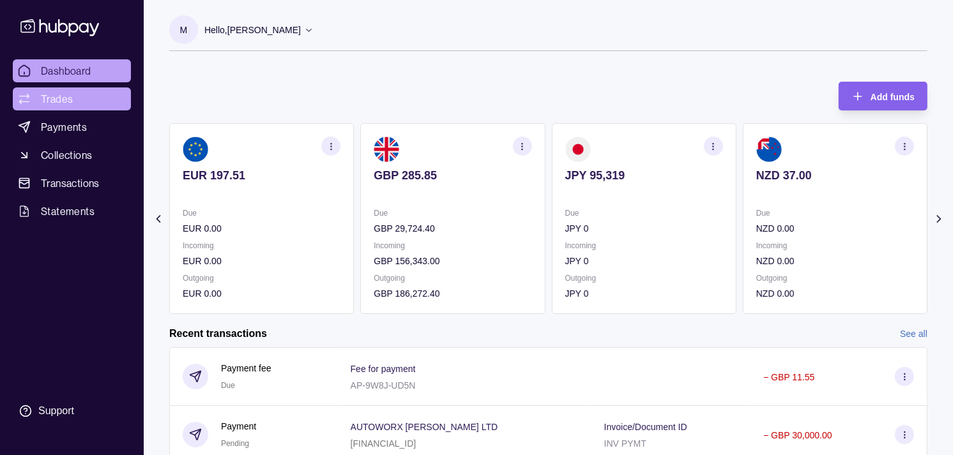
click at [71, 104] on span "Trades" at bounding box center [57, 98] width 32 height 15
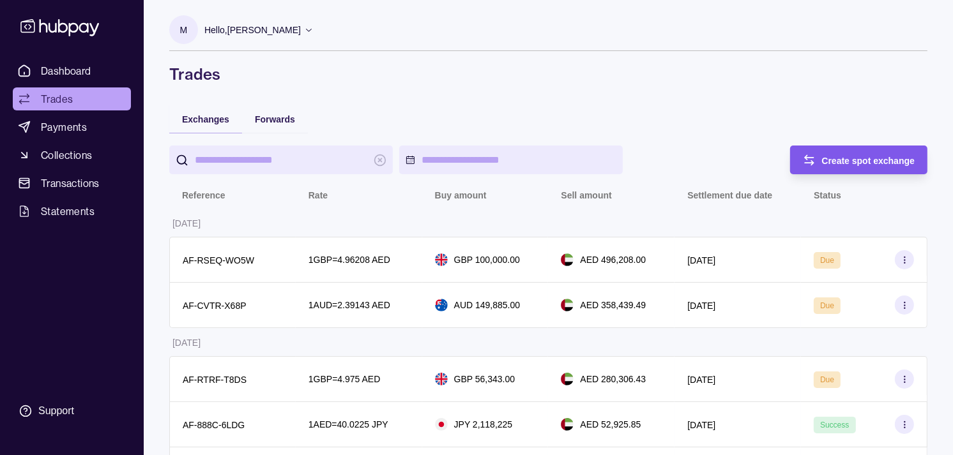
click at [856, 165] on div "Create spot exchange" at bounding box center [868, 160] width 93 height 15
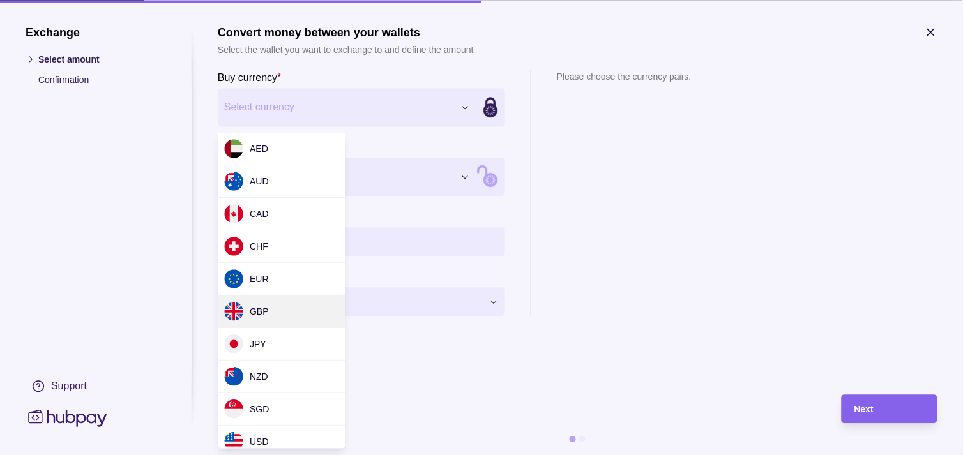
drag, startPoint x: 275, startPoint y: 310, endPoint x: 290, endPoint y: 308, distance: 15.4
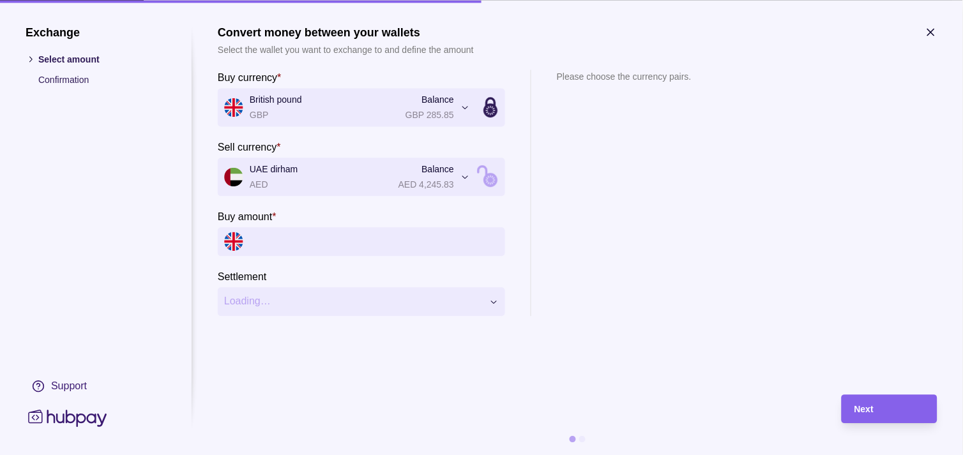
click at [345, 246] on input "Buy amount *" at bounding box center [374, 241] width 249 height 29
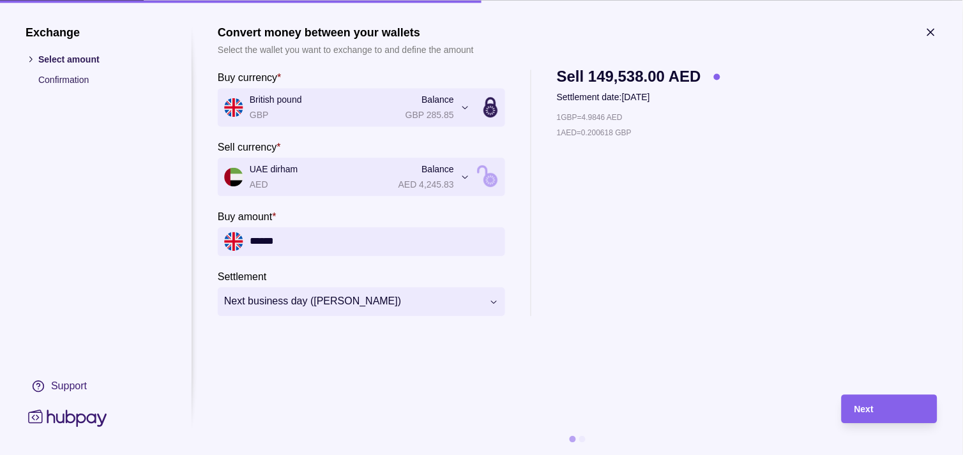
type input "******"
click at [862, 406] on span "Next" at bounding box center [863, 410] width 19 height 10
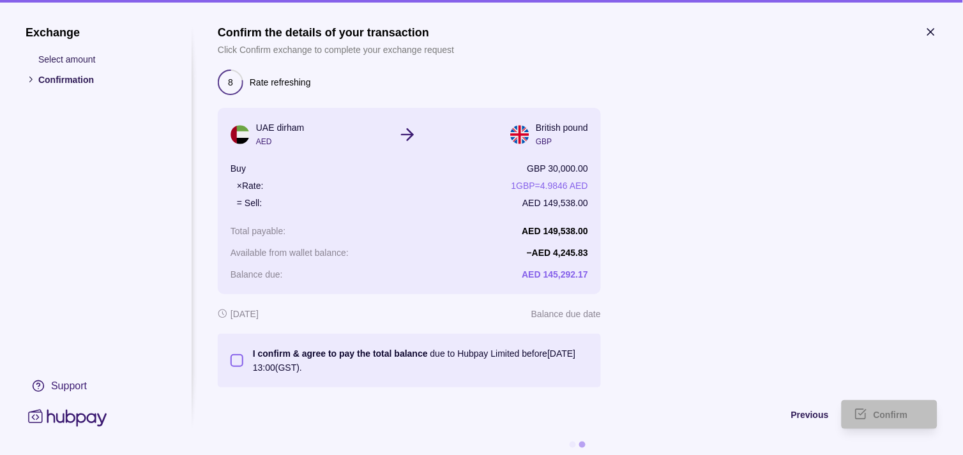
click at [236, 362] on button "I confirm & agree to pay the total balance due to Hubpay Limited before [DATE] …" at bounding box center [236, 360] width 13 height 13
click at [888, 403] on div "Confirm" at bounding box center [879, 414] width 89 height 29
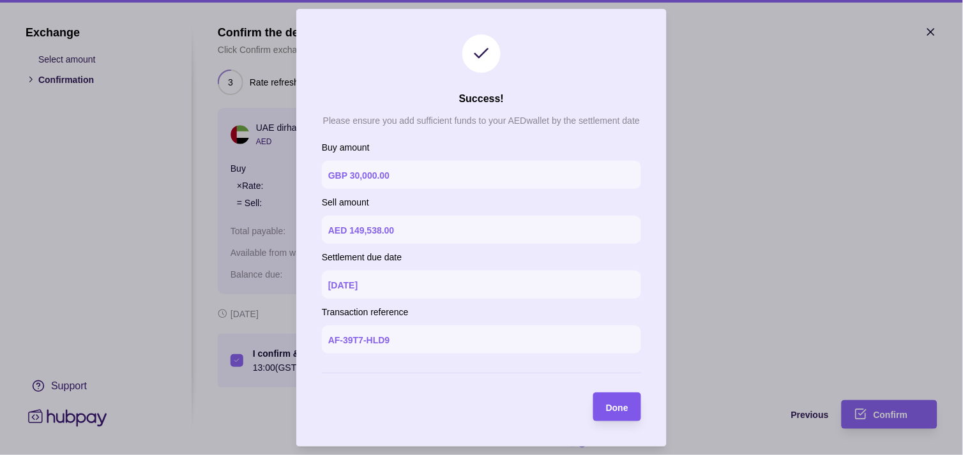
click at [614, 400] on div "Done" at bounding box center [617, 406] width 22 height 15
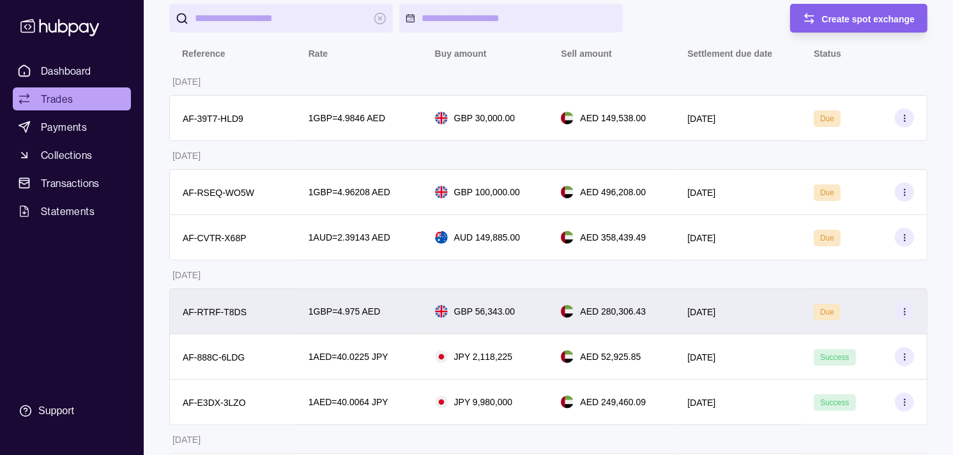
scroll to position [71, 0]
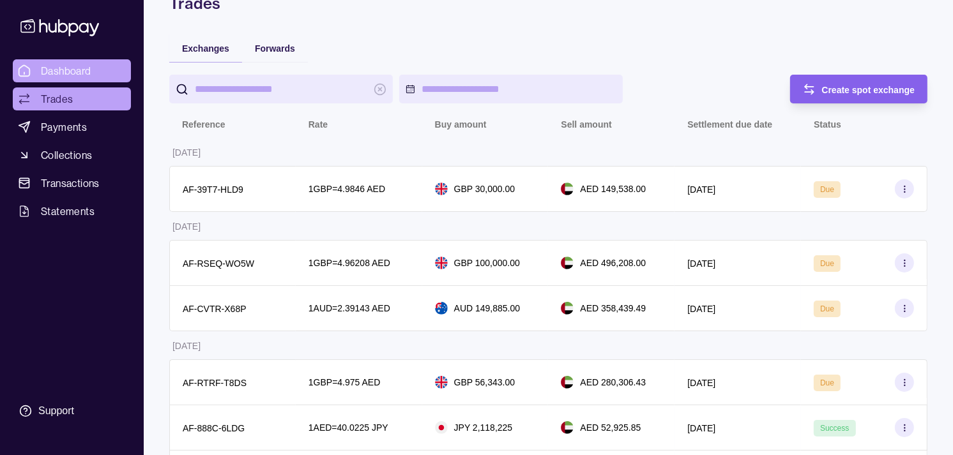
click at [72, 64] on span "Dashboard" at bounding box center [66, 70] width 50 height 15
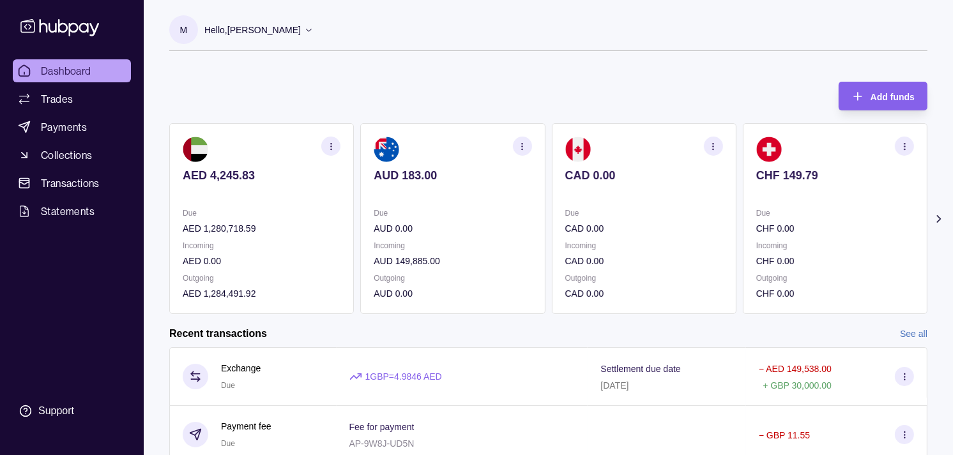
click at [781, 215] on p "Due" at bounding box center [835, 213] width 158 height 14
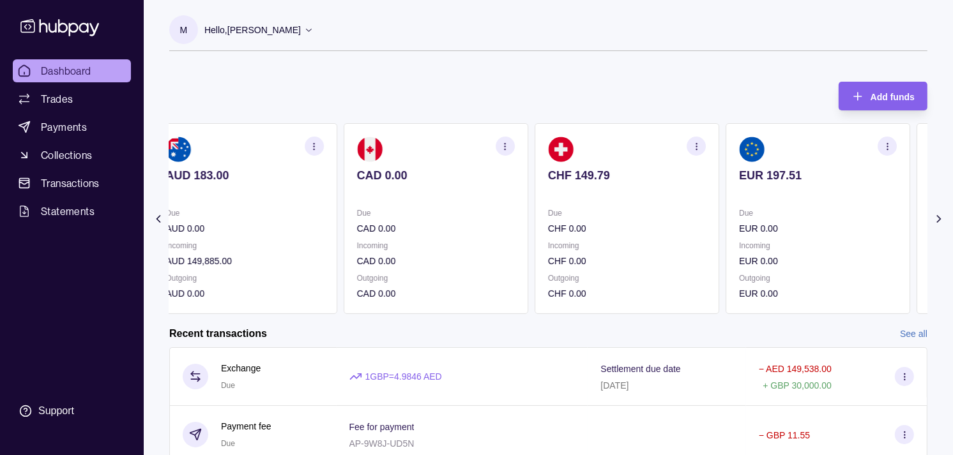
click at [744, 207] on p "Due" at bounding box center [818, 213] width 158 height 14
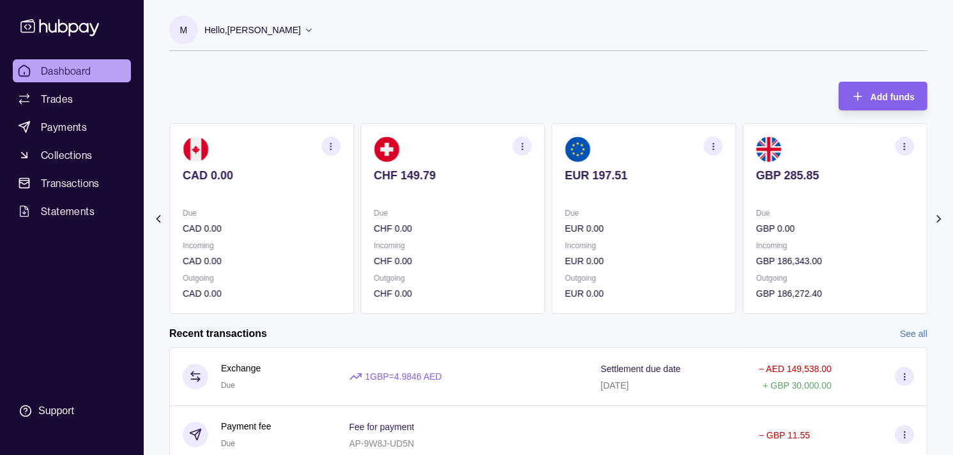
click at [674, 229] on p "EUR 0.00" at bounding box center [644, 229] width 158 height 14
click at [762, 225] on p "EUR 0.00" at bounding box center [835, 229] width 158 height 14
click at [581, 217] on div "AED 4,245.83 Due AED 1,280,718.59 Incoming AED 0.00 Outgoing AED 1,284,491.92 A…" at bounding box center [548, 218] width 758 height 191
click at [531, 234] on p "CAD 0.00" at bounding box center [452, 229] width 158 height 14
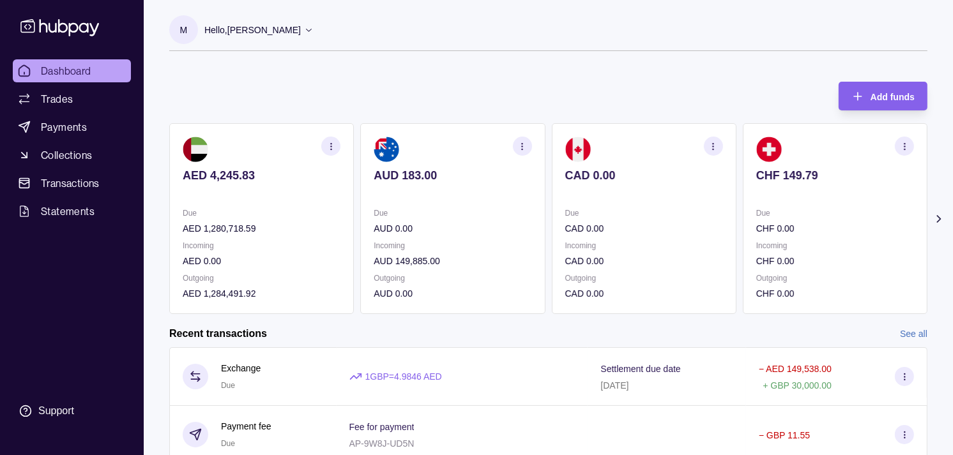
click at [573, 215] on div "Due CAD 0.00" at bounding box center [644, 220] width 158 height 29
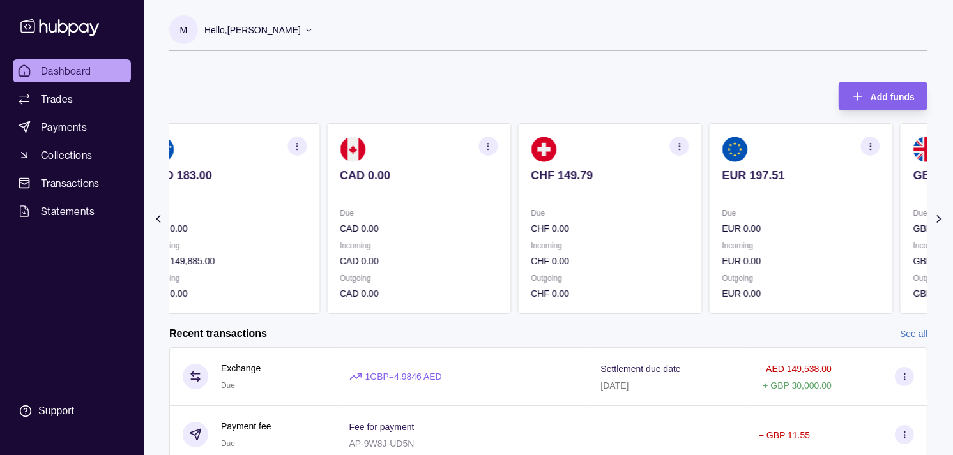
click at [633, 203] on section "CHF 149.79 Due CHF 0.00 Incoming CHF 0.00 Outgoing CHF 0.00" at bounding box center [609, 218] width 185 height 191
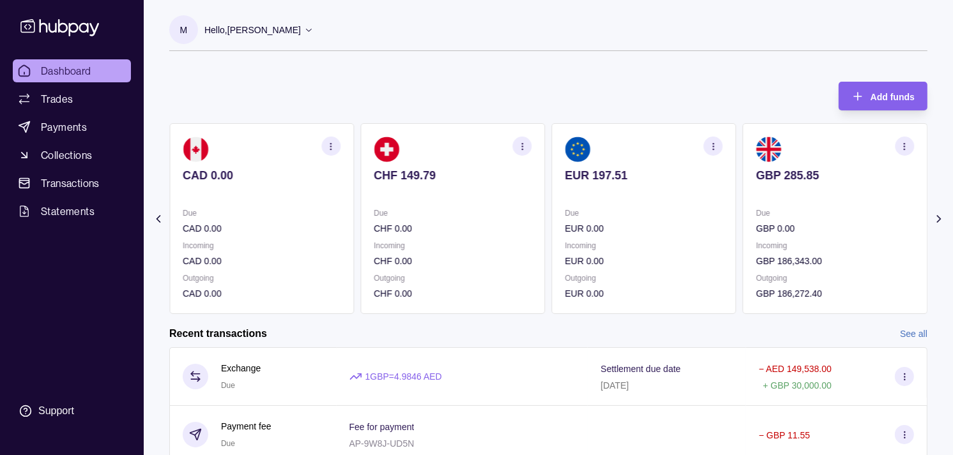
click at [637, 196] on p at bounding box center [644, 193] width 158 height 14
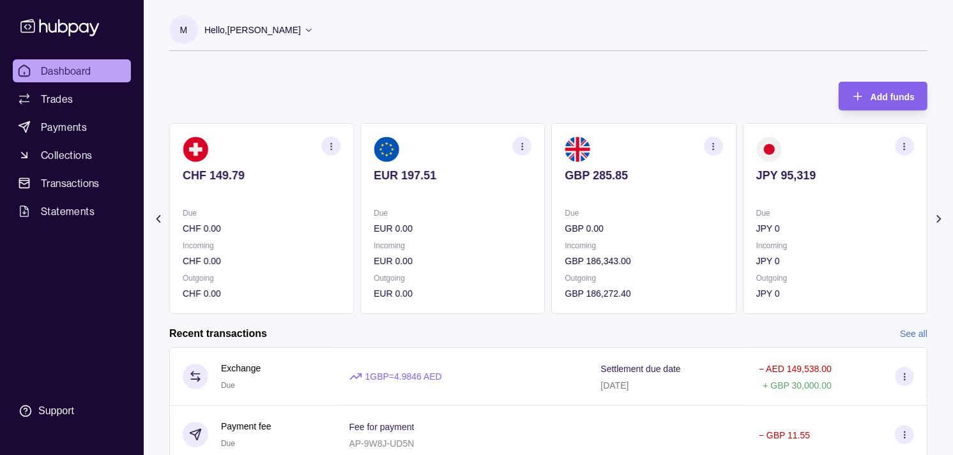
click at [640, 192] on p at bounding box center [644, 193] width 158 height 14
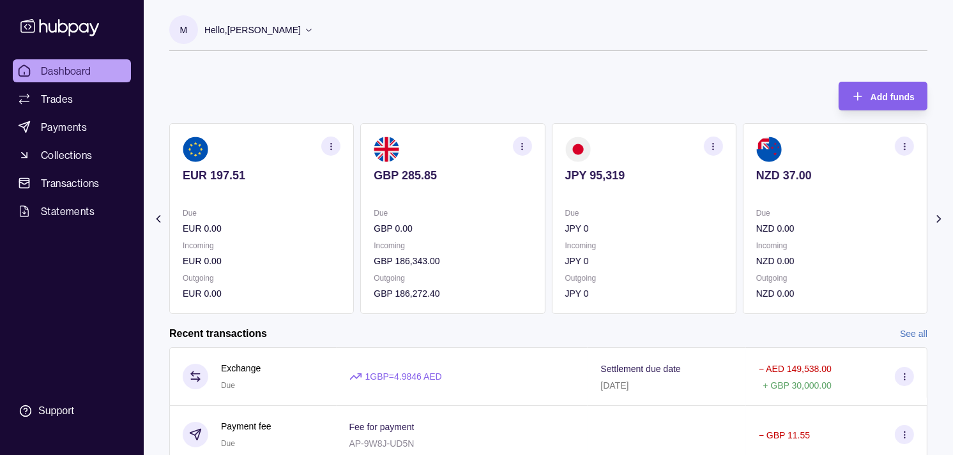
click at [598, 180] on div "JPY 95,319" at bounding box center [644, 184] width 158 height 31
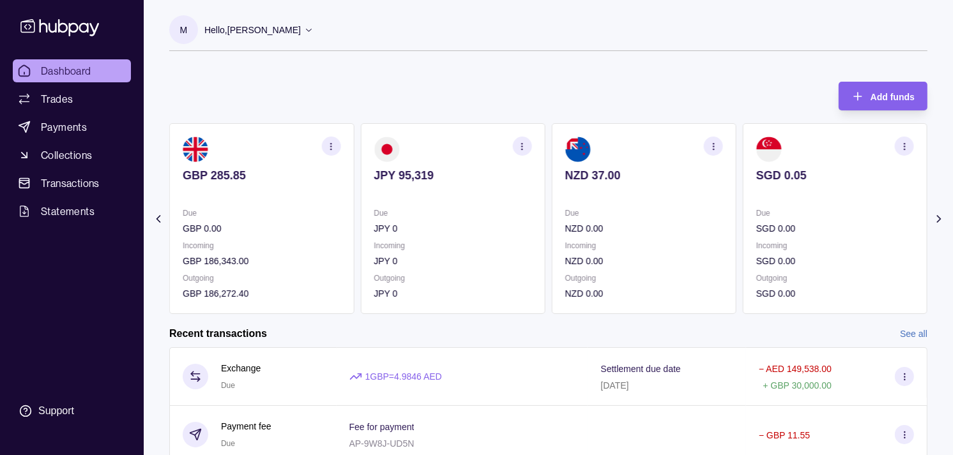
click at [610, 181] on div "NZD 37.00" at bounding box center [644, 184] width 158 height 31
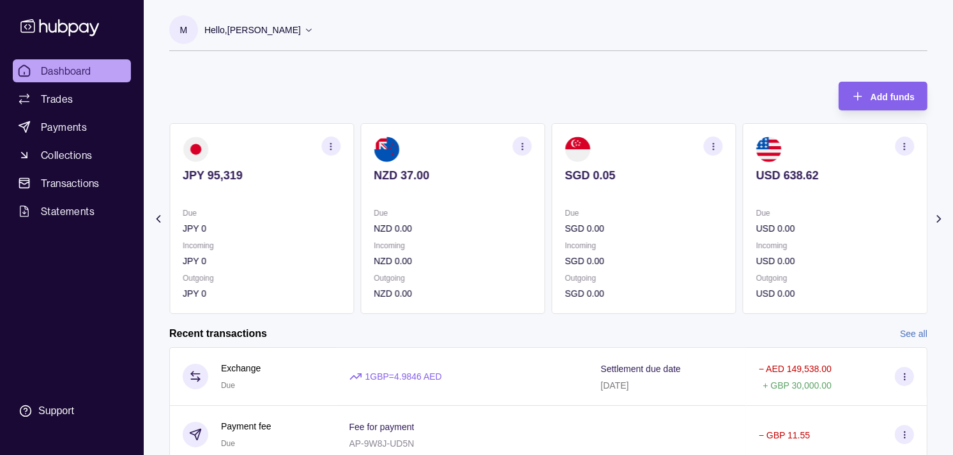
click at [340, 257] on p "JPY 0" at bounding box center [262, 261] width 158 height 14
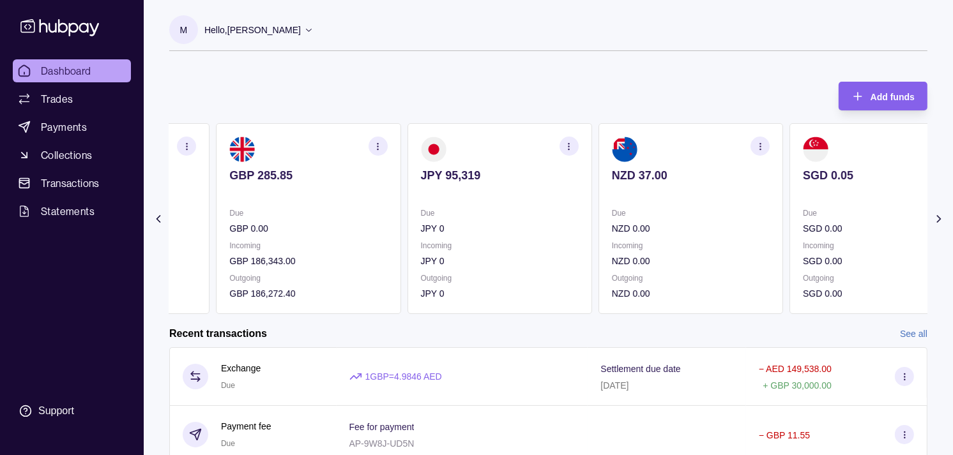
click at [311, 252] on p "Incoming" at bounding box center [308, 246] width 158 height 14
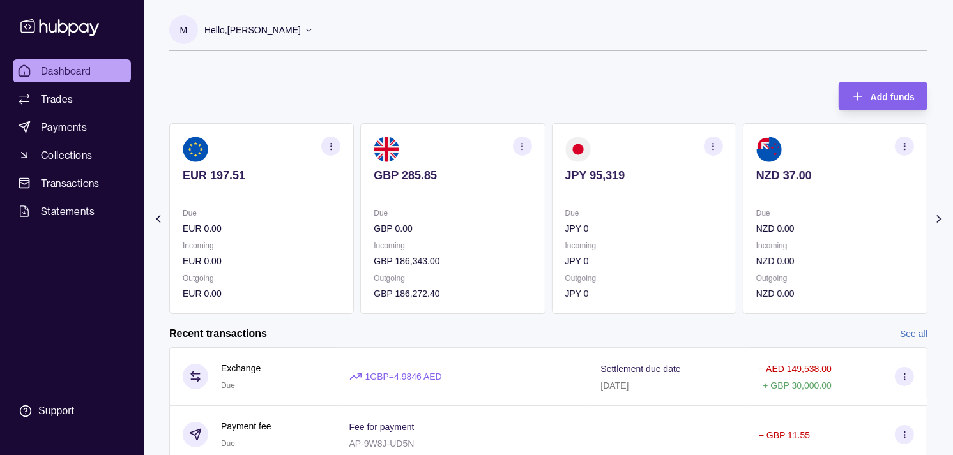
click at [340, 237] on div "Due EUR 0.00 Incoming EUR 0.00 Outgoing EUR 0.00" at bounding box center [262, 253] width 158 height 94
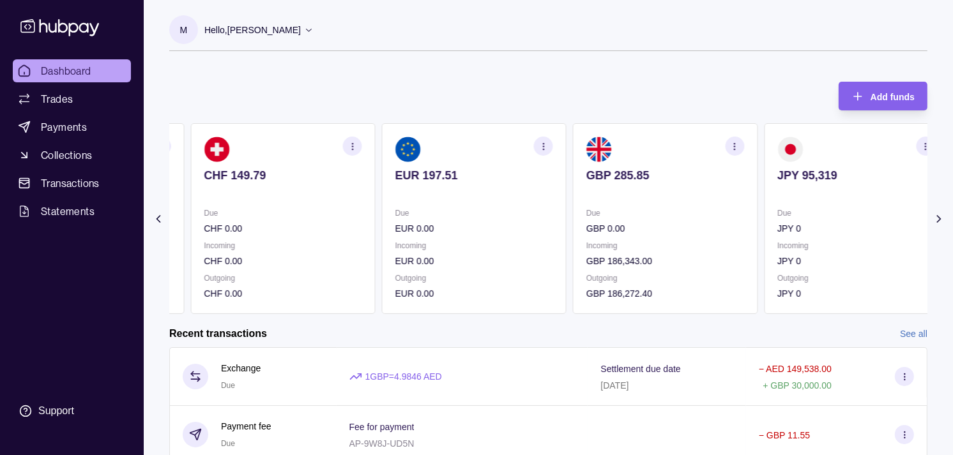
click at [361, 272] on div "Due CHF 0.00 Incoming CHF 0.00 Outgoing CHF 0.00" at bounding box center [283, 253] width 158 height 94
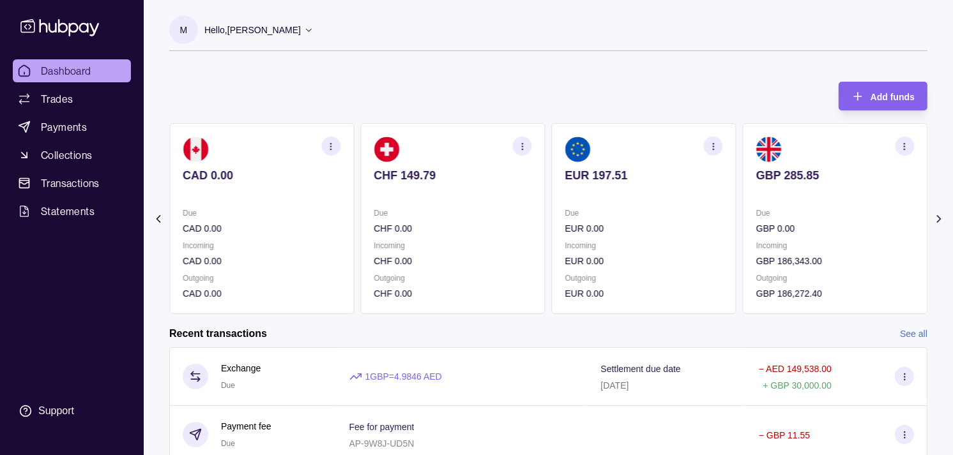
click at [340, 239] on p "Incoming" at bounding box center [262, 246] width 158 height 14
click at [301, 257] on p "AUD 149,885.00" at bounding box center [262, 261] width 158 height 14
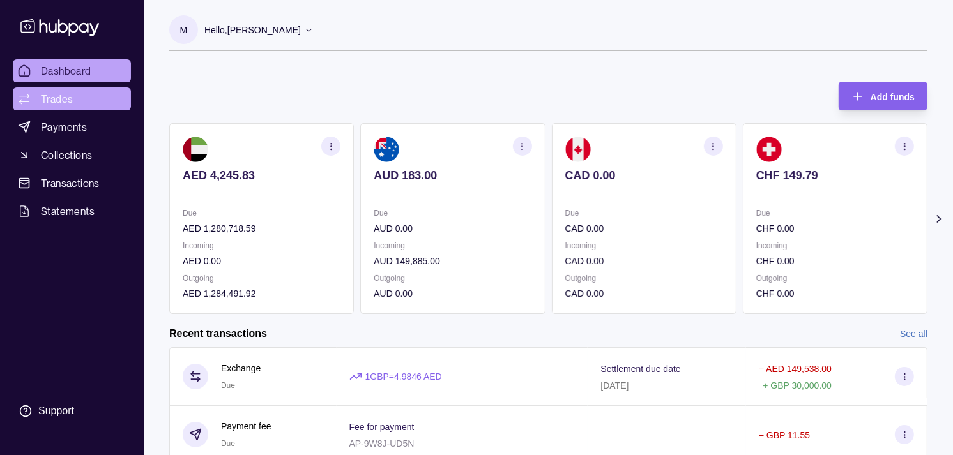
click at [68, 96] on span "Trades" at bounding box center [57, 98] width 32 height 15
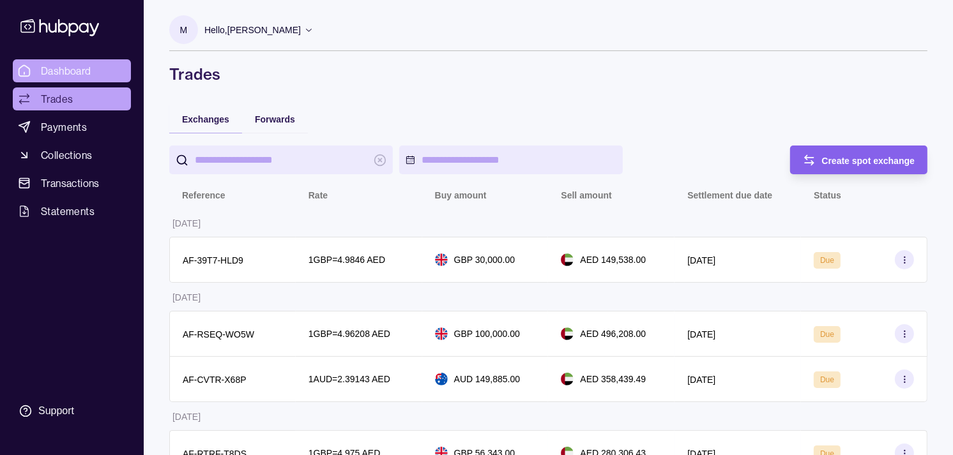
click at [71, 64] on span "Dashboard" at bounding box center [66, 70] width 50 height 15
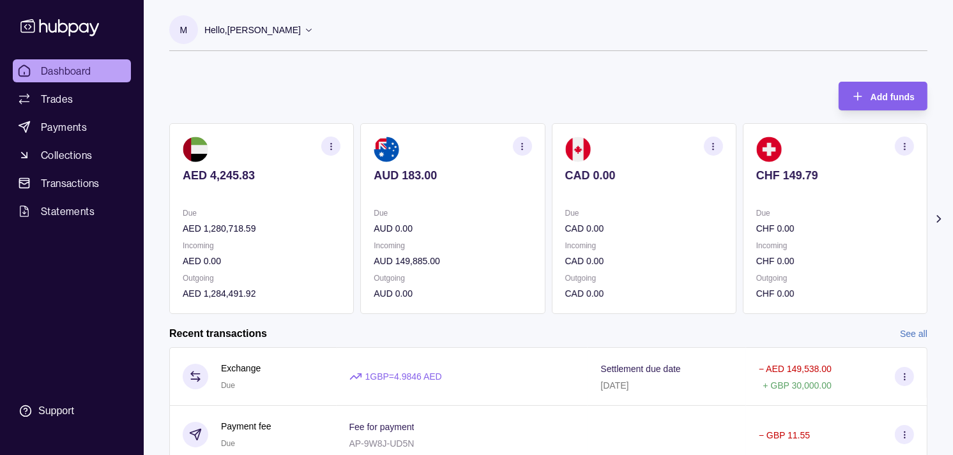
click at [607, 206] on section "CAD 0.00 Due CAD 0.00 Incoming CAD 0.00 Outgoing CAD 0.00" at bounding box center [644, 218] width 185 height 191
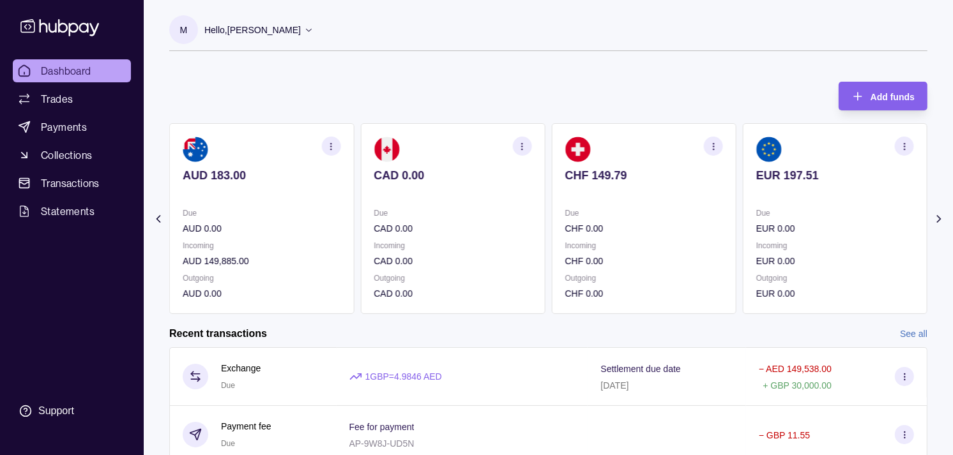
click at [656, 193] on section "CHF 149.79 Due CHF 0.00 Incoming CHF 0.00 Outgoing CHF 0.00" at bounding box center [644, 218] width 185 height 191
click at [656, 188] on p at bounding box center [644, 193] width 158 height 14
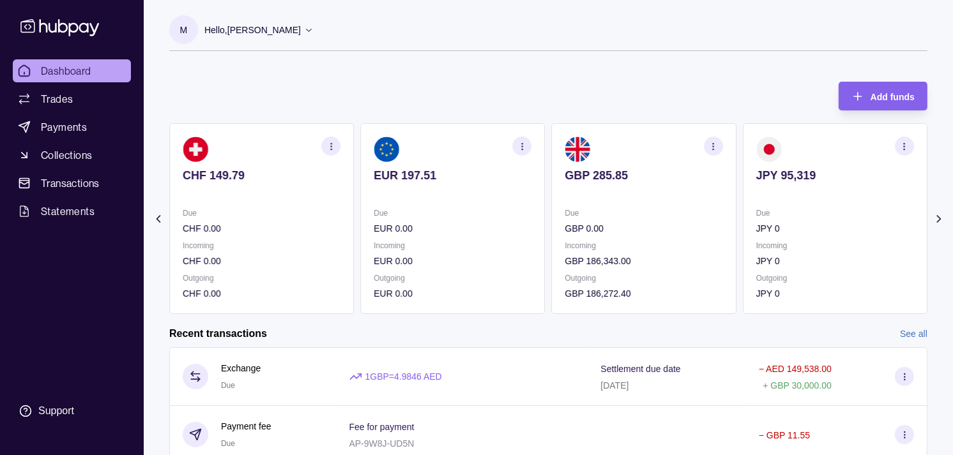
click at [682, 195] on p at bounding box center [644, 193] width 158 height 14
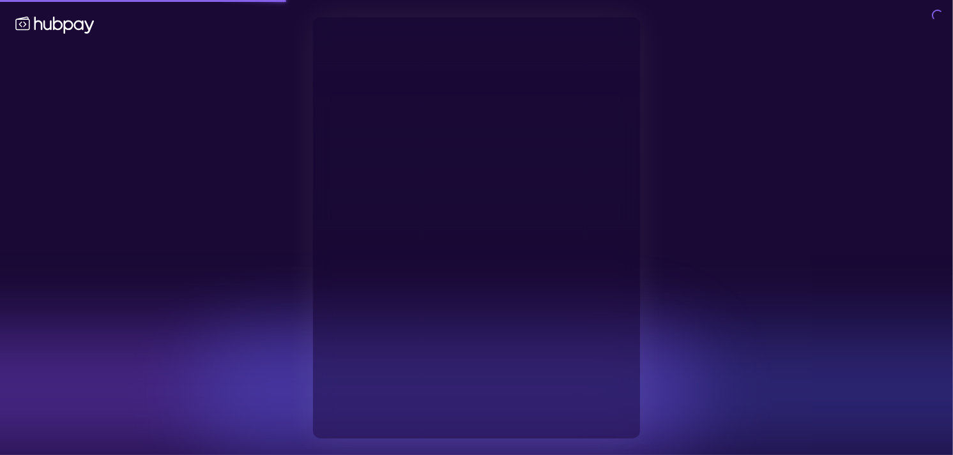
type input "**********"
